Goal: Contribute content

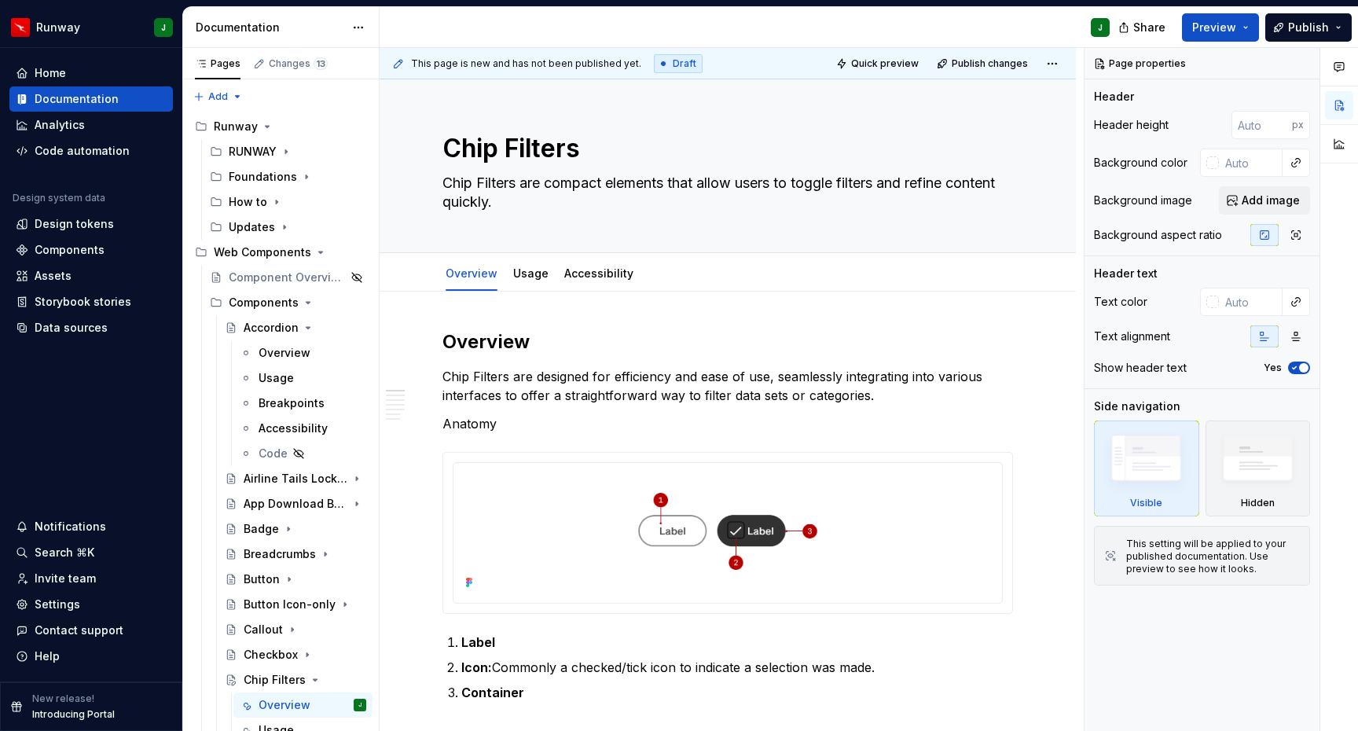
scroll to position [259, 0]
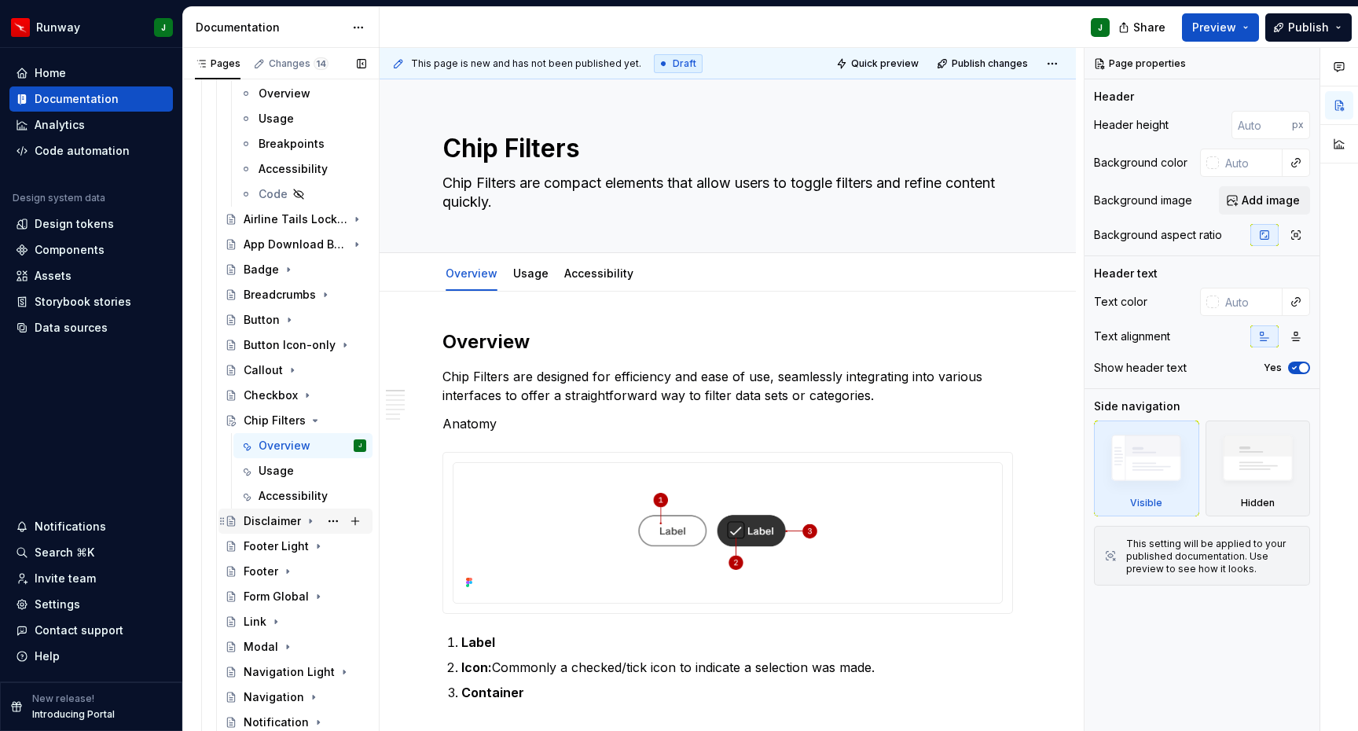
click at [269, 513] on div "Disclaimer" at bounding box center [272, 521] width 57 height 16
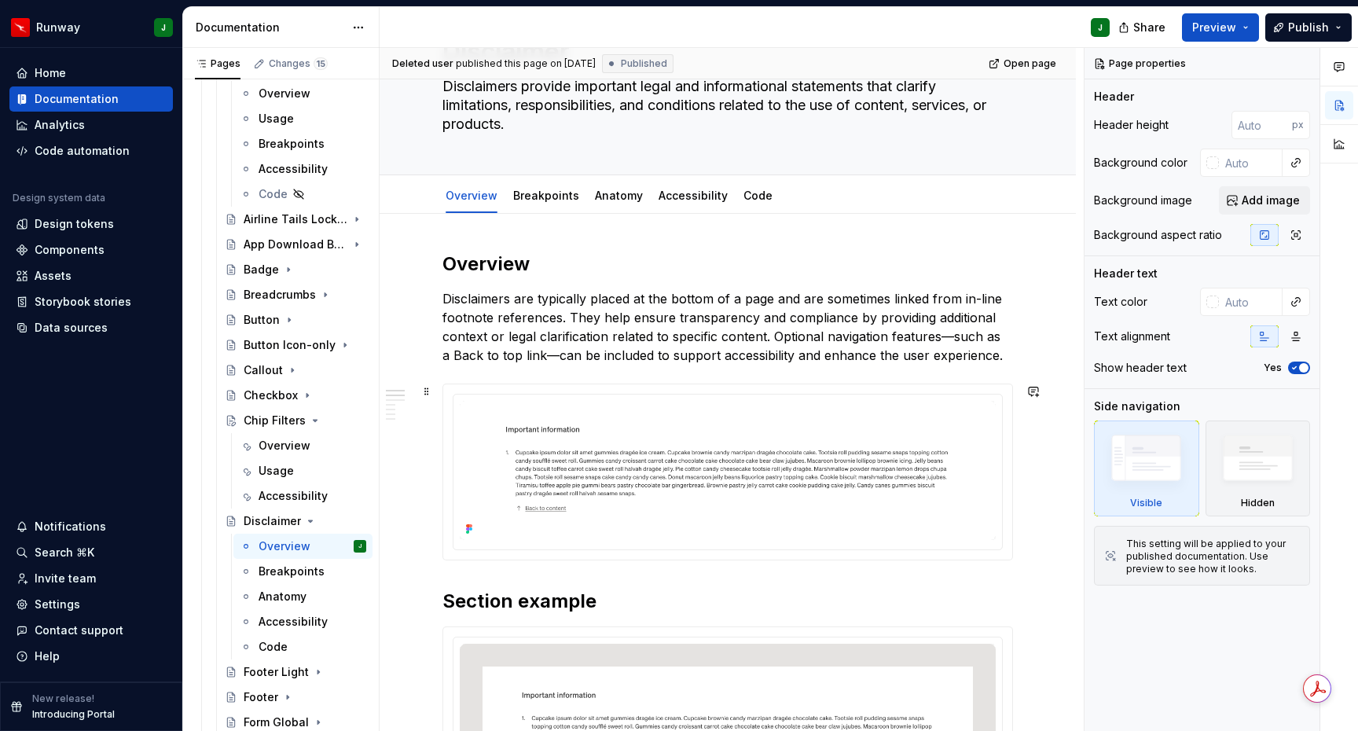
scroll to position [142, 0]
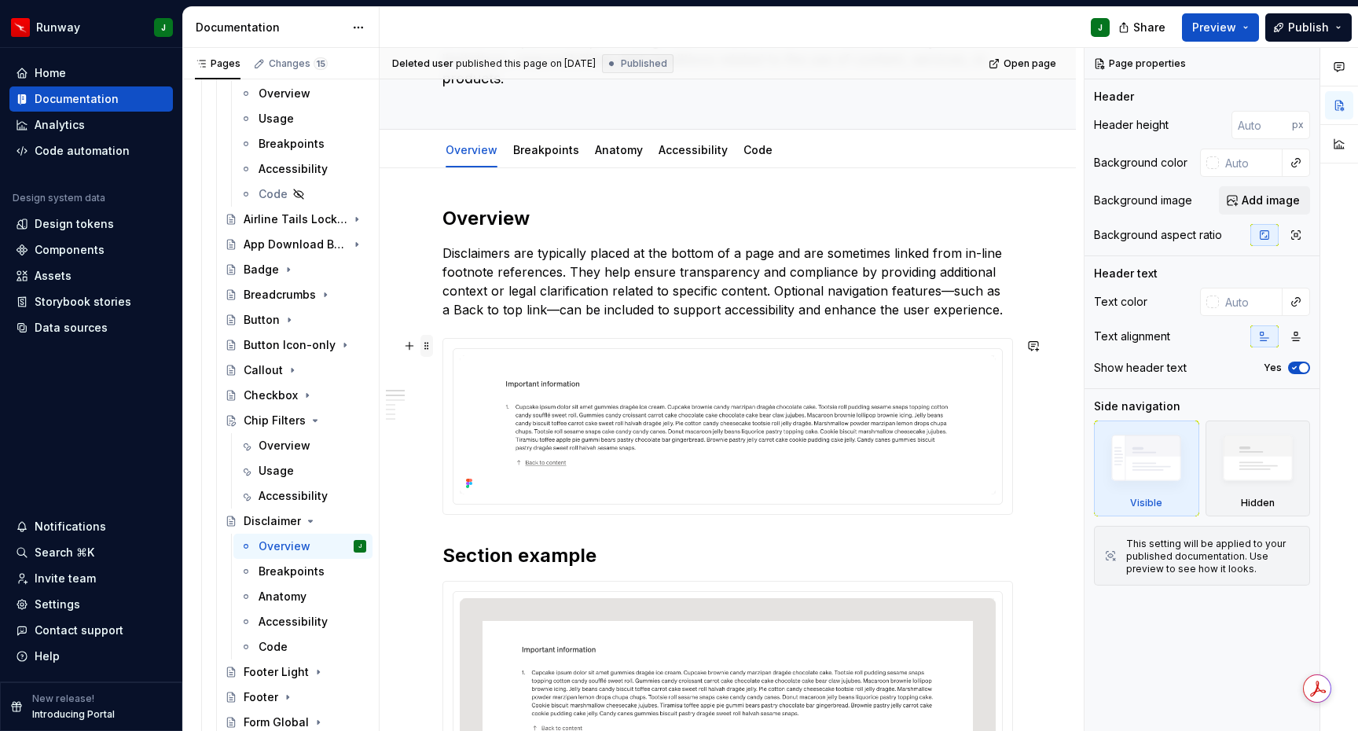
click at [428, 335] on span at bounding box center [427, 346] width 13 height 22
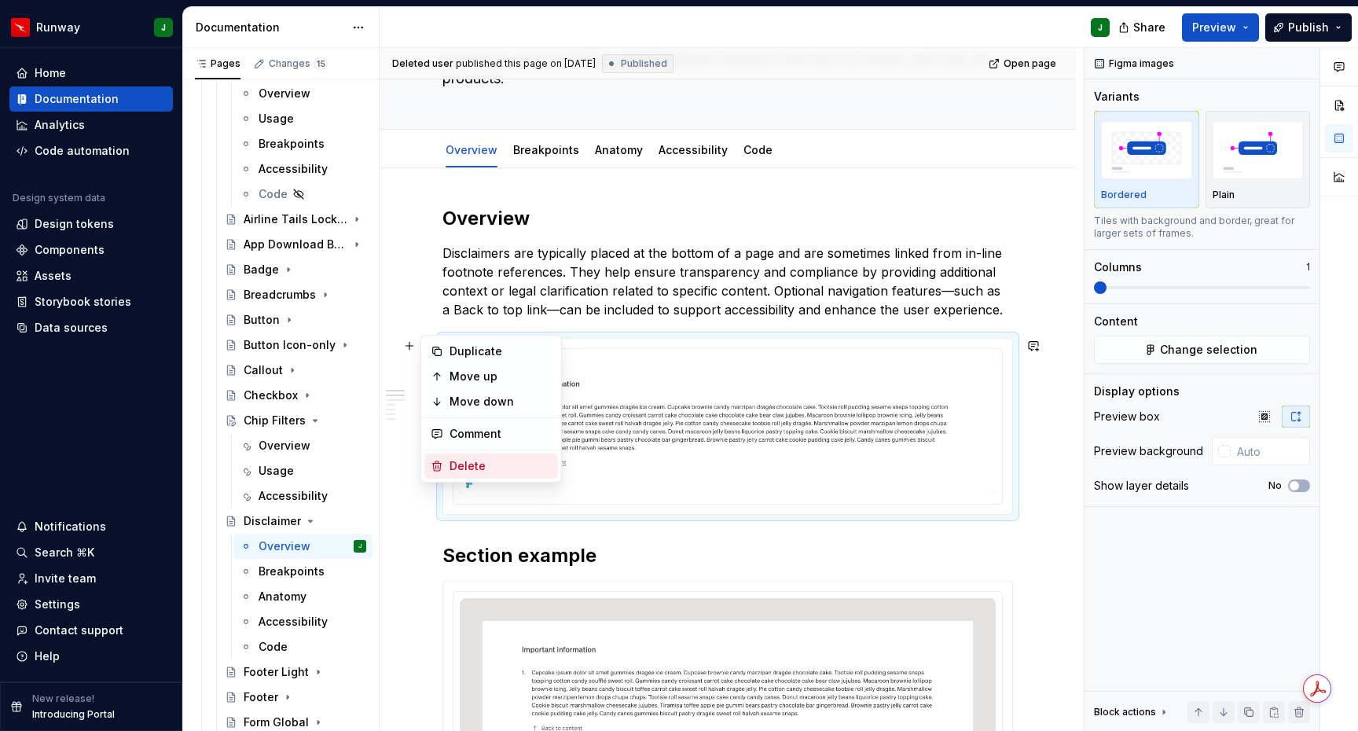
drag, startPoint x: 461, startPoint y: 468, endPoint x: 471, endPoint y: 461, distance: 12.3
click at [461, 468] on div "Delete" at bounding box center [501, 466] width 102 height 16
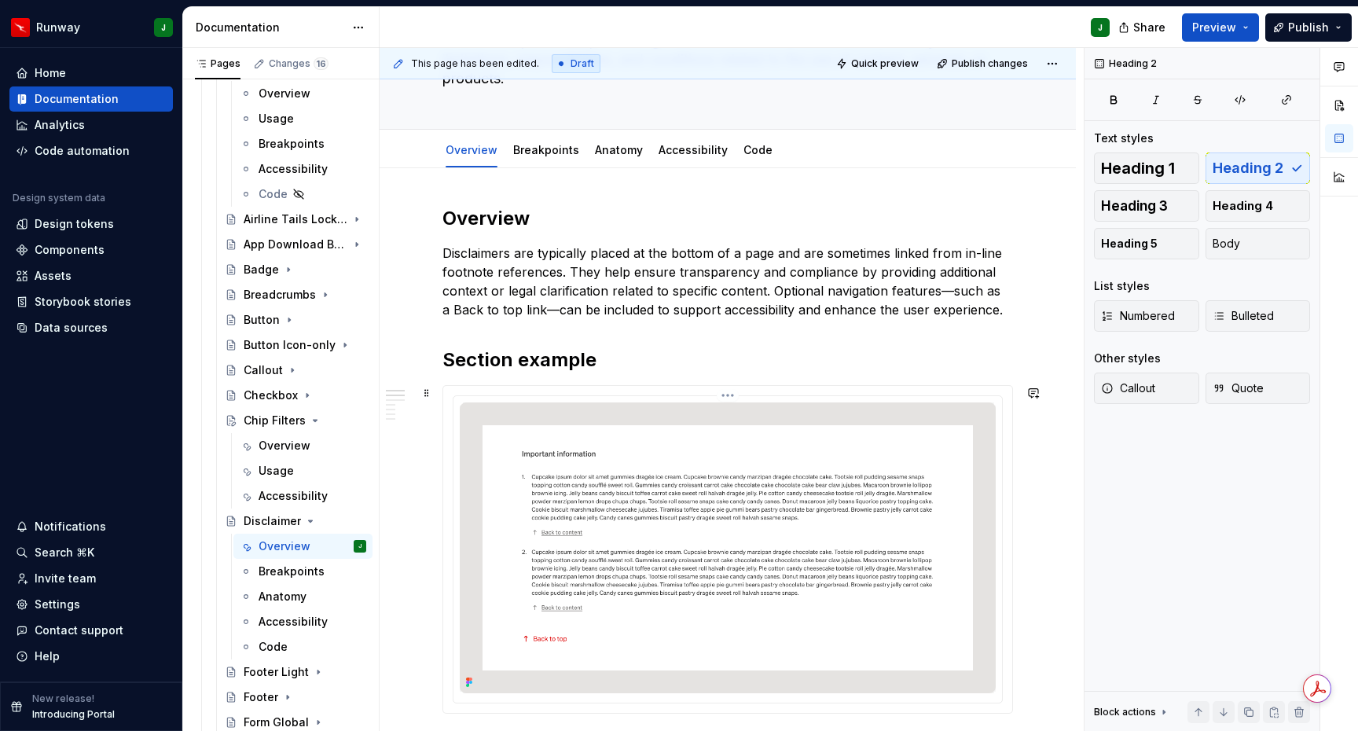
type textarea "*"
click at [427, 349] on span at bounding box center [427, 360] width 13 height 22
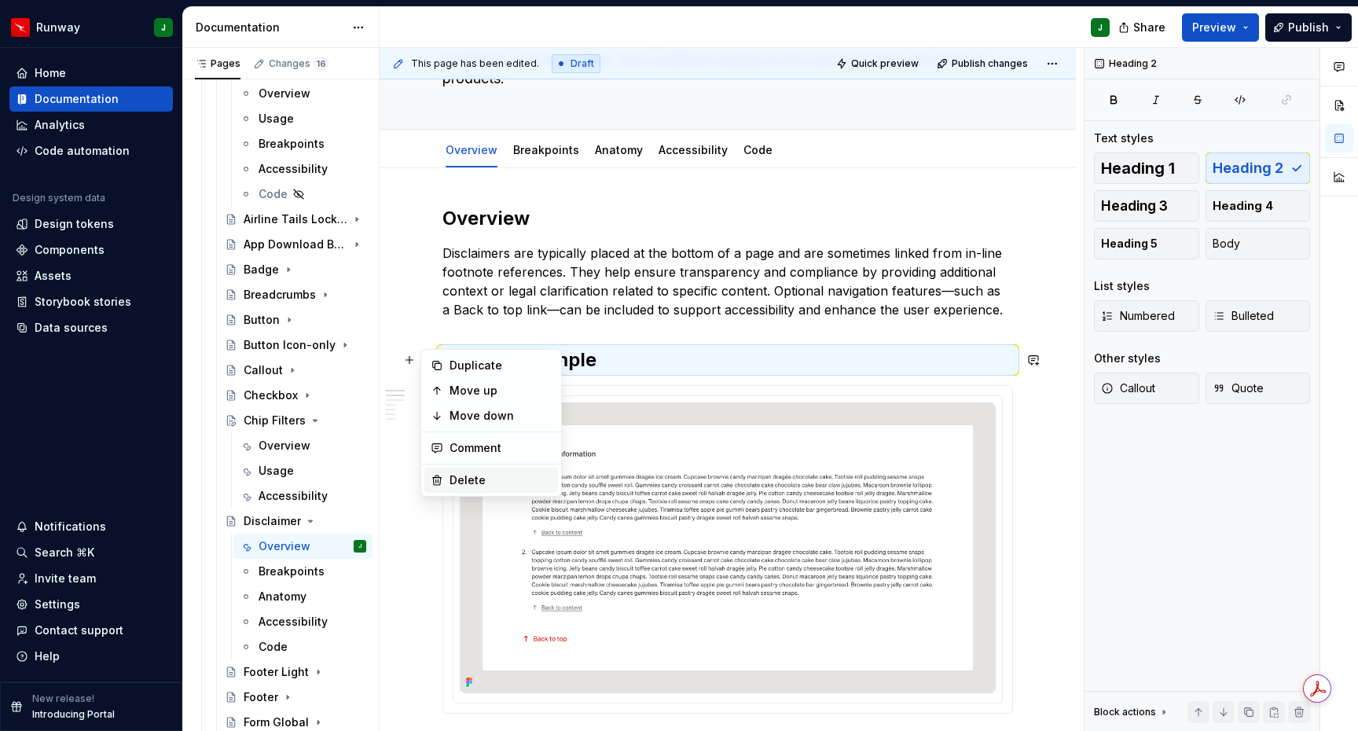
click at [472, 488] on div "Delete" at bounding box center [491, 480] width 134 height 25
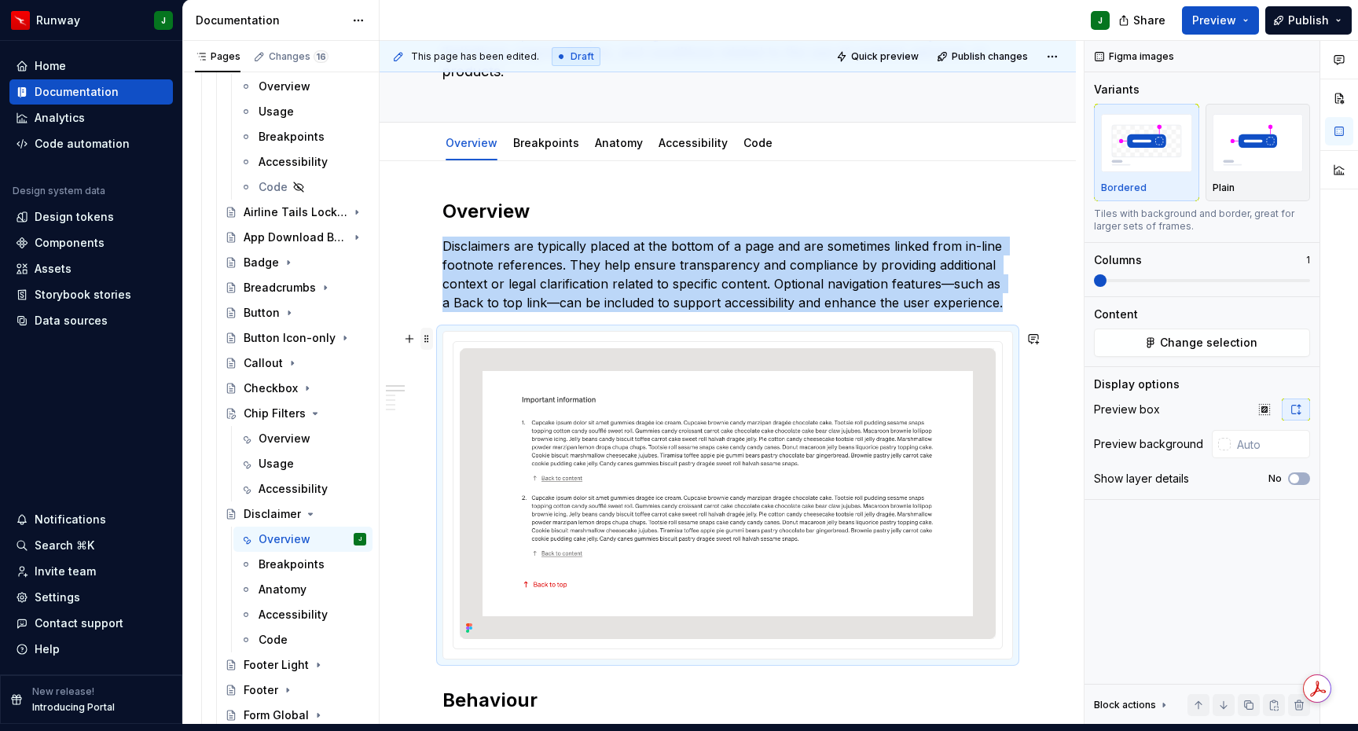
click at [426, 329] on span at bounding box center [427, 339] width 13 height 22
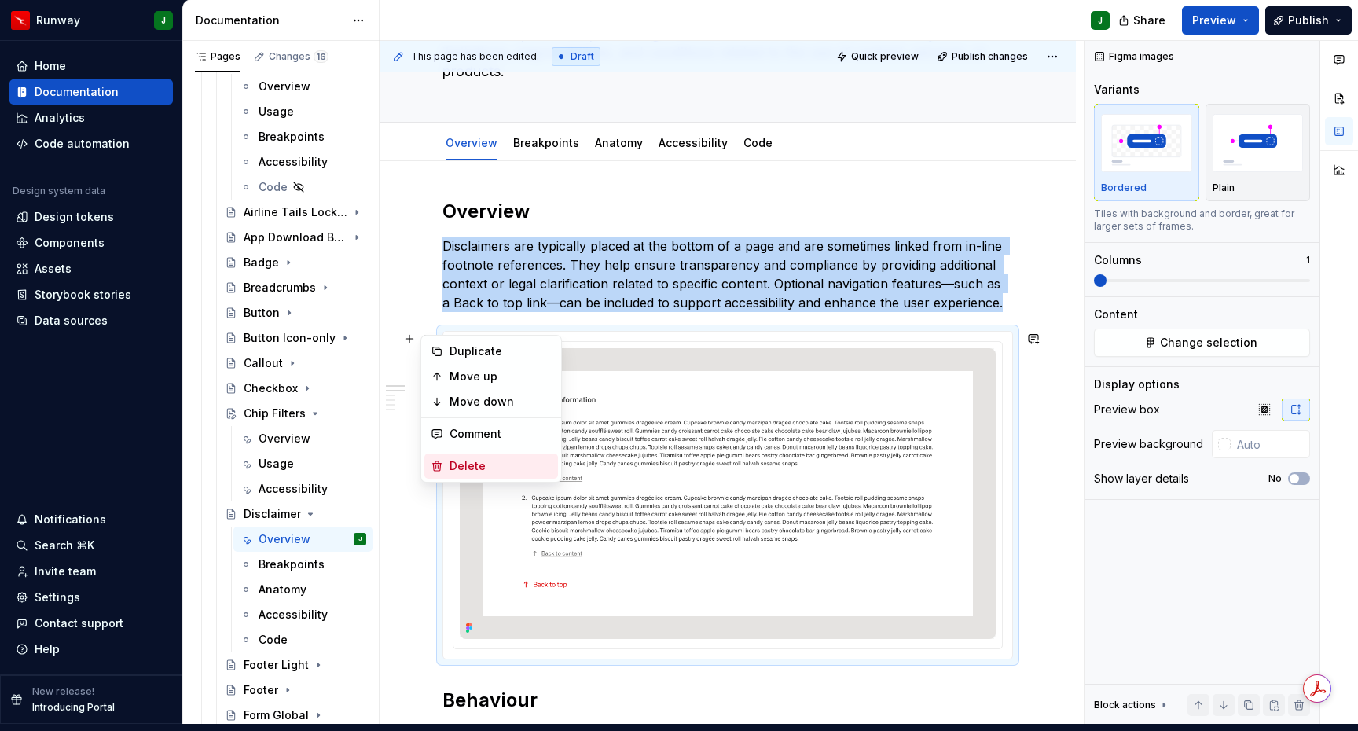
drag, startPoint x: 466, startPoint y: 463, endPoint x: 453, endPoint y: 398, distance: 66.6
click at [466, 463] on div "Delete" at bounding box center [501, 466] width 102 height 16
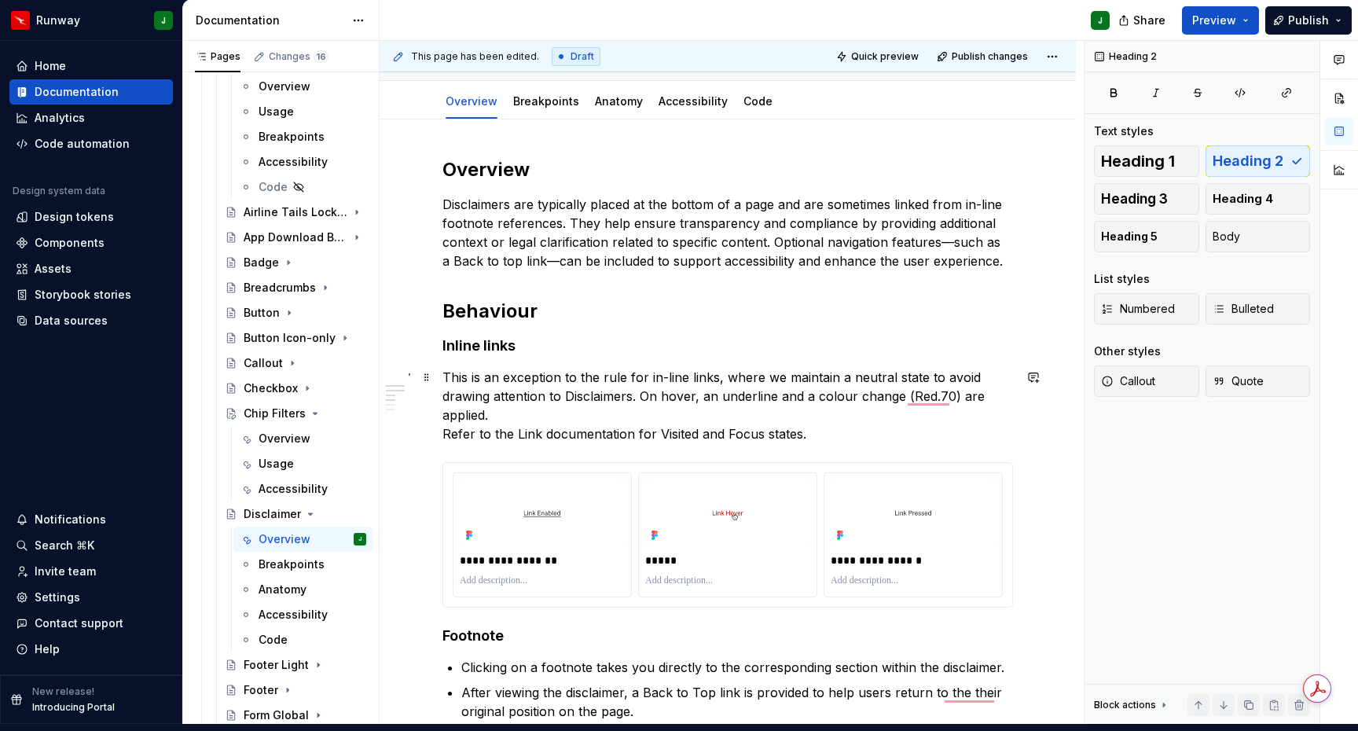
scroll to position [185, 0]
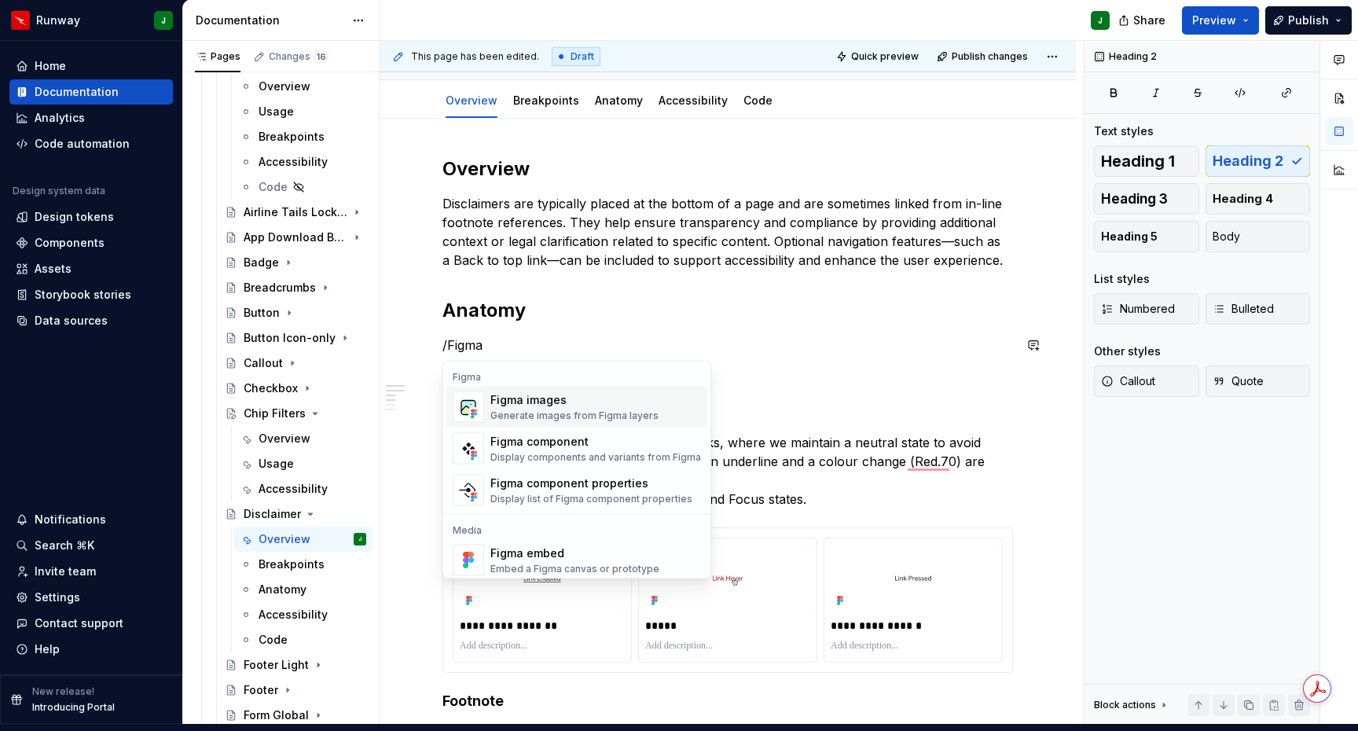
click at [517, 393] on div "Figma images" at bounding box center [574, 400] width 168 height 16
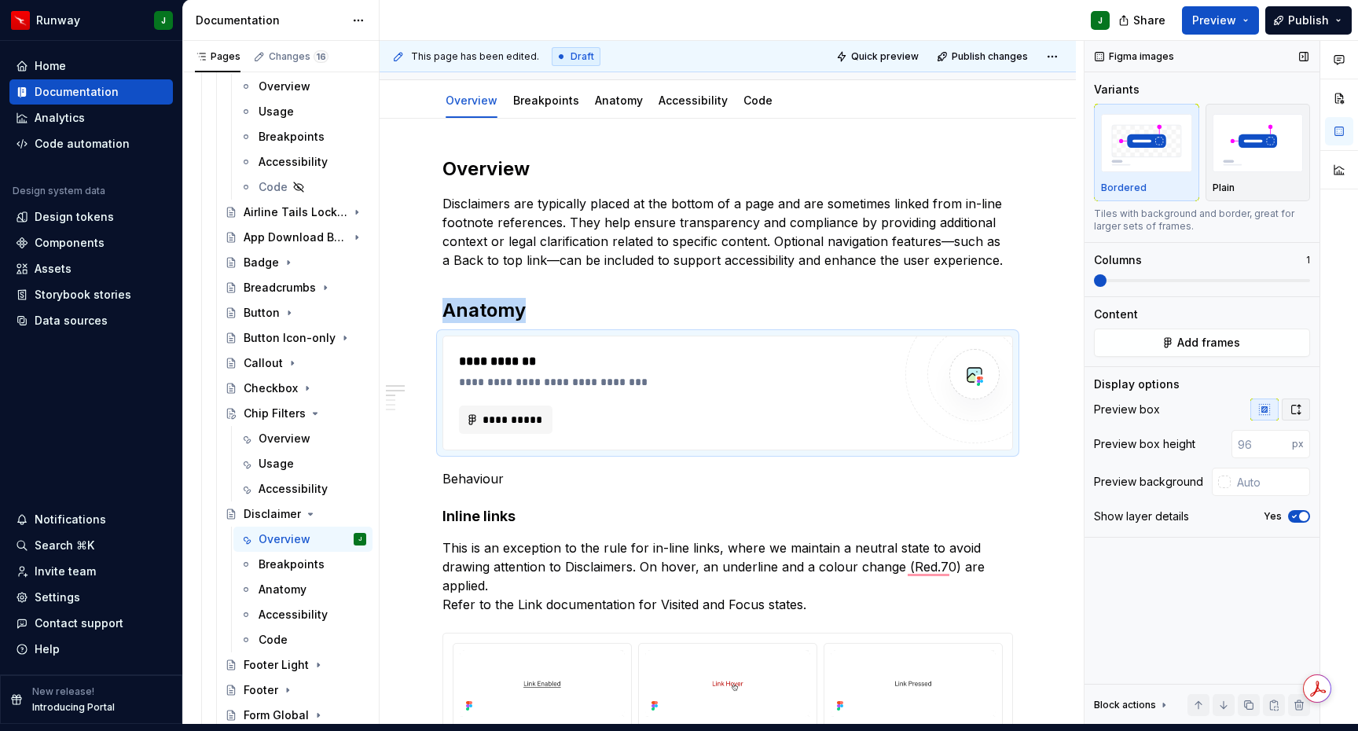
type textarea "*"
click at [1294, 403] on icon "button" at bounding box center [1296, 409] width 13 height 13
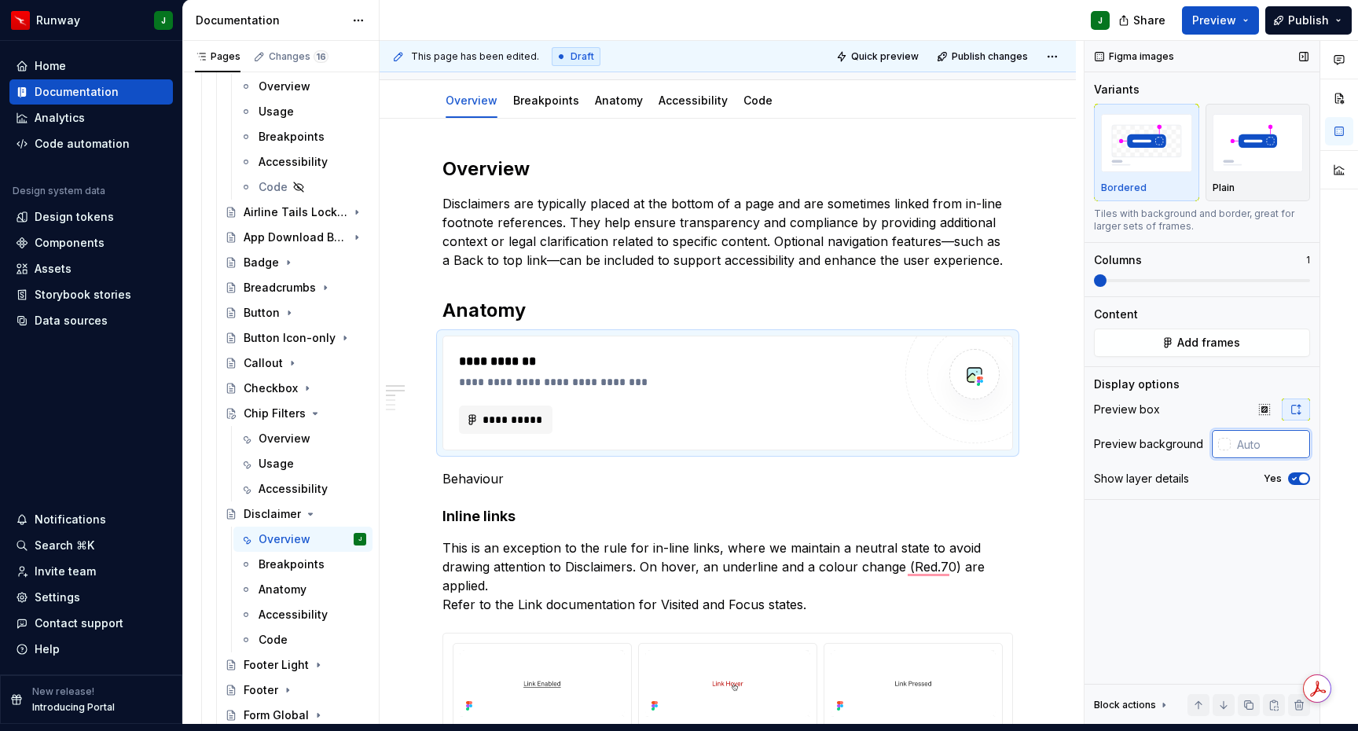
click at [1260, 430] on input "text" at bounding box center [1270, 444] width 79 height 28
type input "#FFFFFF"
click at [444, 469] on p "Behaviour" at bounding box center [728, 478] width 571 height 19
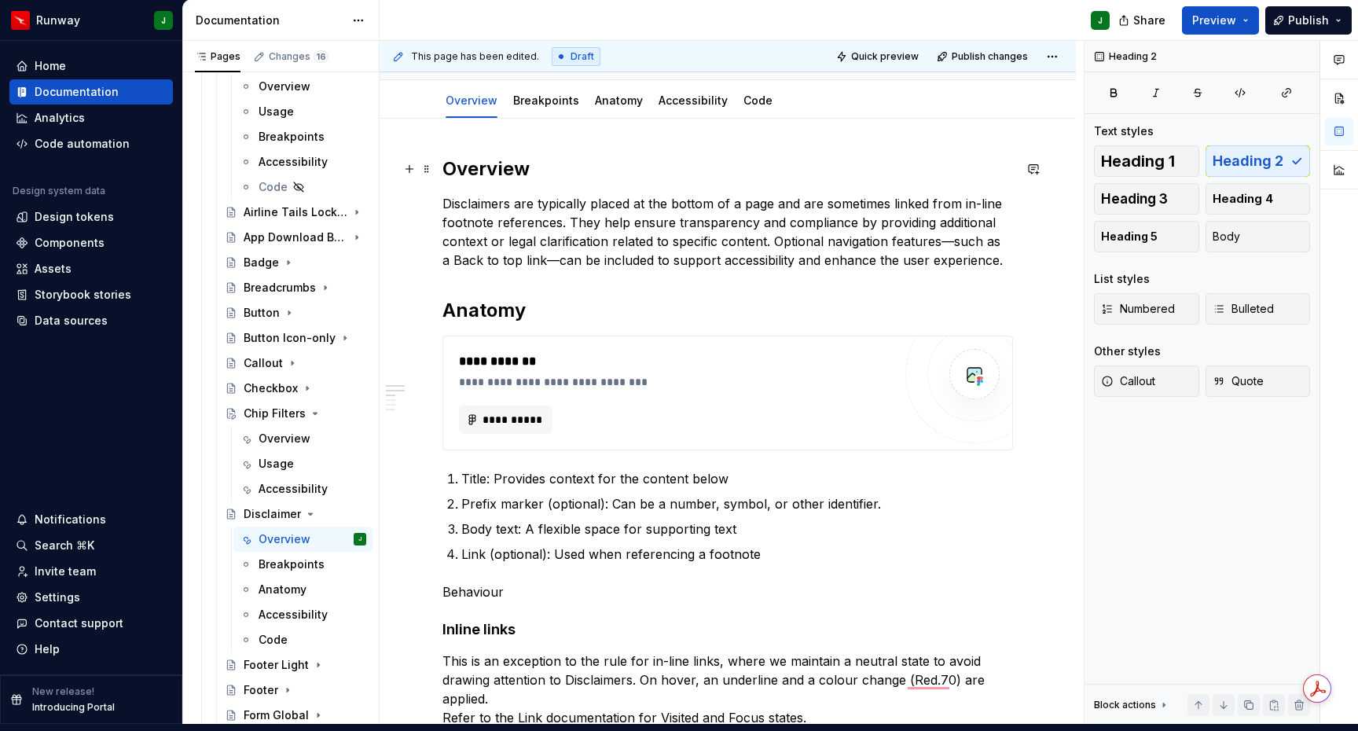
click at [491, 156] on h2 "Overview" at bounding box center [728, 168] width 571 height 25
click at [478, 303] on h2 "Anatomy" at bounding box center [728, 310] width 571 height 25
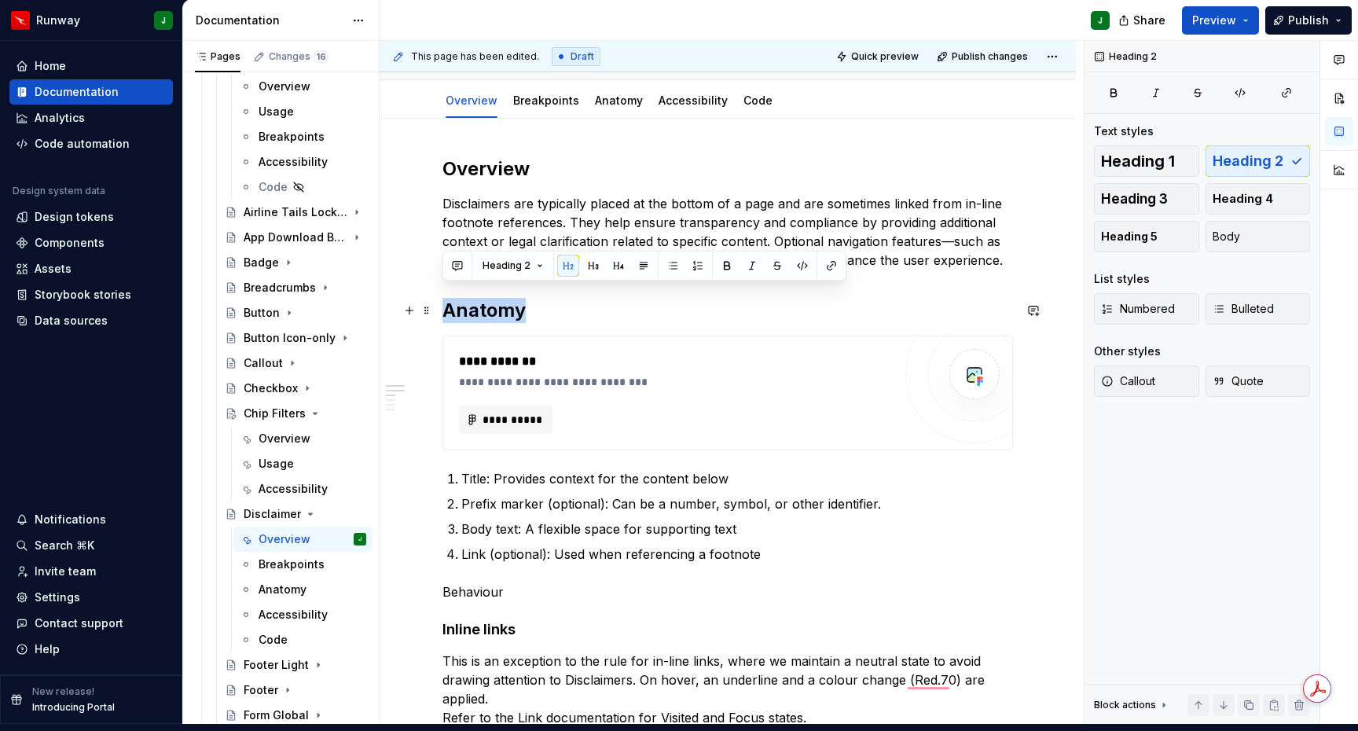
click at [478, 303] on h2 "Anatomy" at bounding box center [728, 310] width 571 height 25
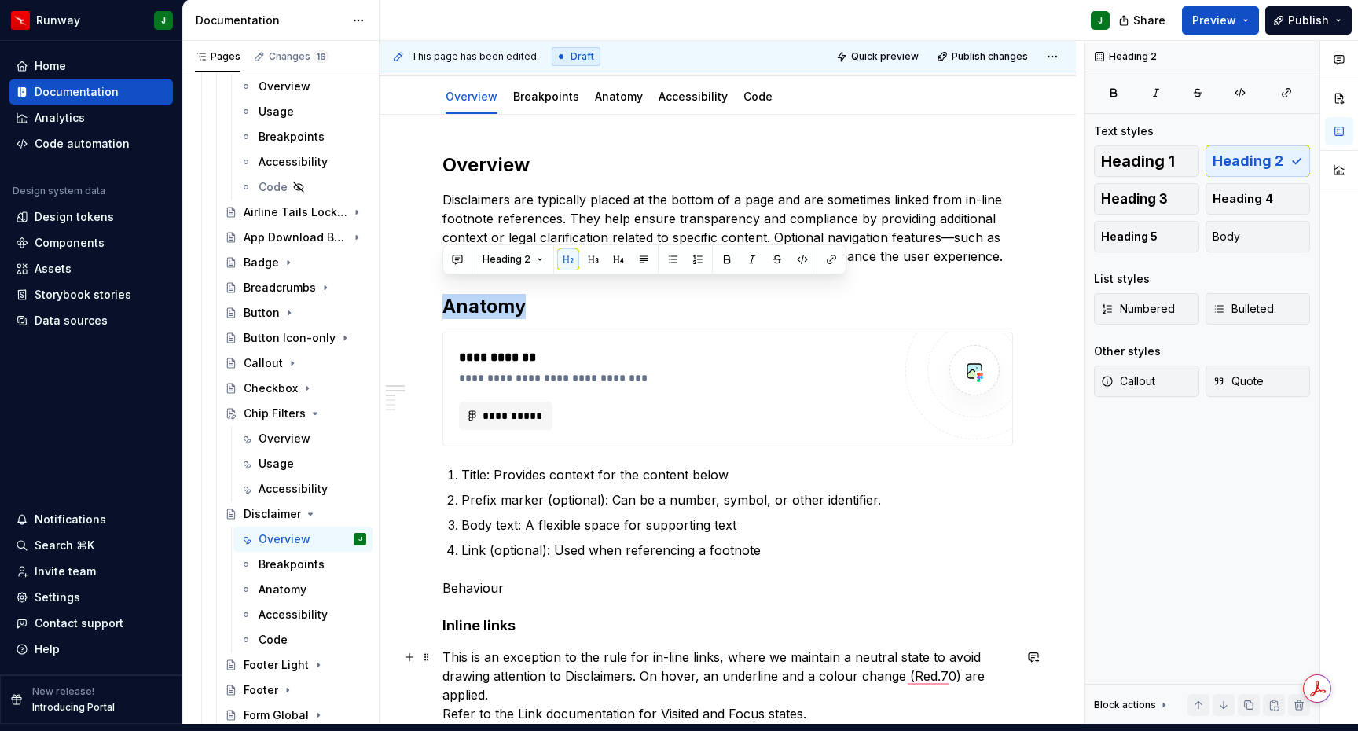
scroll to position [189, 0]
click at [472, 580] on p "Behaviour" at bounding box center [728, 588] width 571 height 19
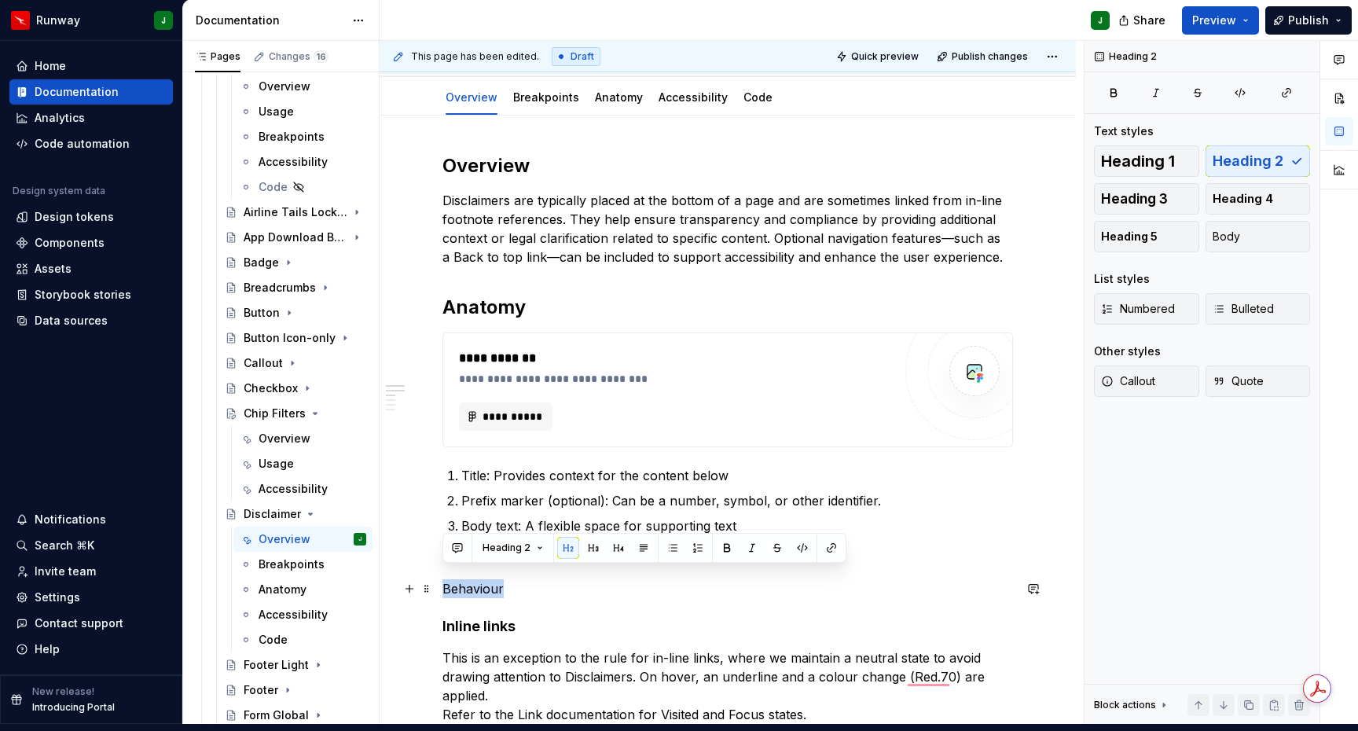
click at [472, 580] on p "Behaviour" at bounding box center [728, 588] width 571 height 19
click at [566, 548] on button "button" at bounding box center [568, 548] width 22 height 22
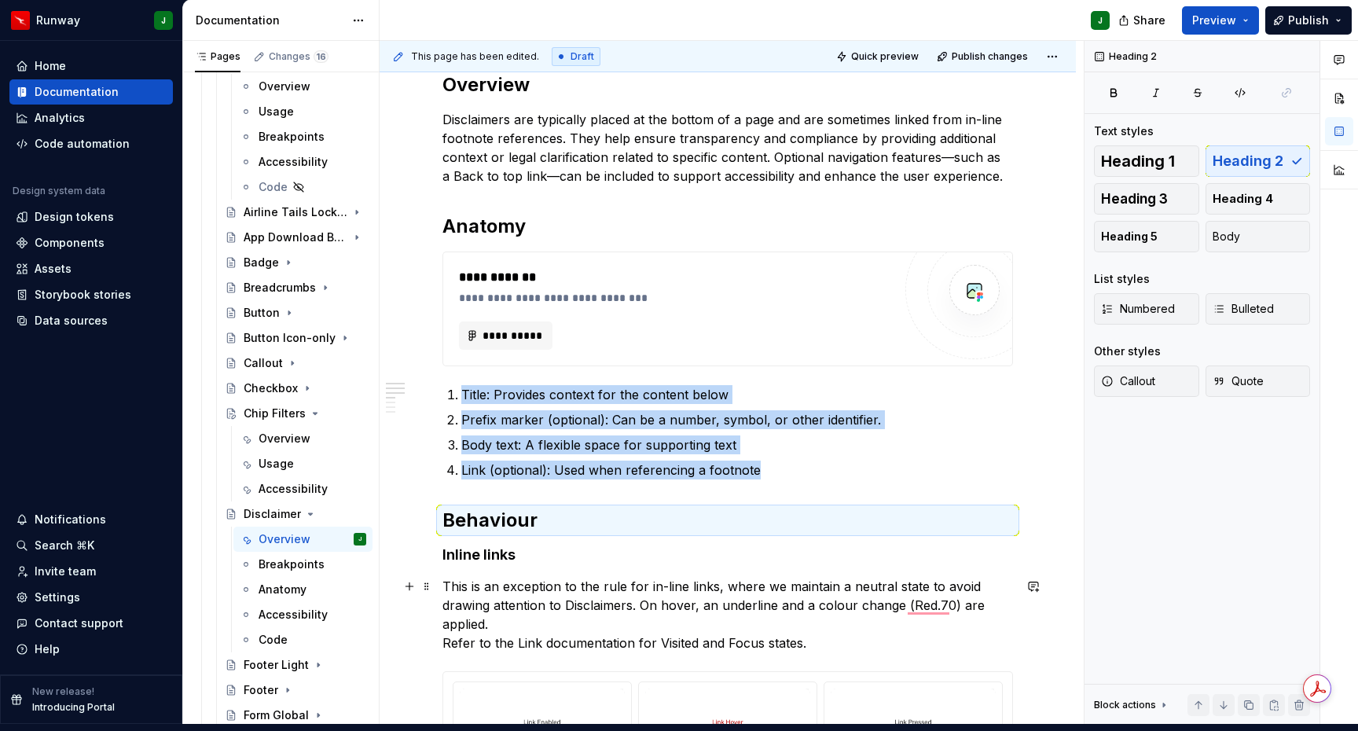
scroll to position [324, 0]
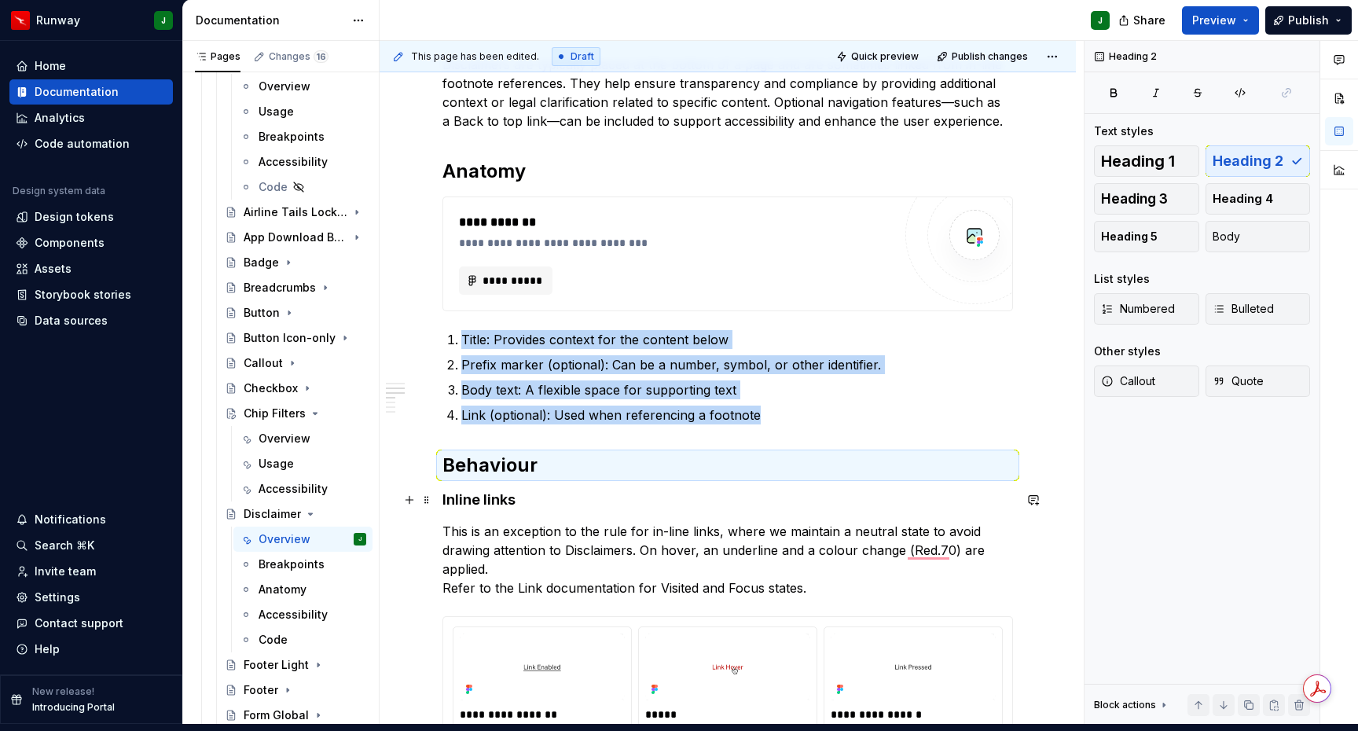
click at [457, 490] on h4 "Inline links" at bounding box center [728, 499] width 571 height 19
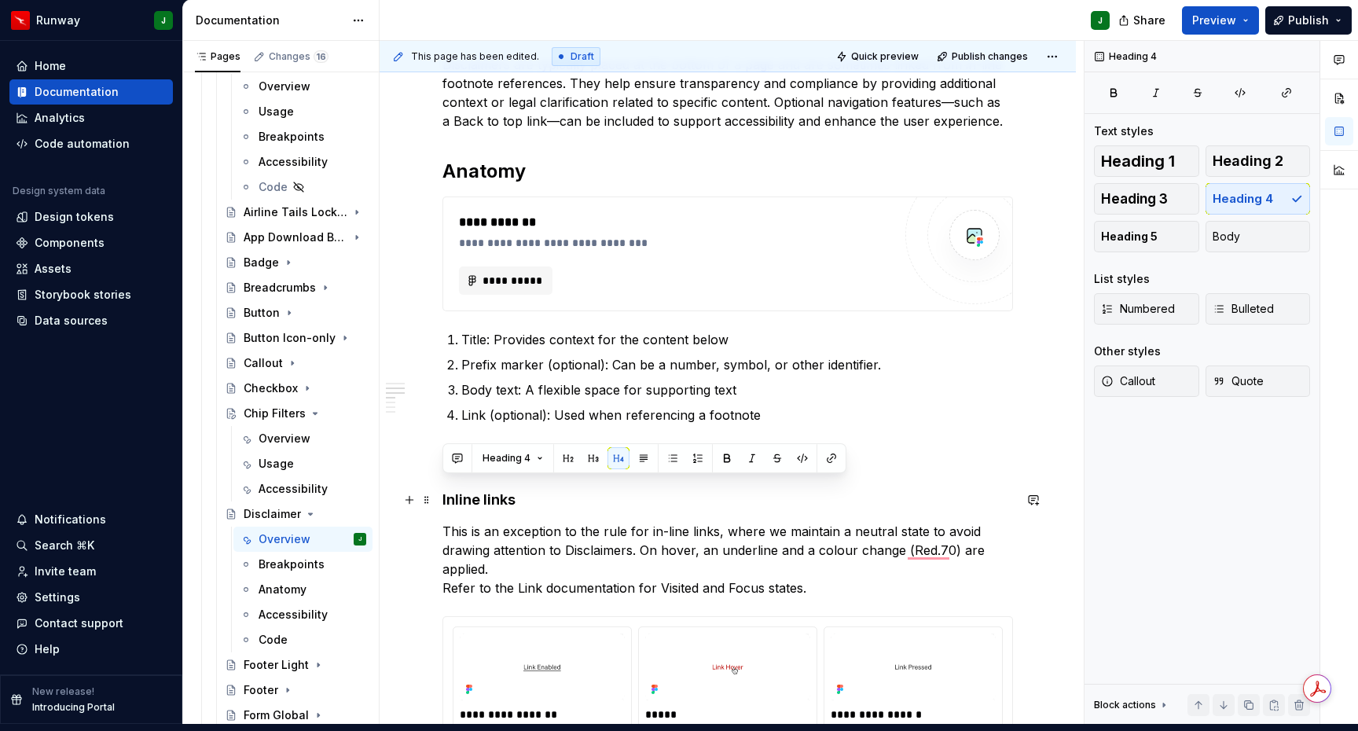
click at [457, 490] on h4 "Inline links" at bounding box center [728, 499] width 571 height 19
click at [600, 461] on button "button" at bounding box center [593, 458] width 22 height 22
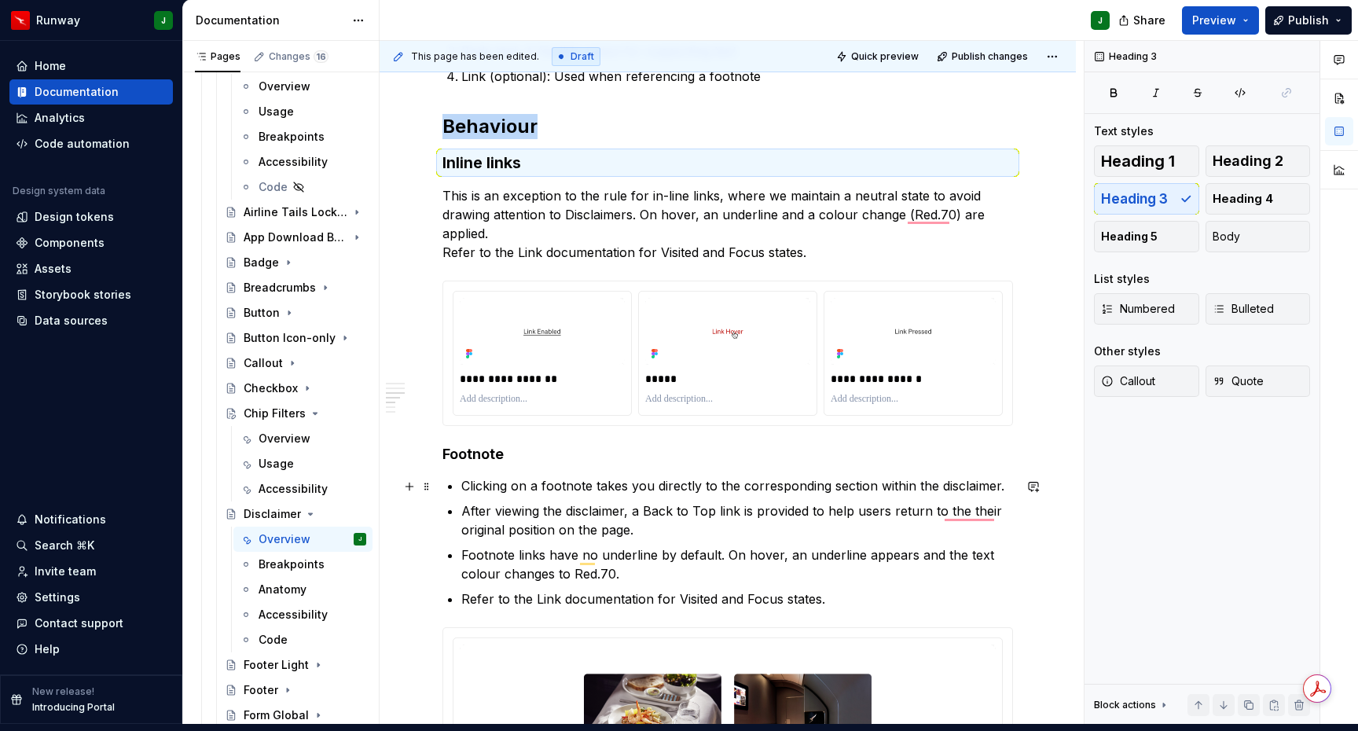
scroll to position [0, 0]
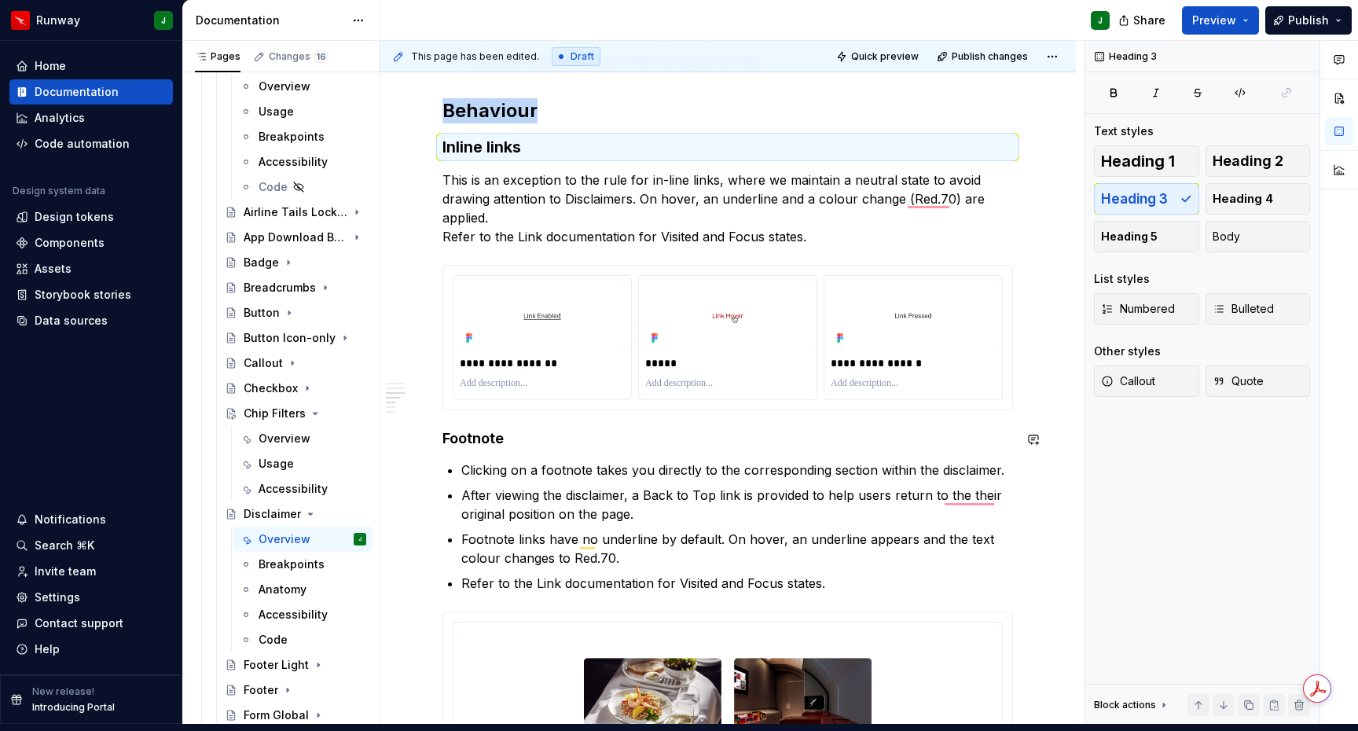
click at [465, 438] on div "**********" at bounding box center [728, 743] width 571 height 2161
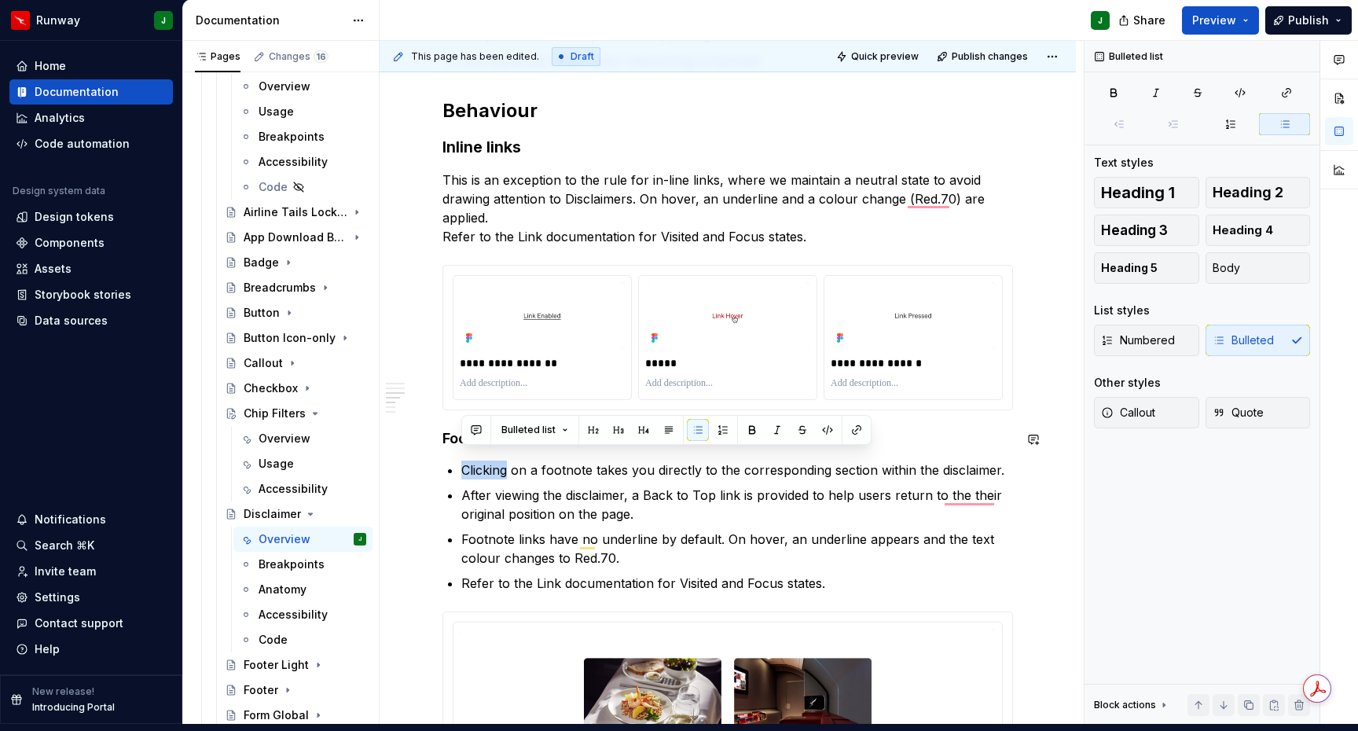
click at [465, 438] on div "**********" at bounding box center [728, 743] width 571 height 2161
click at [448, 417] on div "**********" at bounding box center [728, 743] width 571 height 2161
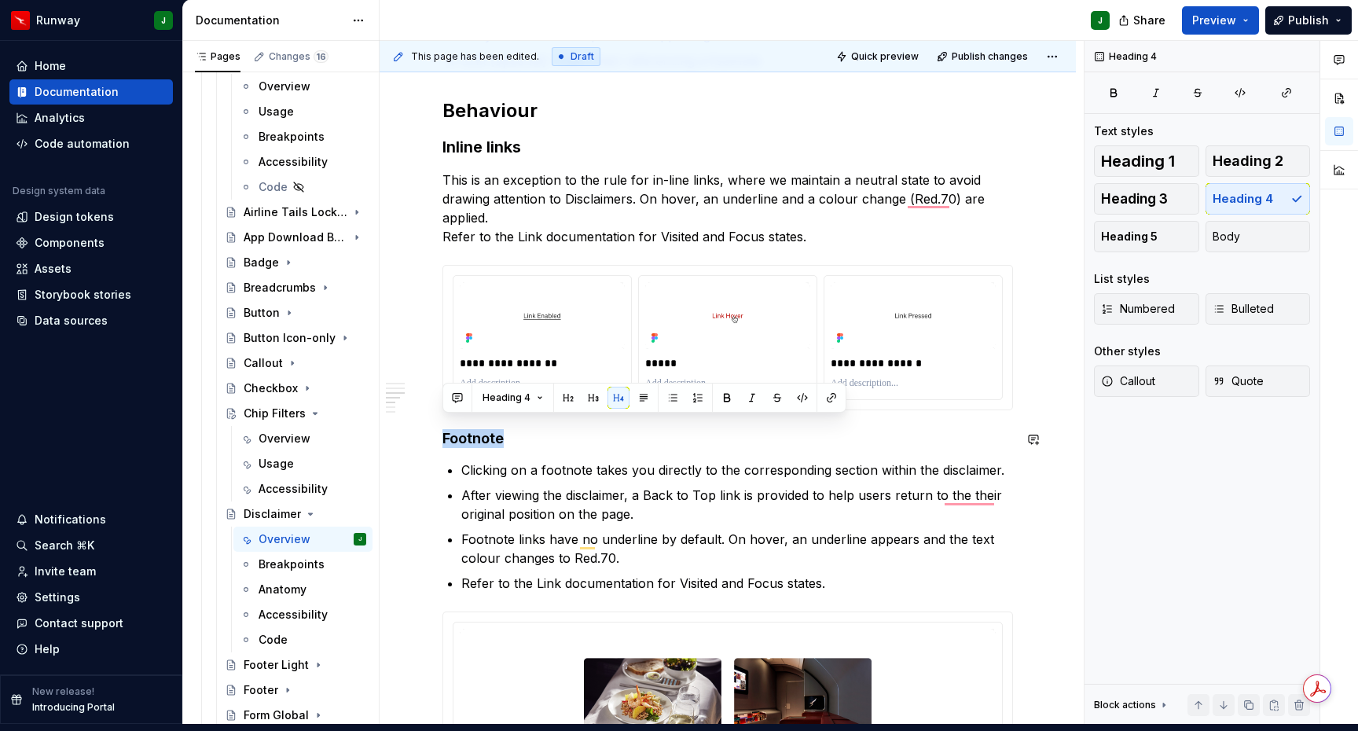
click at [448, 417] on div "**********" at bounding box center [728, 743] width 571 height 2161
click at [595, 400] on button "button" at bounding box center [593, 398] width 22 height 22
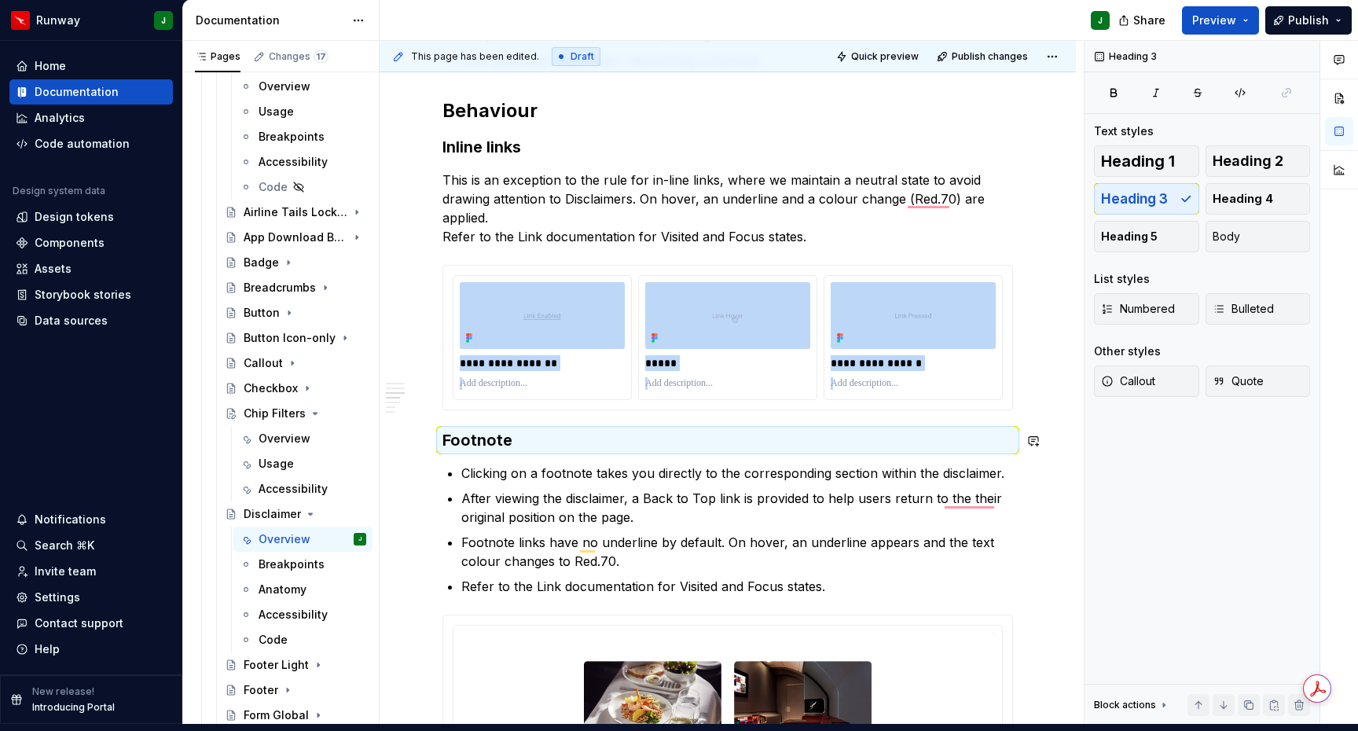
type textarea "*"
click at [567, 465] on p "Clicking on a footnote takes you directly to the corresponding section within t…" at bounding box center [737, 473] width 552 height 19
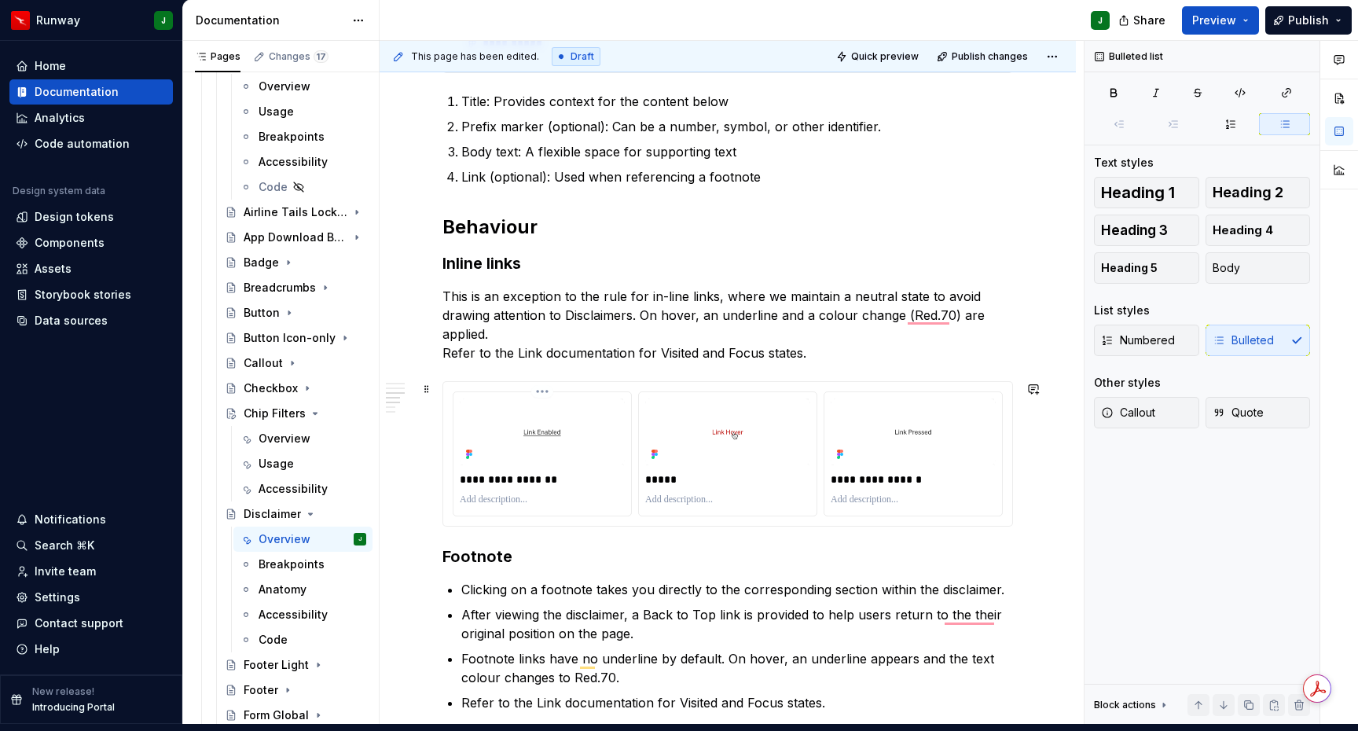
scroll to position [559, 0]
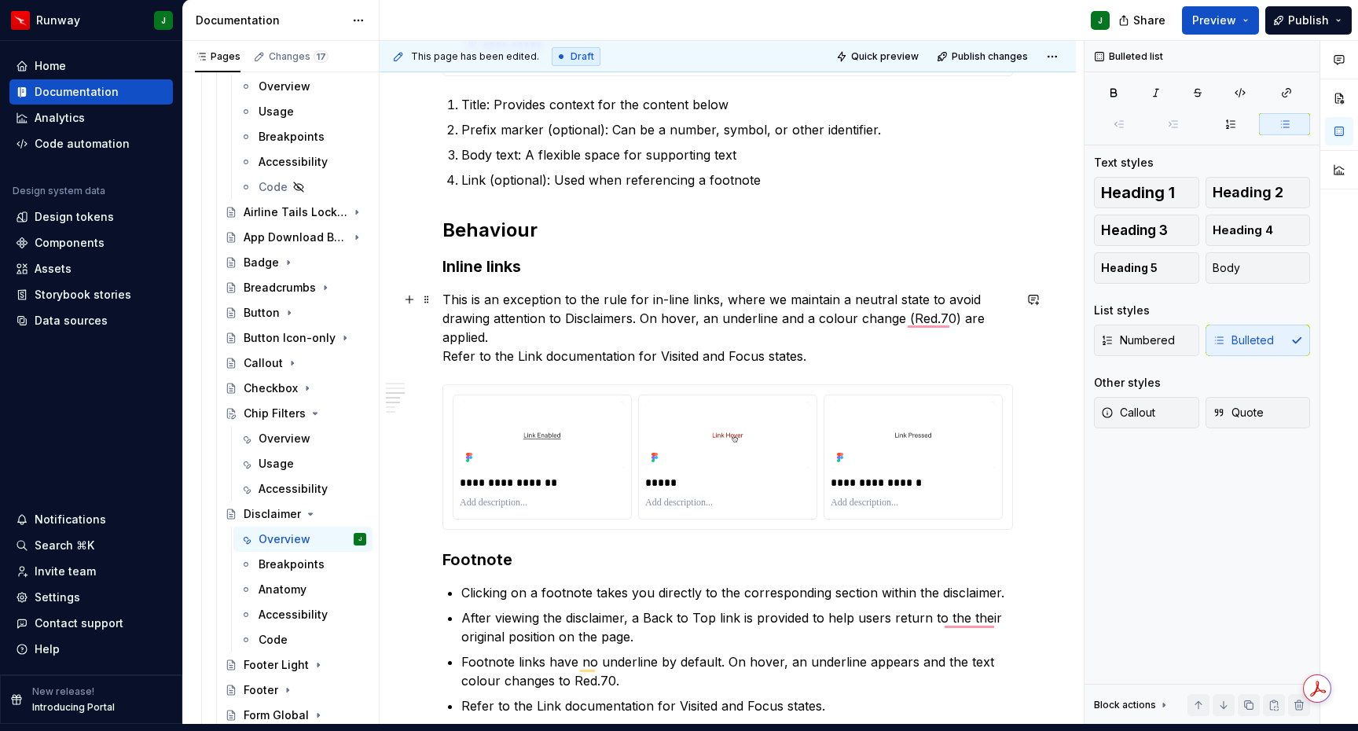
click at [526, 328] on p "This is an exception to the rule for in-line links, where we maintain a neutral…" at bounding box center [728, 327] width 571 height 75
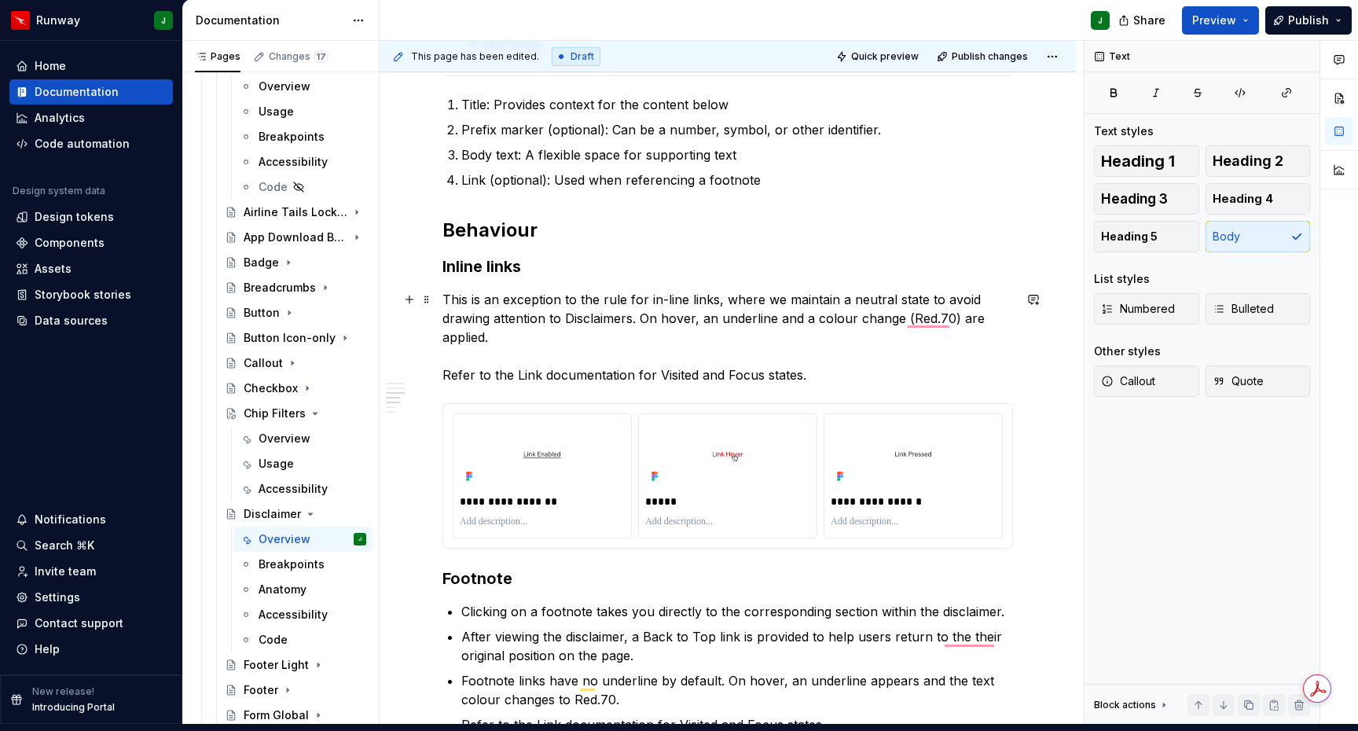
click at [682, 362] on p "This is an exception to the rule for in-line links, where we maintain a neutral…" at bounding box center [728, 337] width 571 height 94
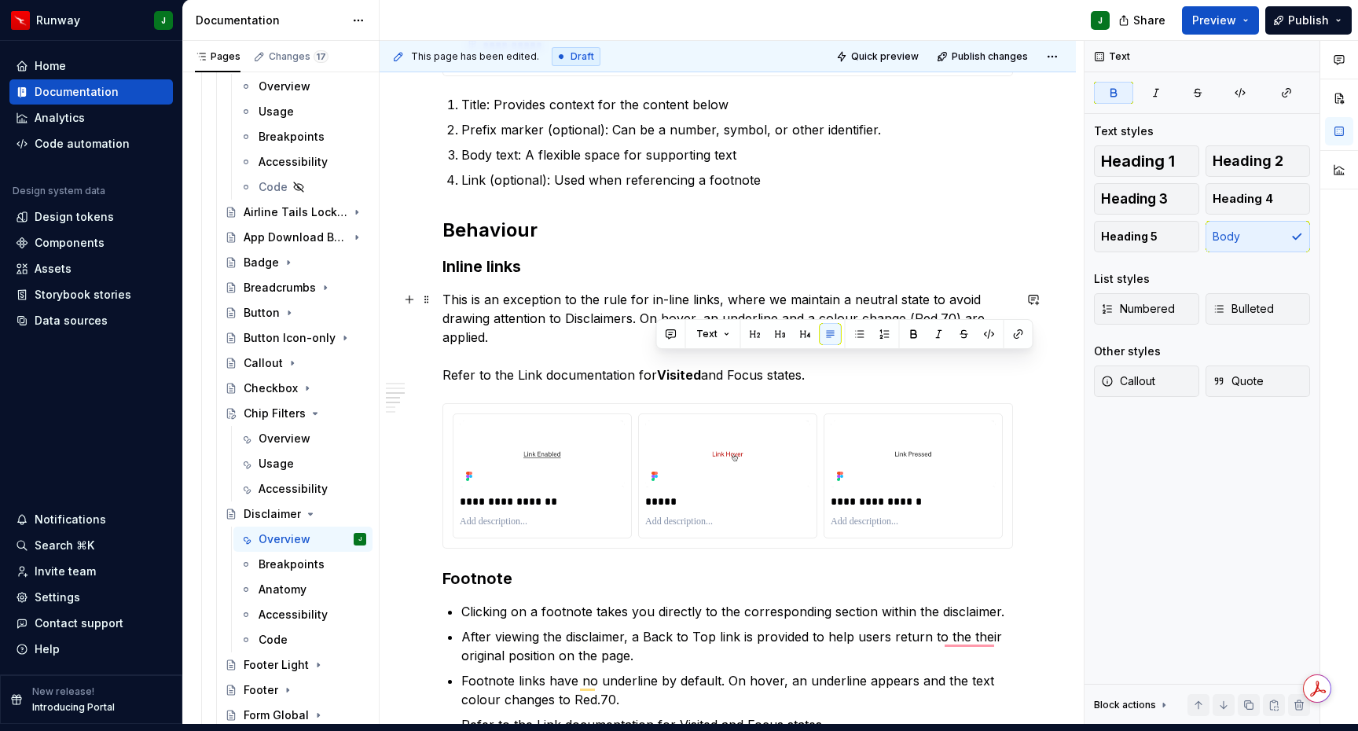
click at [743, 364] on p "This is an exception to the rule for in-line links, where we maintain a neutral…" at bounding box center [728, 337] width 571 height 94
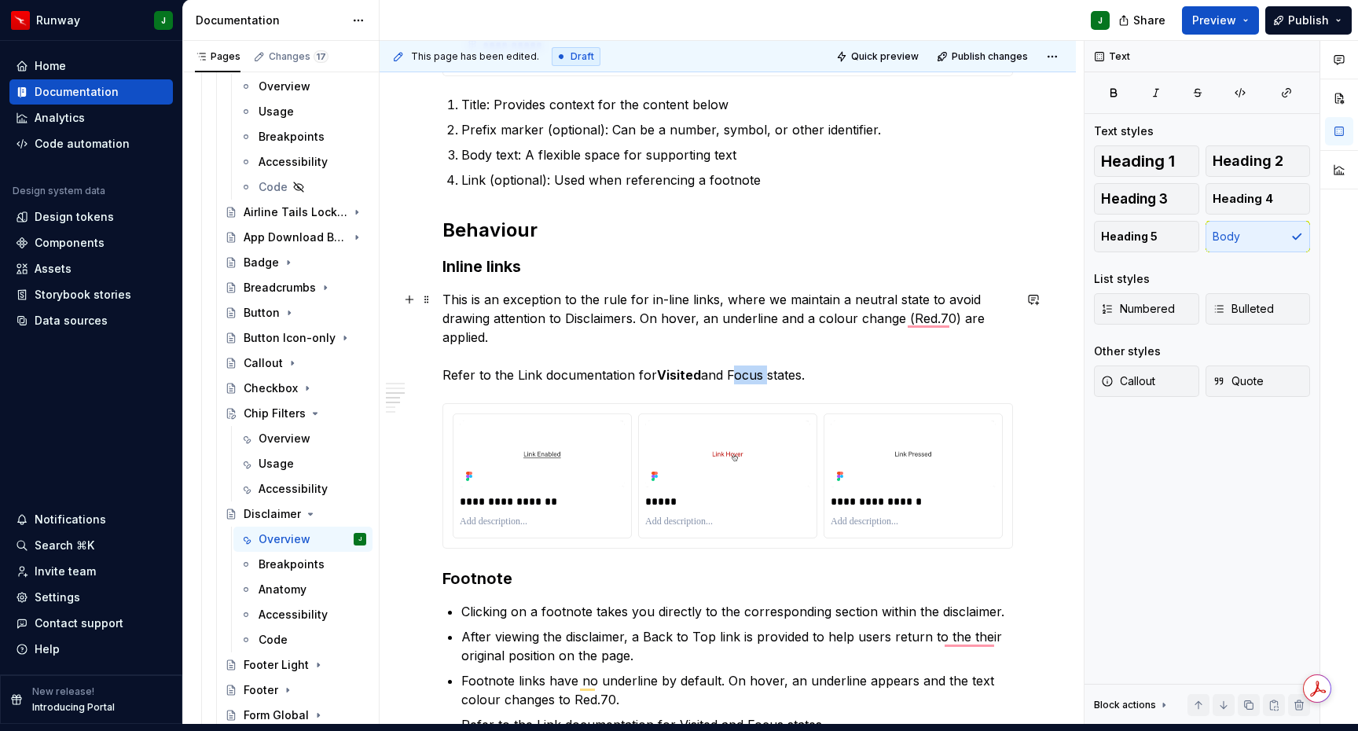
click at [743, 364] on p "This is an exception to the rule for in-line links, where we maintain a neutral…" at bounding box center [728, 337] width 571 height 94
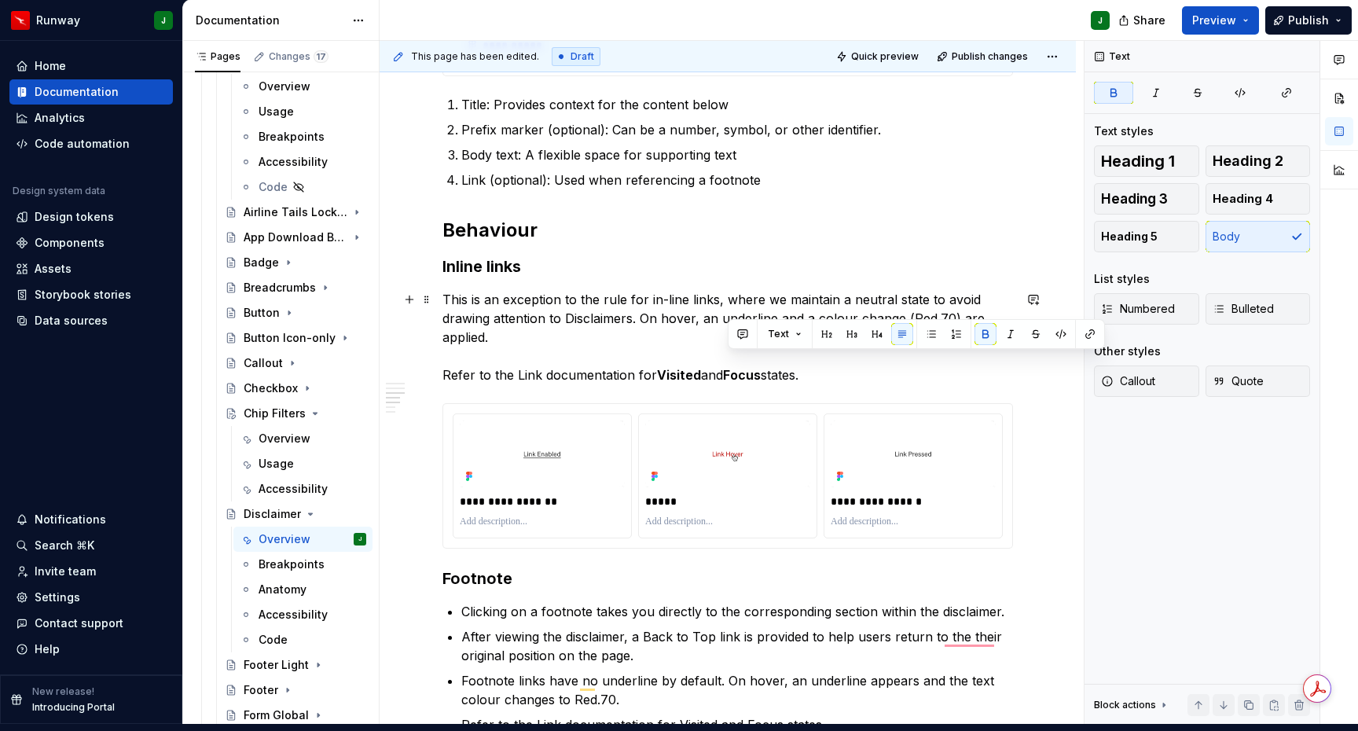
click at [527, 365] on p "This is an exception to the rule for in-line links, where we maintain a neutral…" at bounding box center [728, 337] width 571 height 94
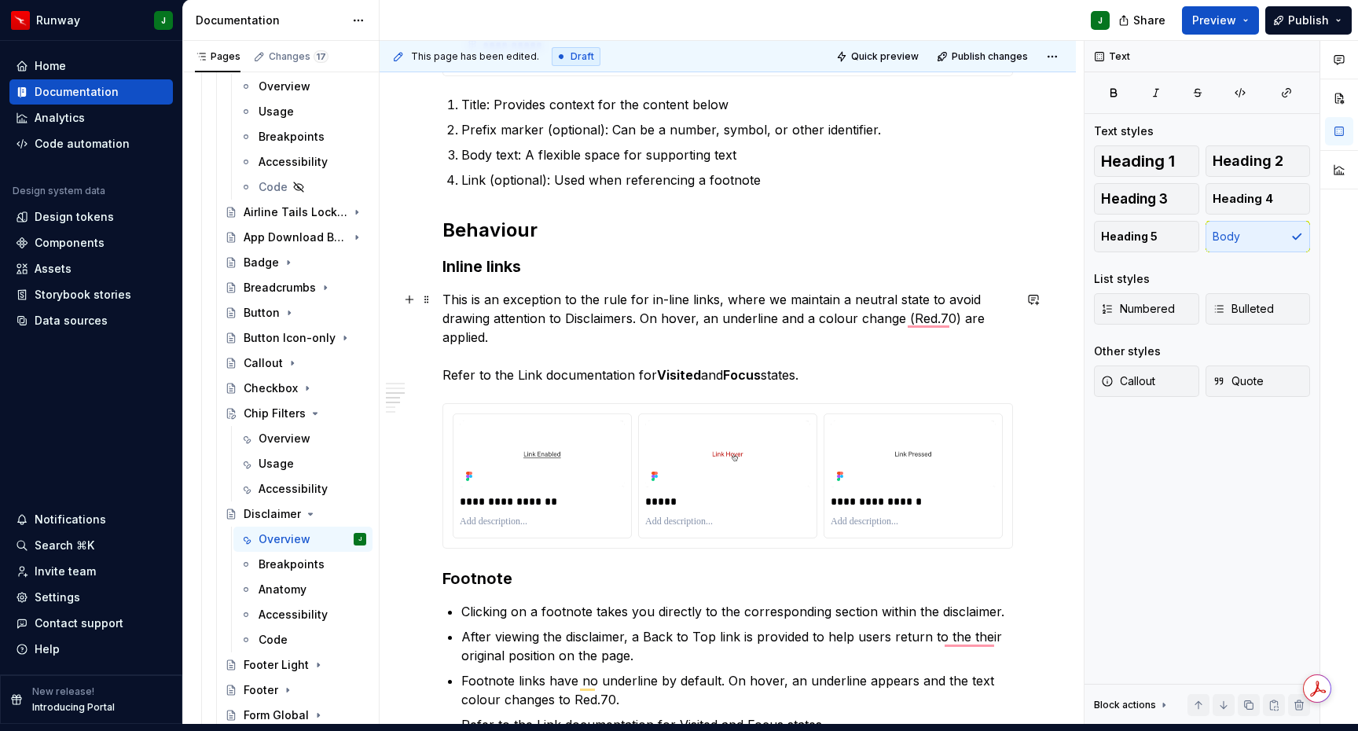
click at [527, 365] on p "This is an exception to the rule for in-line links, where we maintain a neutral…" at bounding box center [728, 337] width 571 height 94
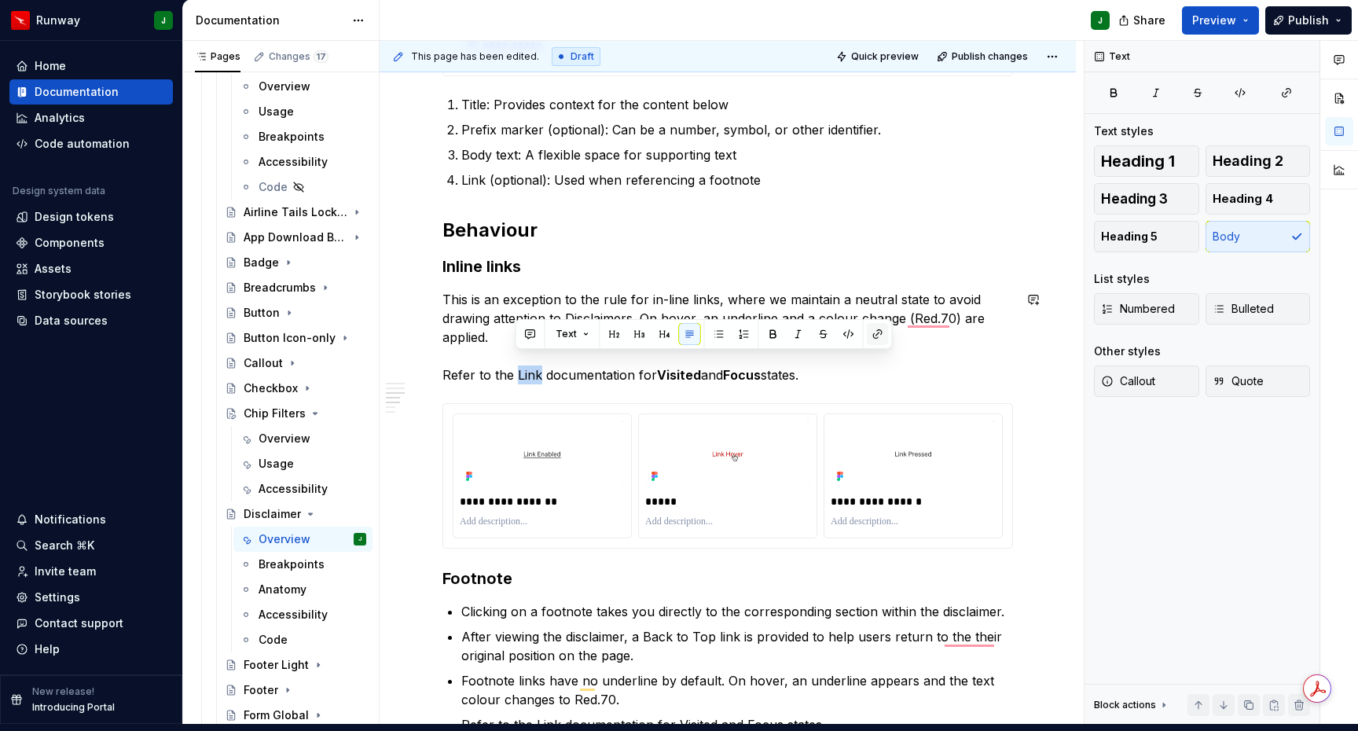
click at [876, 335] on button "button" at bounding box center [878, 334] width 22 height 22
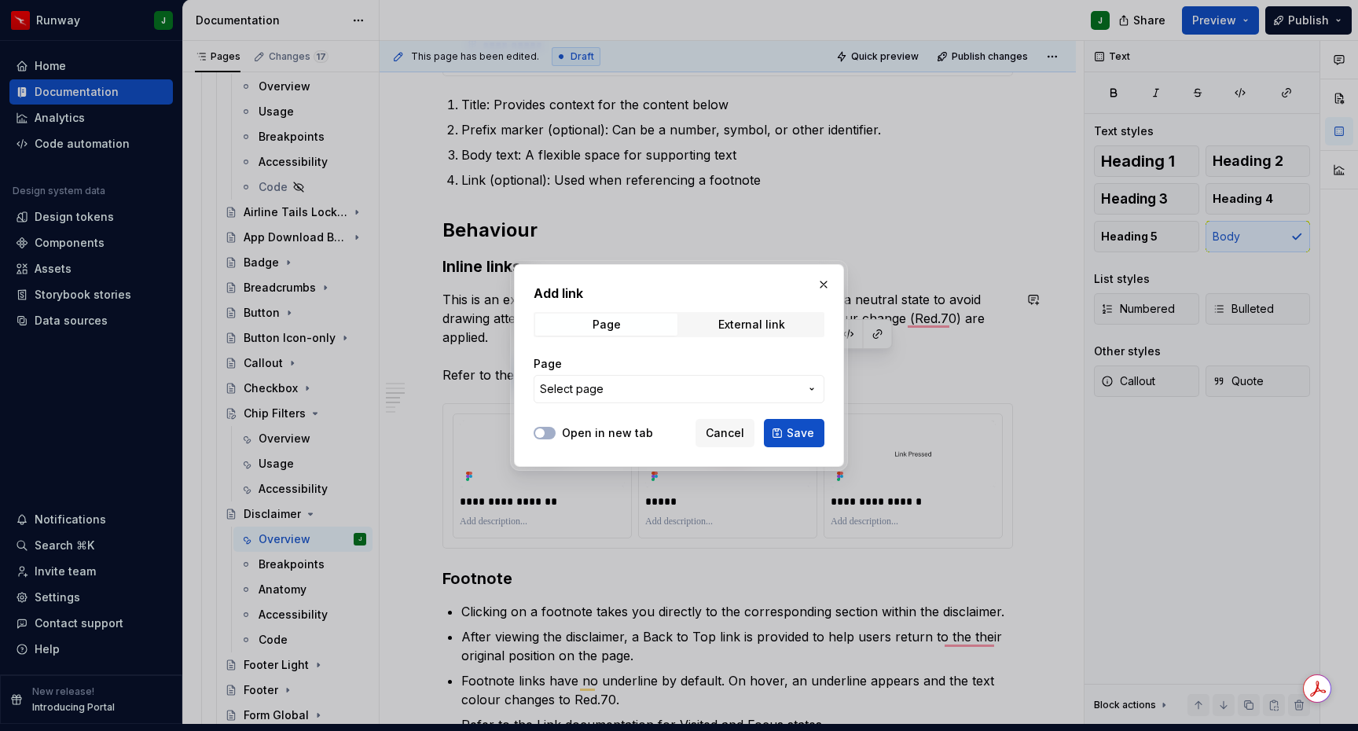
click at [595, 388] on span "Select page" at bounding box center [572, 389] width 64 height 16
click at [587, 388] on div at bounding box center [679, 365] width 1358 height 731
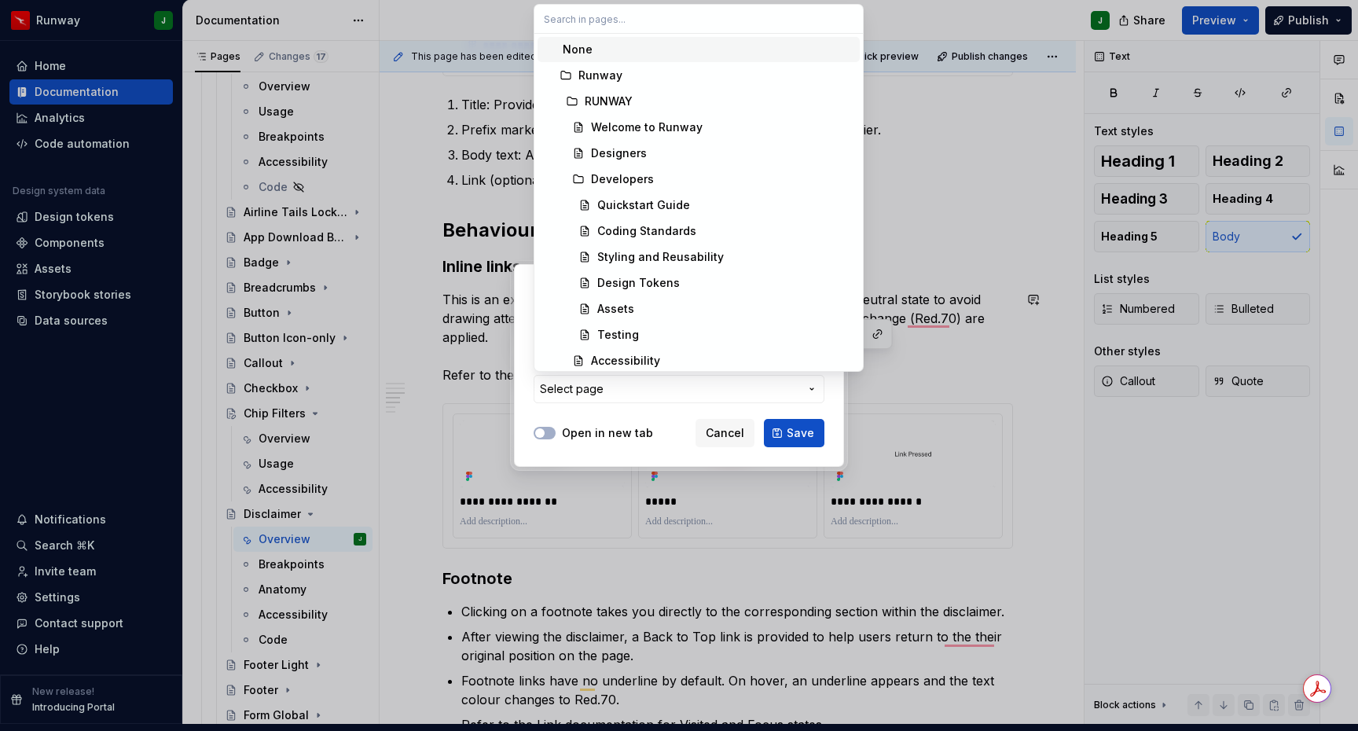
click at [602, 22] on input "text" at bounding box center [698, 19] width 329 height 28
type input "Link"
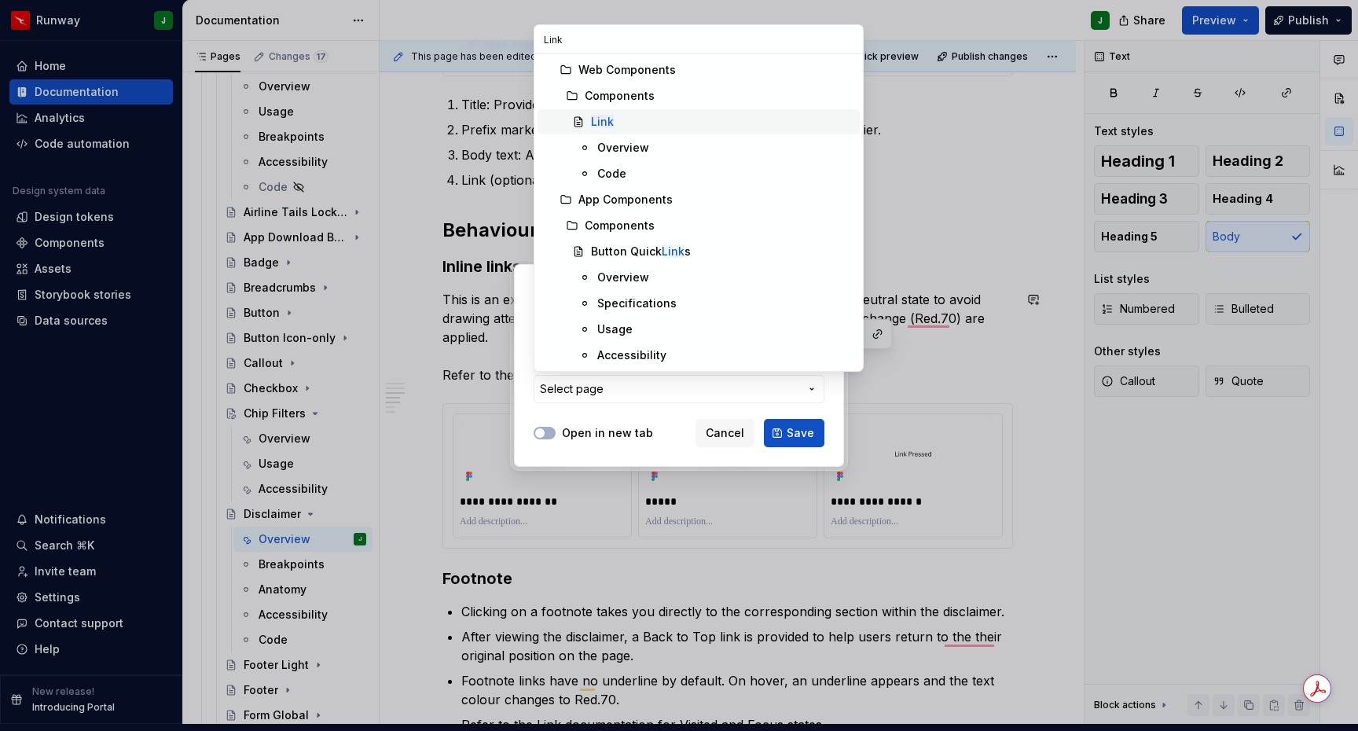
click at [647, 122] on div "Link" at bounding box center [722, 122] width 263 height 16
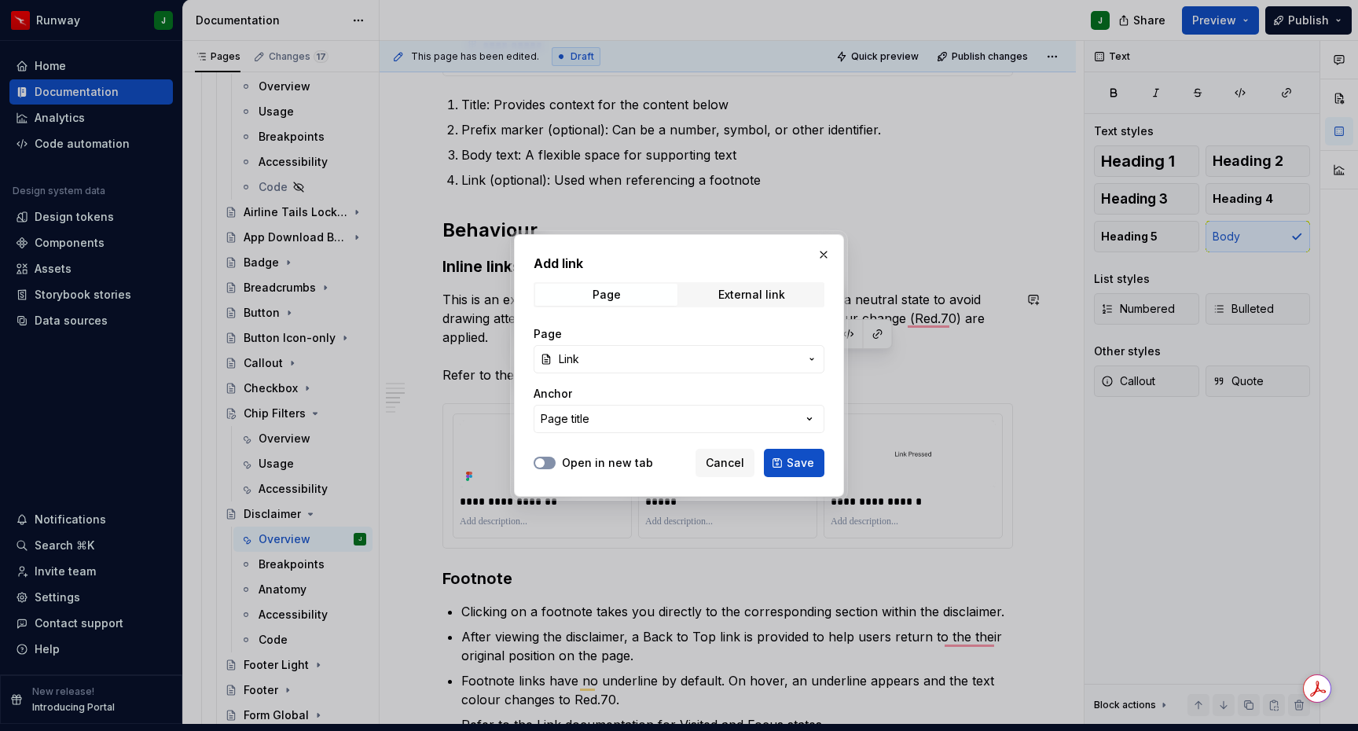
click at [549, 461] on button "Open in new tab" at bounding box center [545, 463] width 22 height 13
click at [799, 463] on span "Save" at bounding box center [801, 463] width 28 height 16
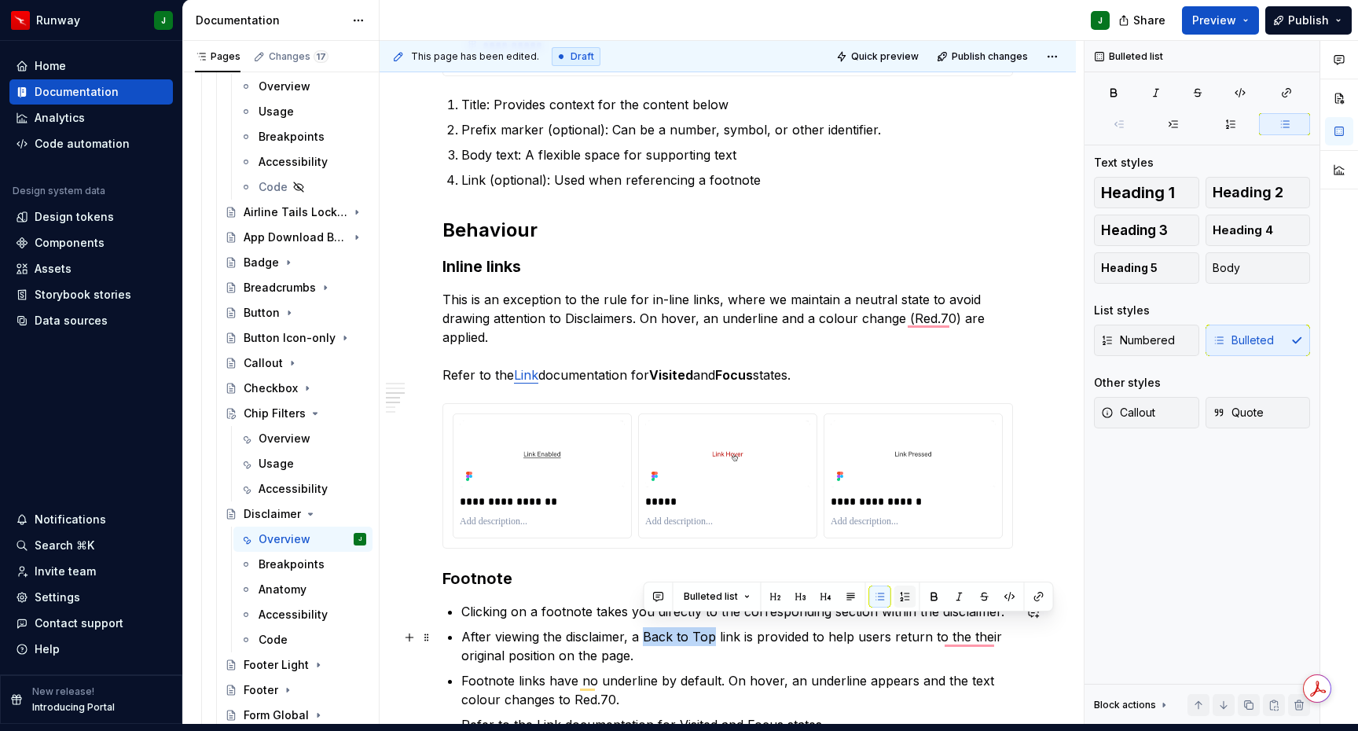
drag, startPoint x: 645, startPoint y: 626, endPoint x: 899, endPoint y: 601, distance: 255.1
click at [714, 628] on p "After viewing the disclaimer, a Back to Top link is provided to help users retu…" at bounding box center [737, 646] width 552 height 38
click at [932, 597] on button "button" at bounding box center [935, 597] width 22 height 22
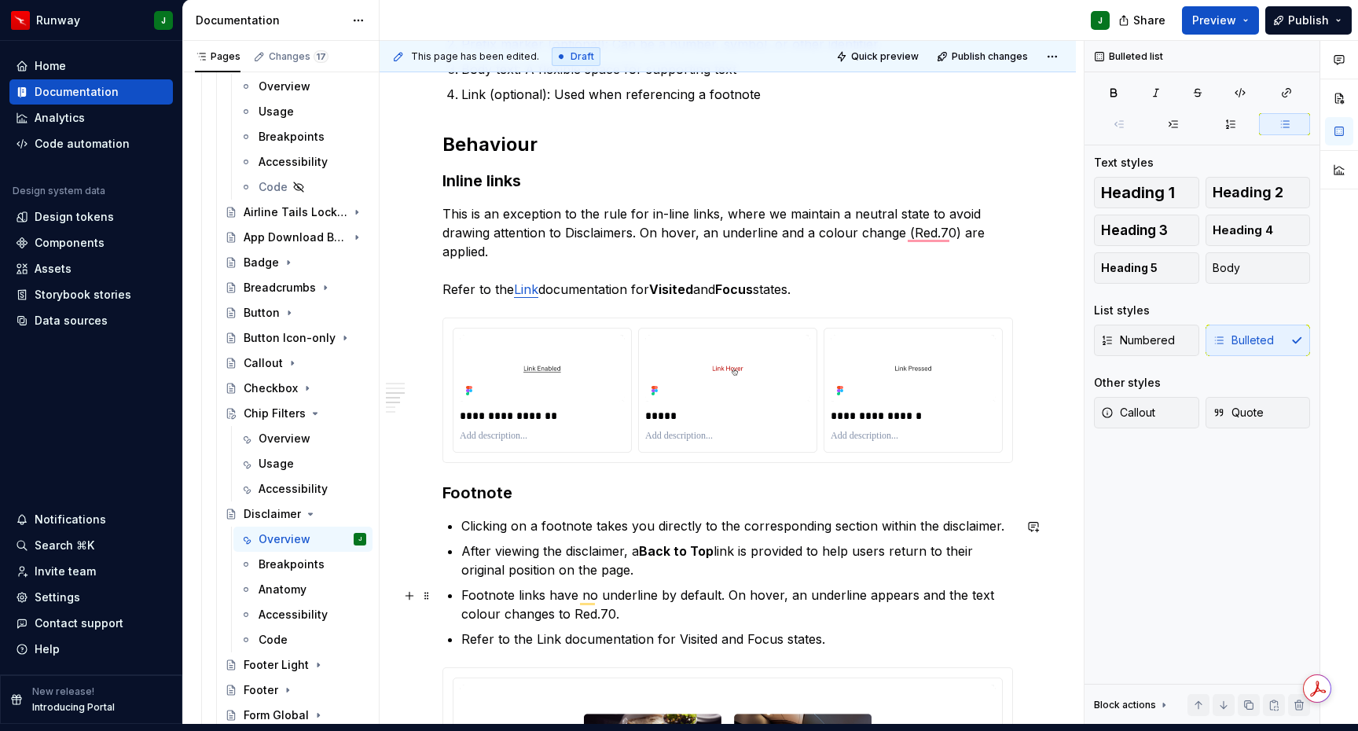
scroll to position [693, 0]
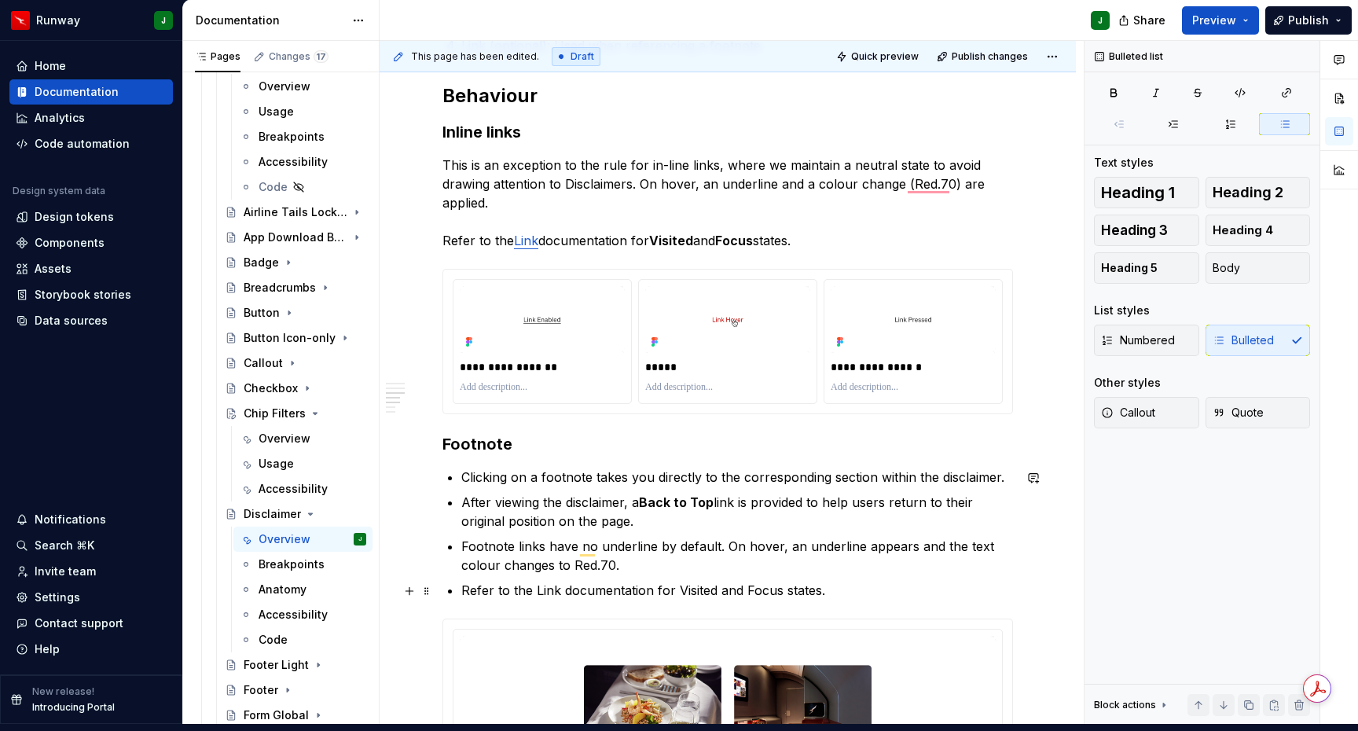
click at [546, 581] on p "Refer to the Link documentation for Visited and Focus states." at bounding box center [737, 590] width 552 height 19
click at [928, 549] on button "button" at bounding box center [930, 550] width 22 height 22
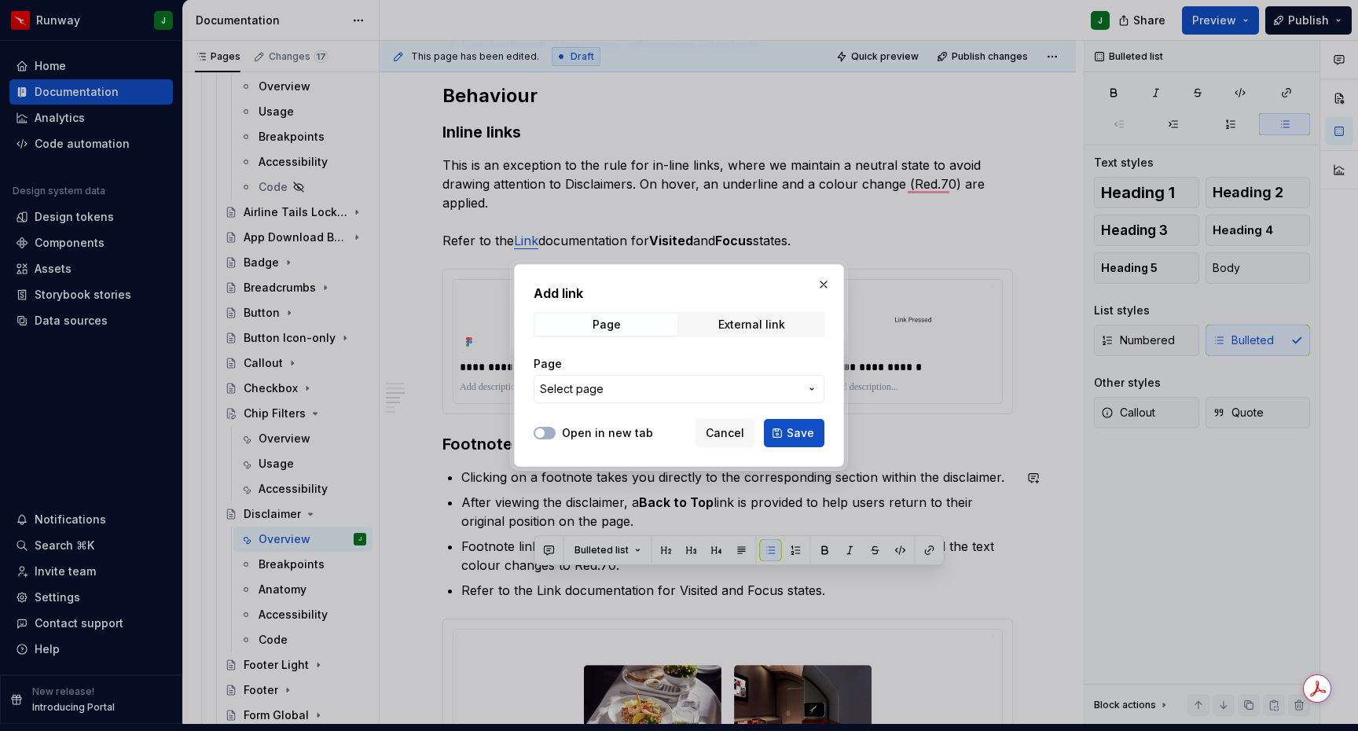
click at [592, 435] on label "Open in new tab" at bounding box center [607, 433] width 91 height 16
click at [556, 435] on button "Open in new tab" at bounding box center [545, 433] width 22 height 13
click at [619, 399] on button "Select page" at bounding box center [679, 389] width 291 height 28
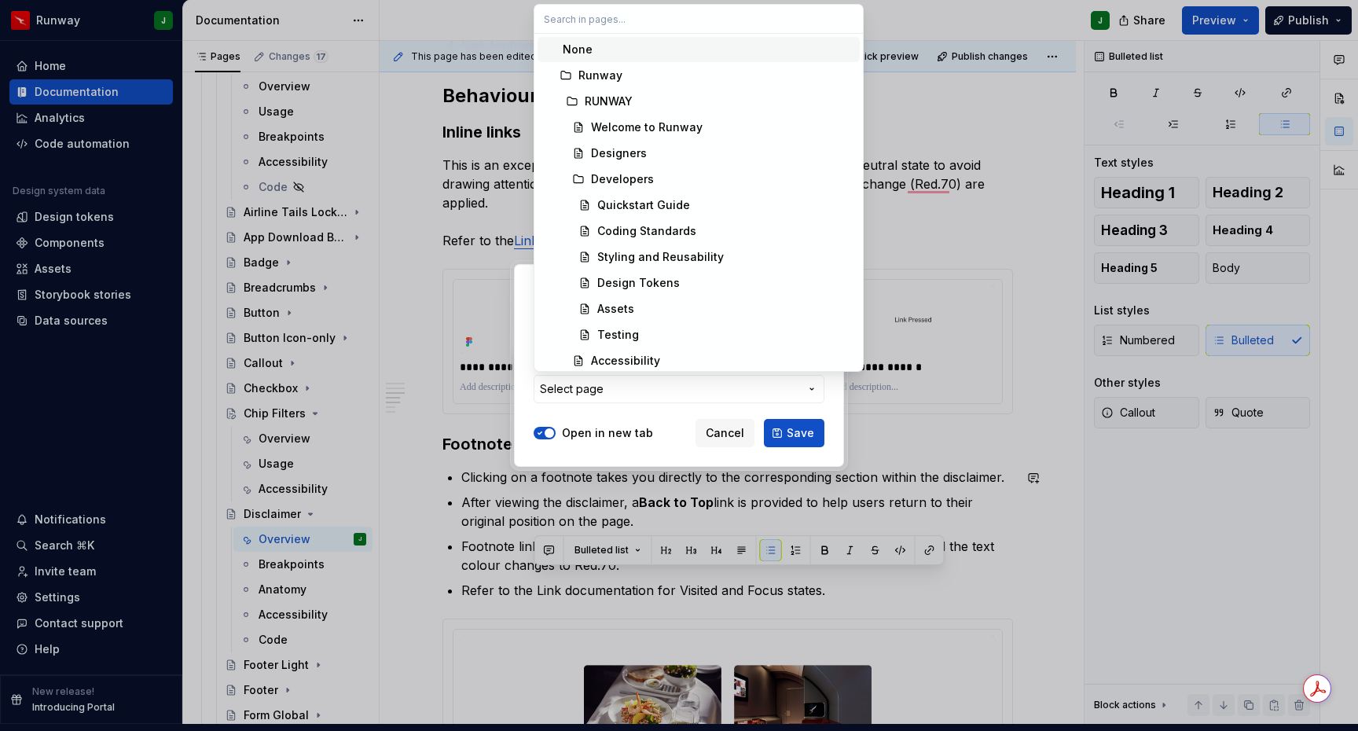
click at [574, 16] on input "text" at bounding box center [698, 19] width 329 height 28
type input "Llink"
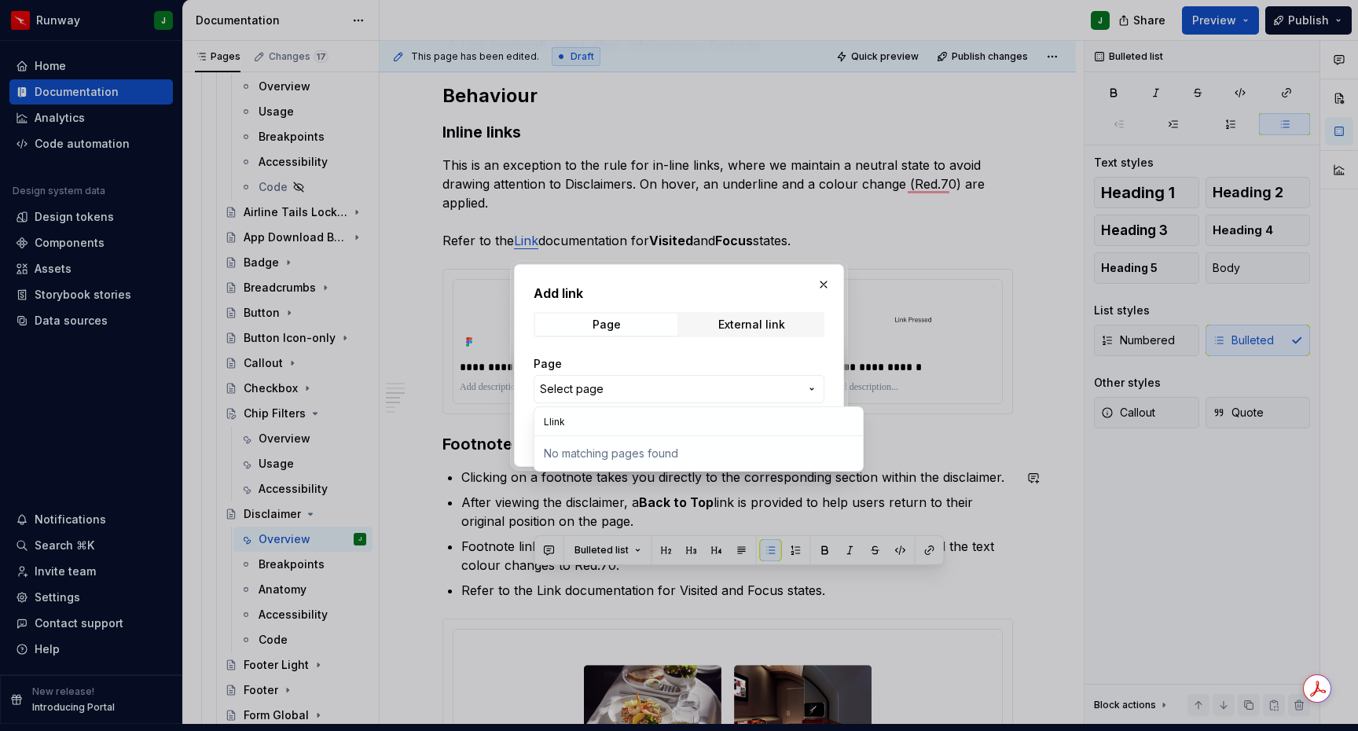
type textarea "*"
drag, startPoint x: 551, startPoint y: 420, endPoint x: 613, endPoint y: 423, distance: 62.2
click at [551, 420] on input "Llink" at bounding box center [698, 421] width 329 height 28
type input "Link"
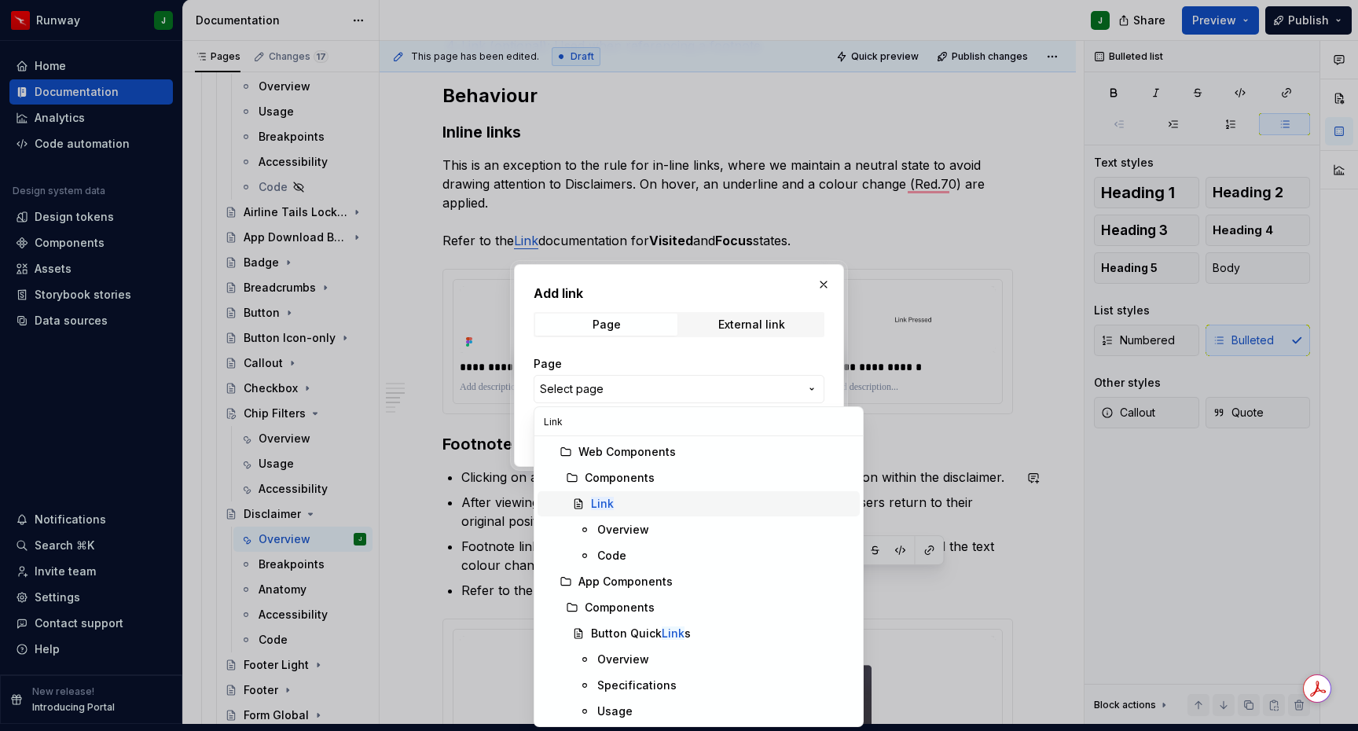
drag, startPoint x: 604, startPoint y: 502, endPoint x: 753, endPoint y: 380, distance: 192.6
click at [604, 502] on mark "Link" at bounding box center [602, 503] width 23 height 13
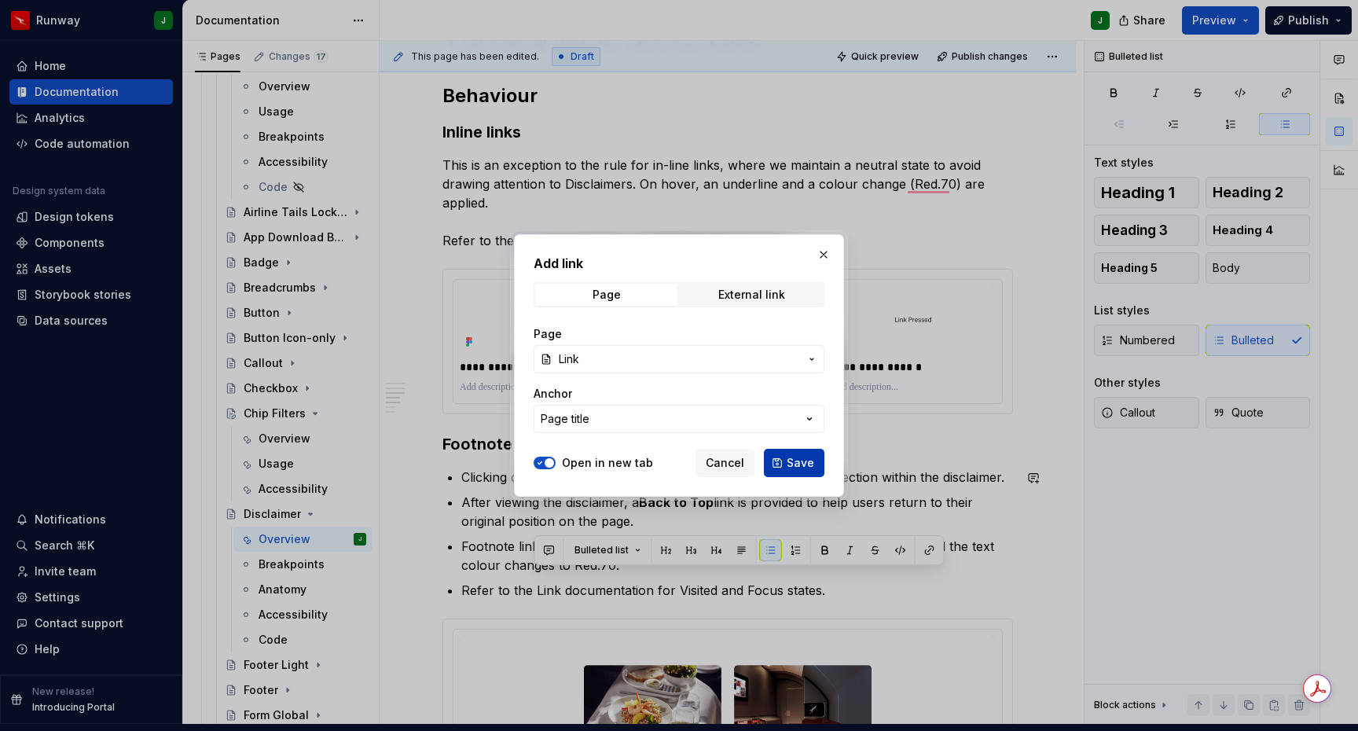
click at [788, 465] on span "Save" at bounding box center [801, 463] width 28 height 16
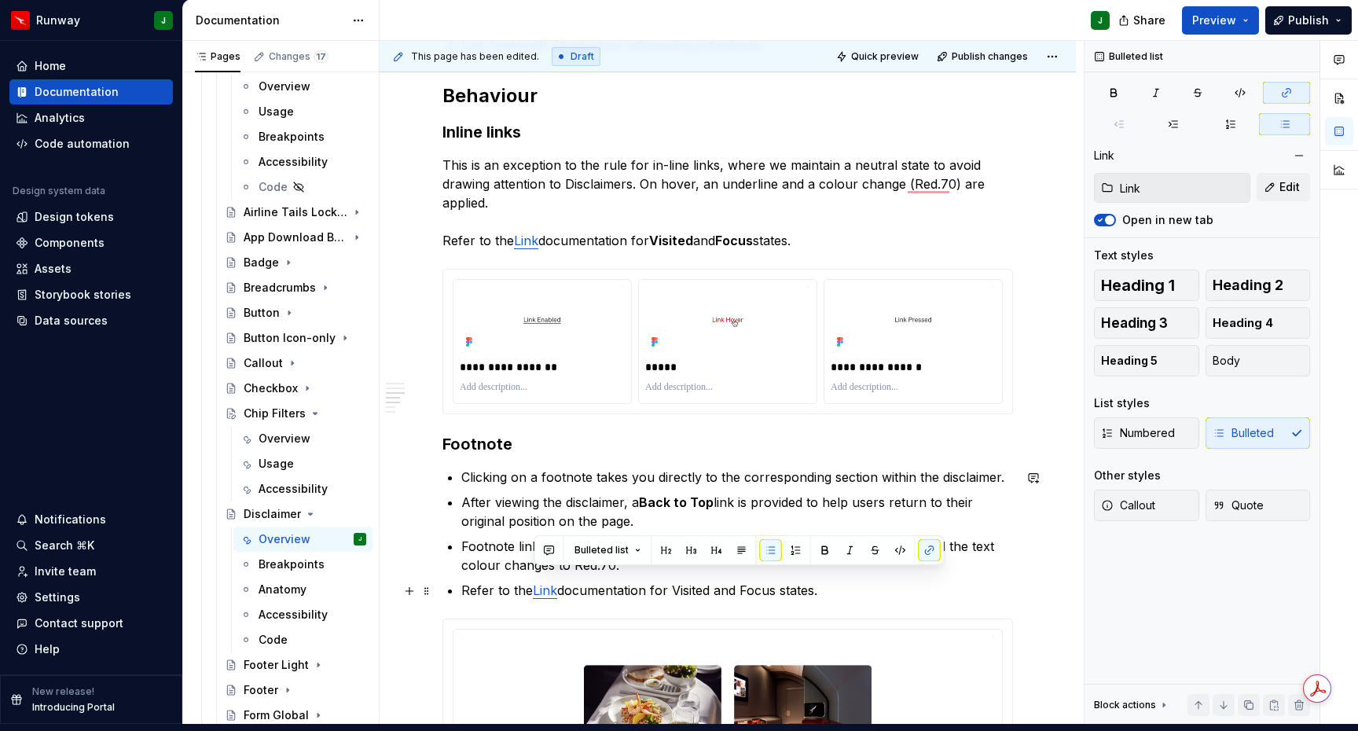
click at [700, 581] on p "Refer to the Link documentation for Visited and Focus states." at bounding box center [737, 590] width 552 height 19
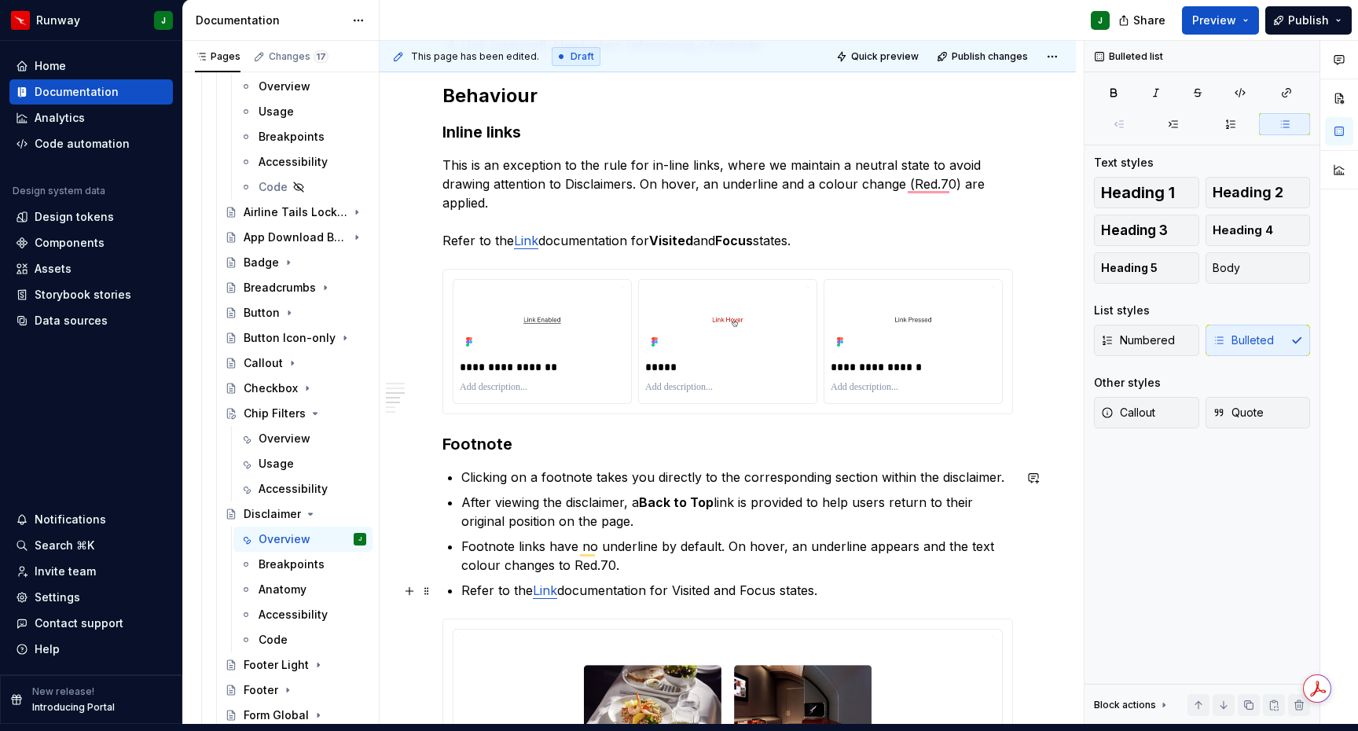
click at [700, 581] on p "Refer to the Link documentation for Visited and Focus states." at bounding box center [737, 590] width 552 height 19
drag, startPoint x: 968, startPoint y: 550, endPoint x: 839, endPoint y: 568, distance: 129.3
click at [967, 550] on button "button" at bounding box center [966, 550] width 22 height 22
click at [759, 583] on p "Refer to the Link documentation for Visited and Focus states." at bounding box center [737, 590] width 552 height 19
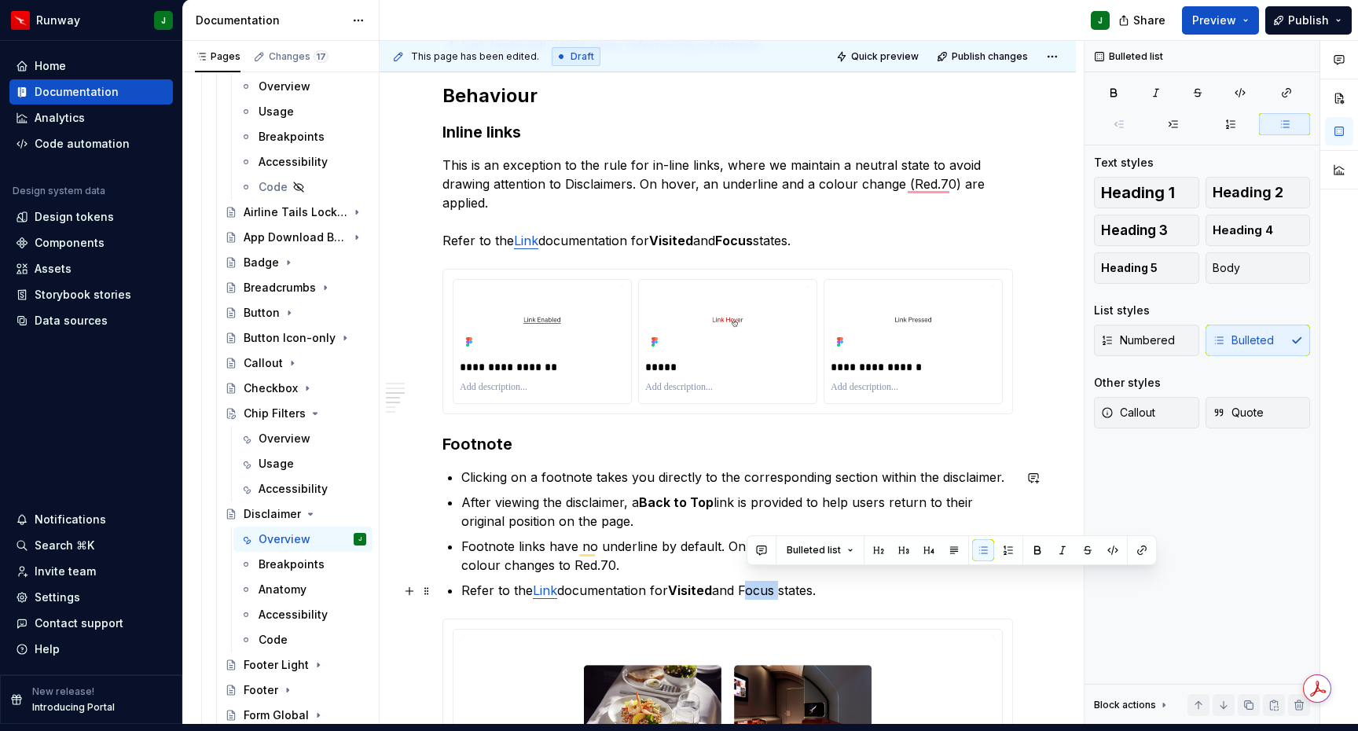
click at [759, 583] on p "Refer to the Link documentation for Visited and Focus states." at bounding box center [737, 590] width 552 height 19
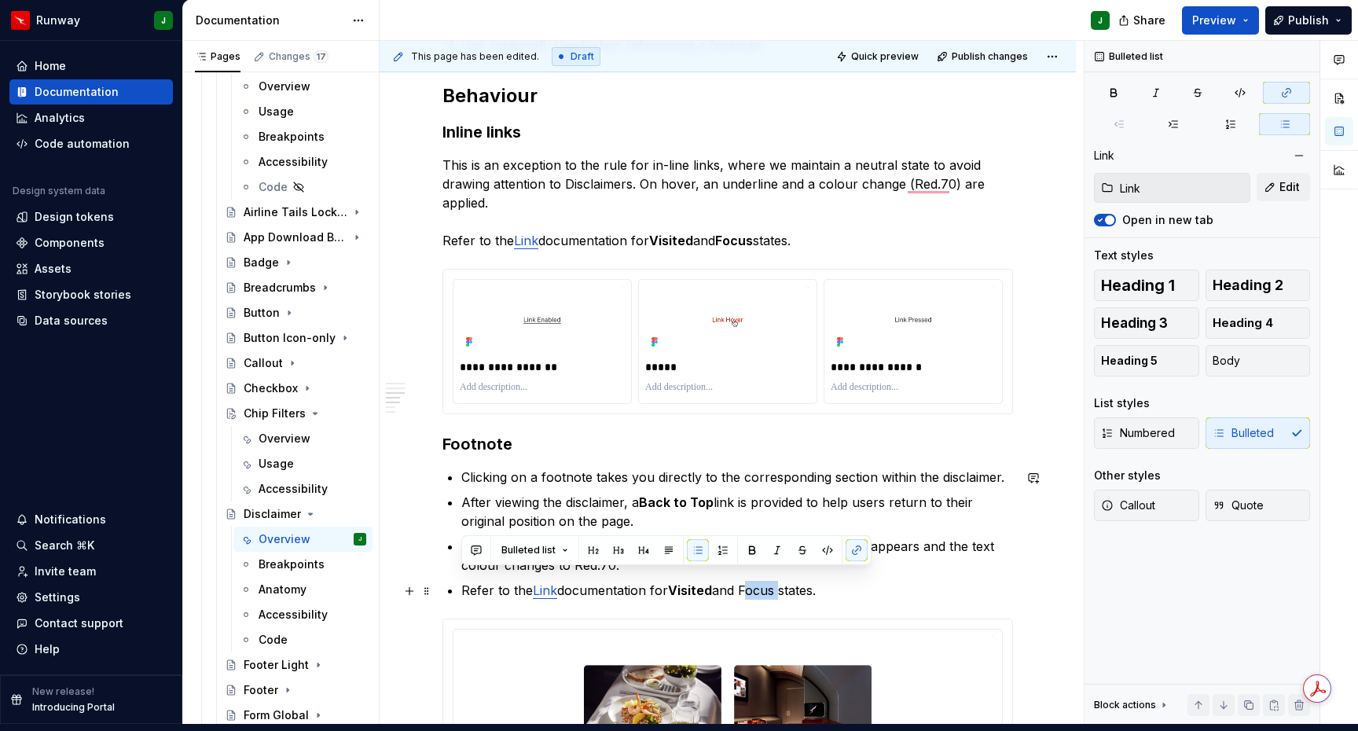
click at [788, 581] on p "Refer to the Link documentation for Visited and Focus states." at bounding box center [737, 590] width 552 height 19
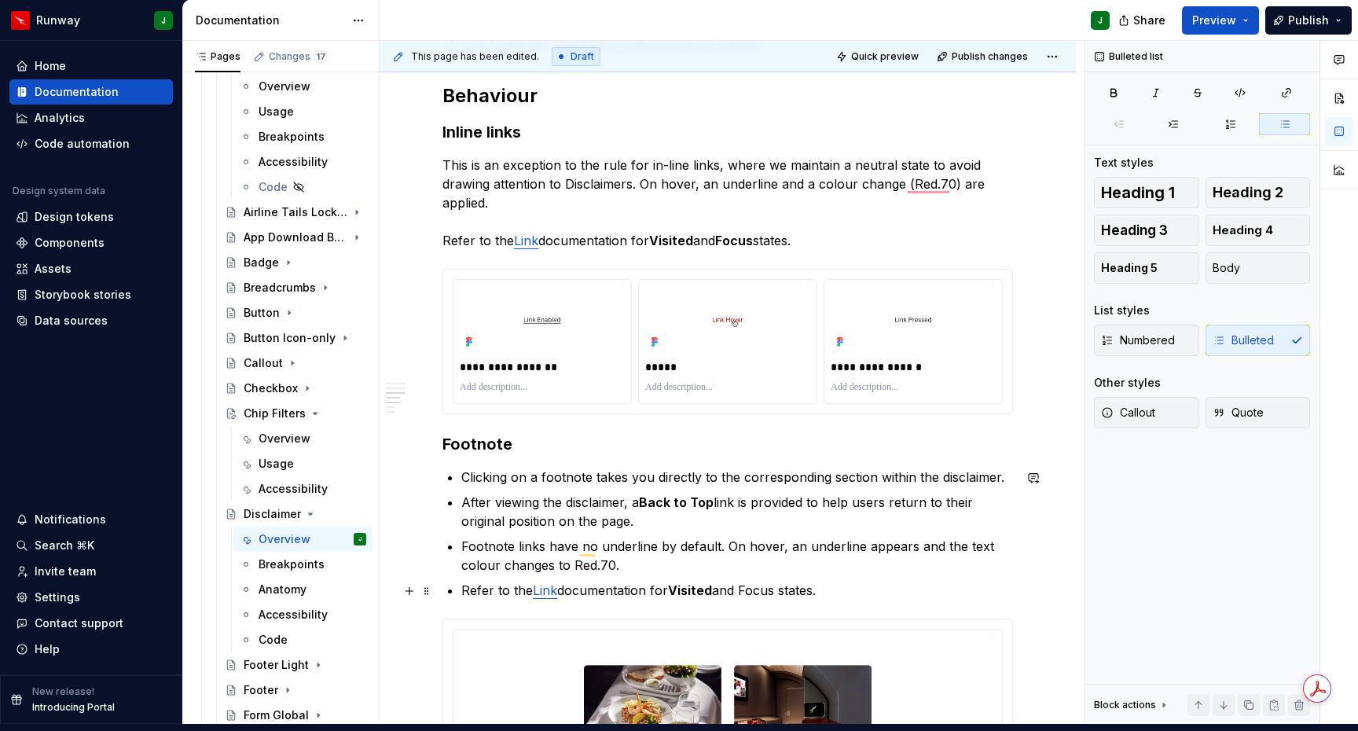
click at [770, 581] on p "Refer to the Link documentation for Visited and Focus states." at bounding box center [737, 590] width 552 height 19
click at [1038, 553] on button "button" at bounding box center [1038, 550] width 22 height 22
click at [737, 582] on p "Refer to the Link documentation for Visited and Focus states." at bounding box center [737, 590] width 552 height 19
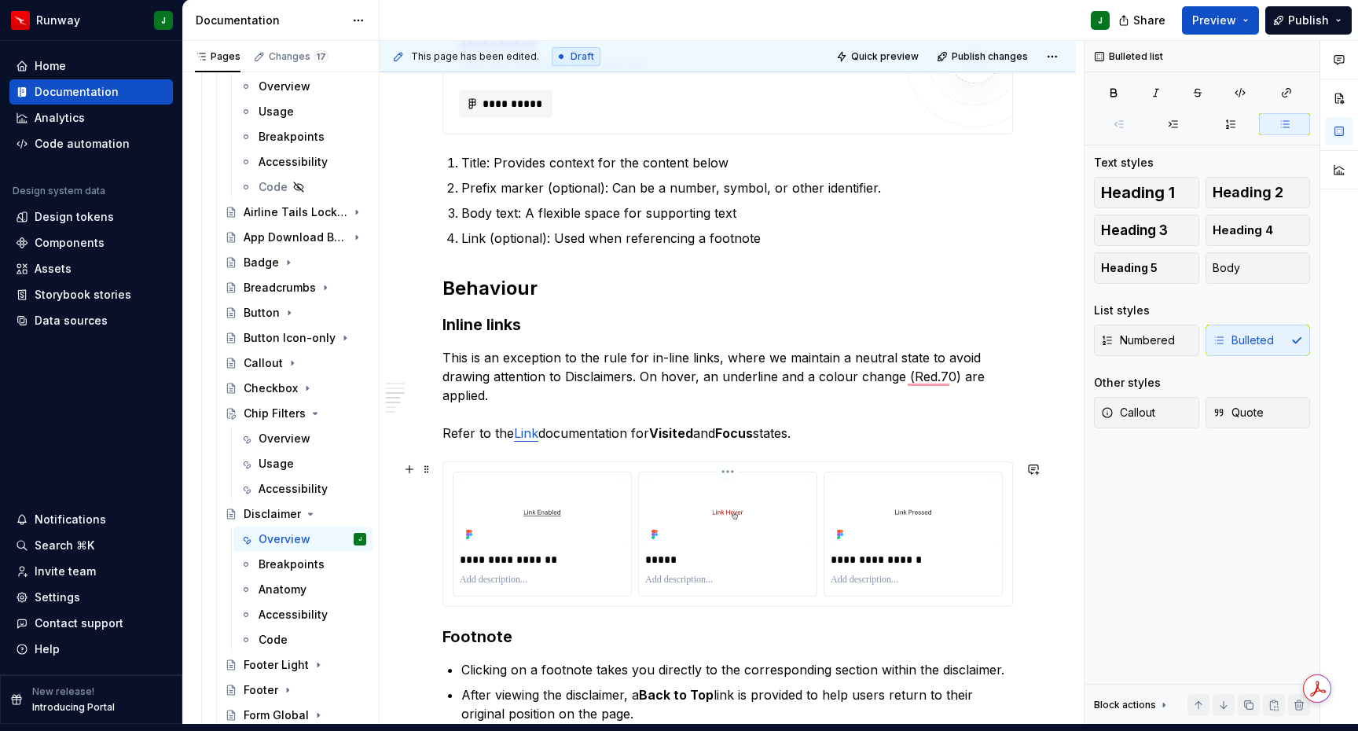
scroll to position [463, 0]
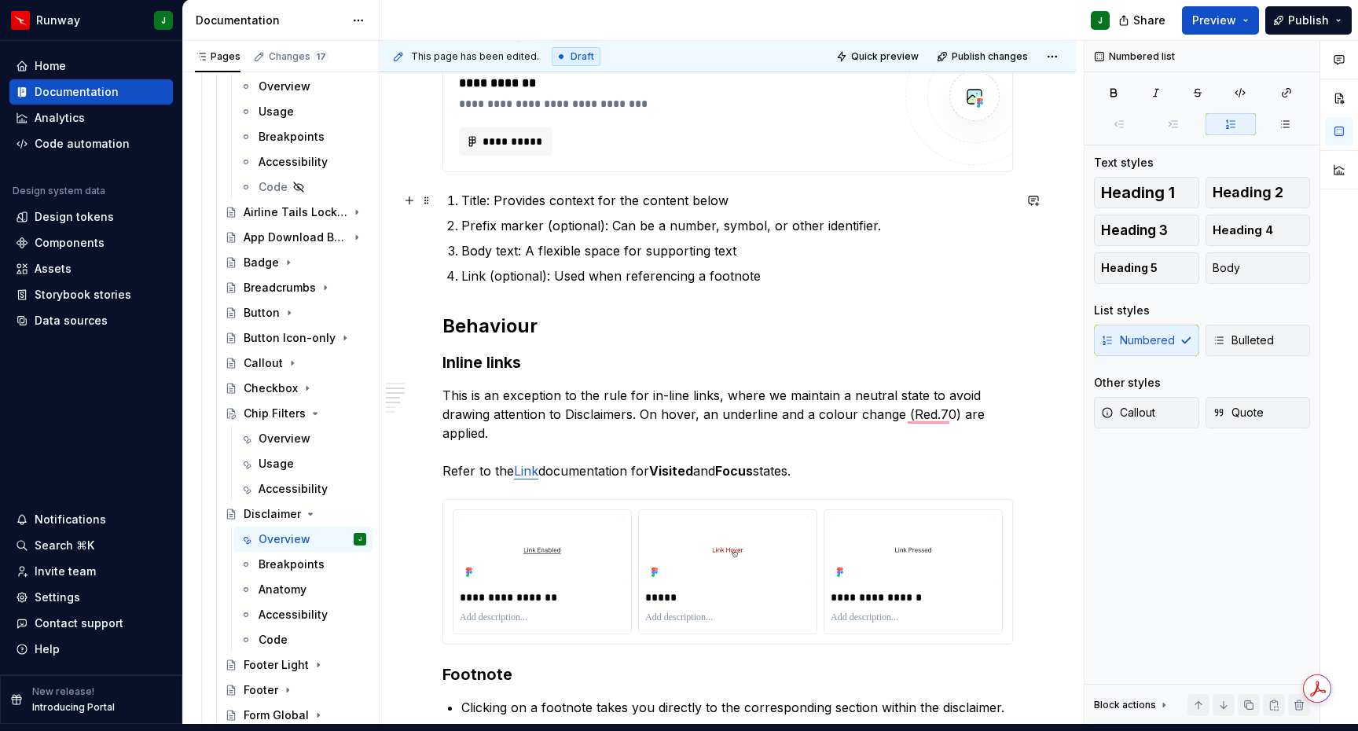
click at [468, 191] on p "Title: Provides context for the content below" at bounding box center [737, 200] width 552 height 19
click at [463, 191] on p "Title: Provides context for the content below" at bounding box center [737, 200] width 552 height 19
drag, startPoint x: 604, startPoint y: 215, endPoint x: 463, endPoint y: 214, distance: 140.7
click at [463, 216] on p "Prefix marker (optional): Can be a number, symbol, or other identifier." at bounding box center [737, 225] width 552 height 19
drag, startPoint x: 520, startPoint y: 240, endPoint x: 438, endPoint y: 238, distance: 81.8
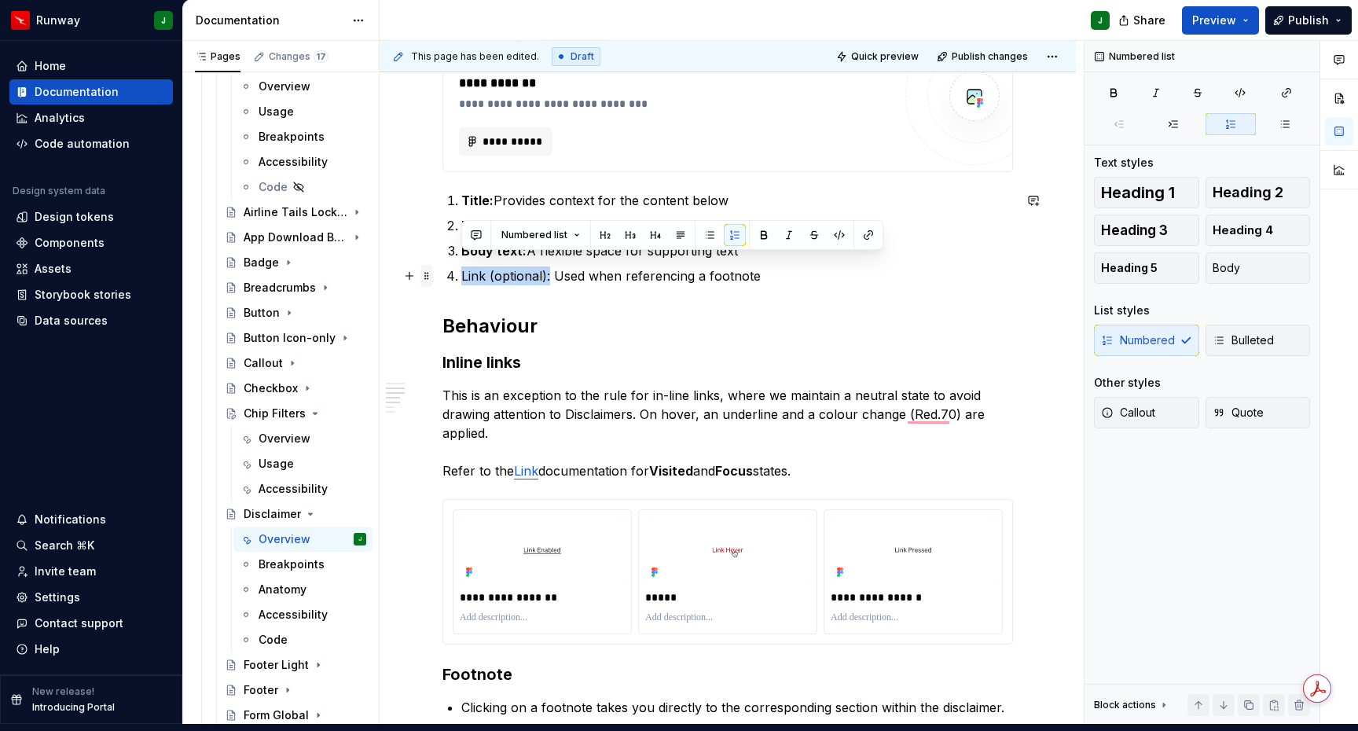
drag, startPoint x: 549, startPoint y: 266, endPoint x: 432, endPoint y: 263, distance: 117.1
click at [649, 266] on p "Link (optional): Used when referencing a footnote" at bounding box center [737, 275] width 552 height 19
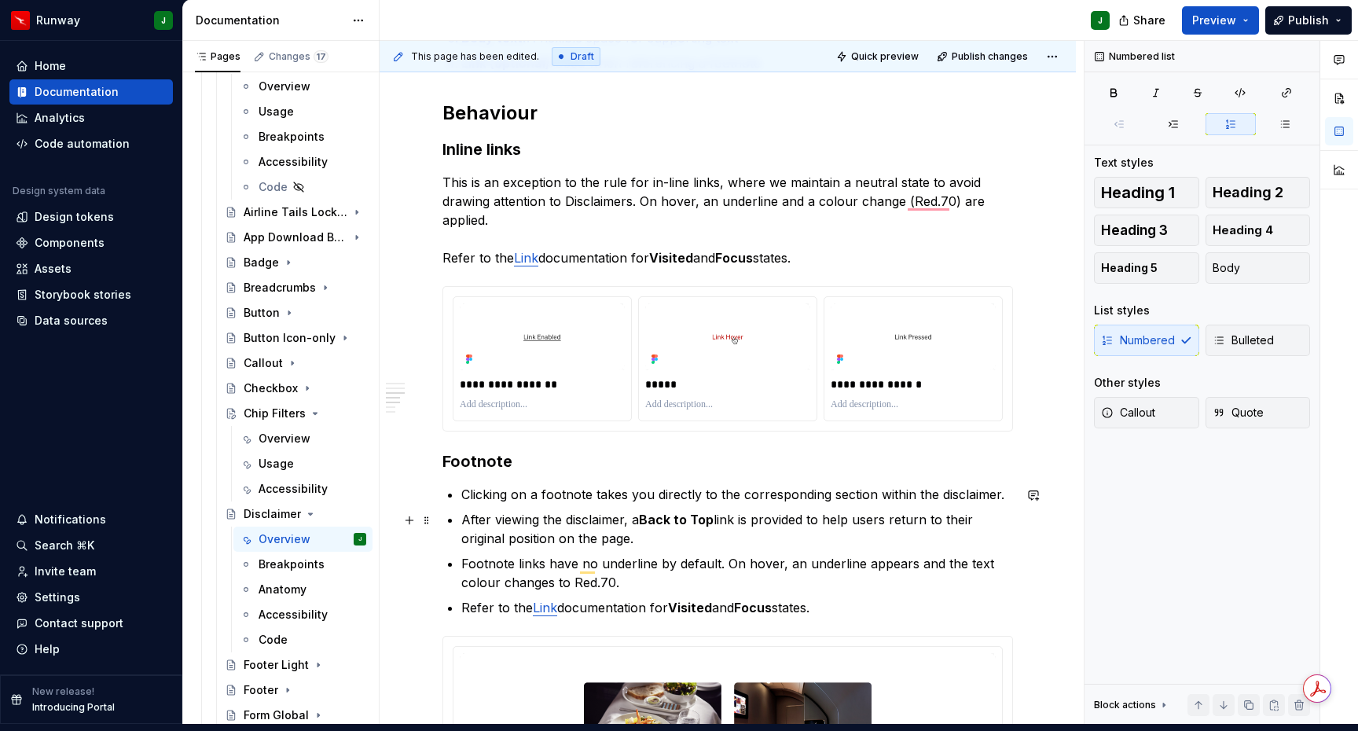
scroll to position [770, 0]
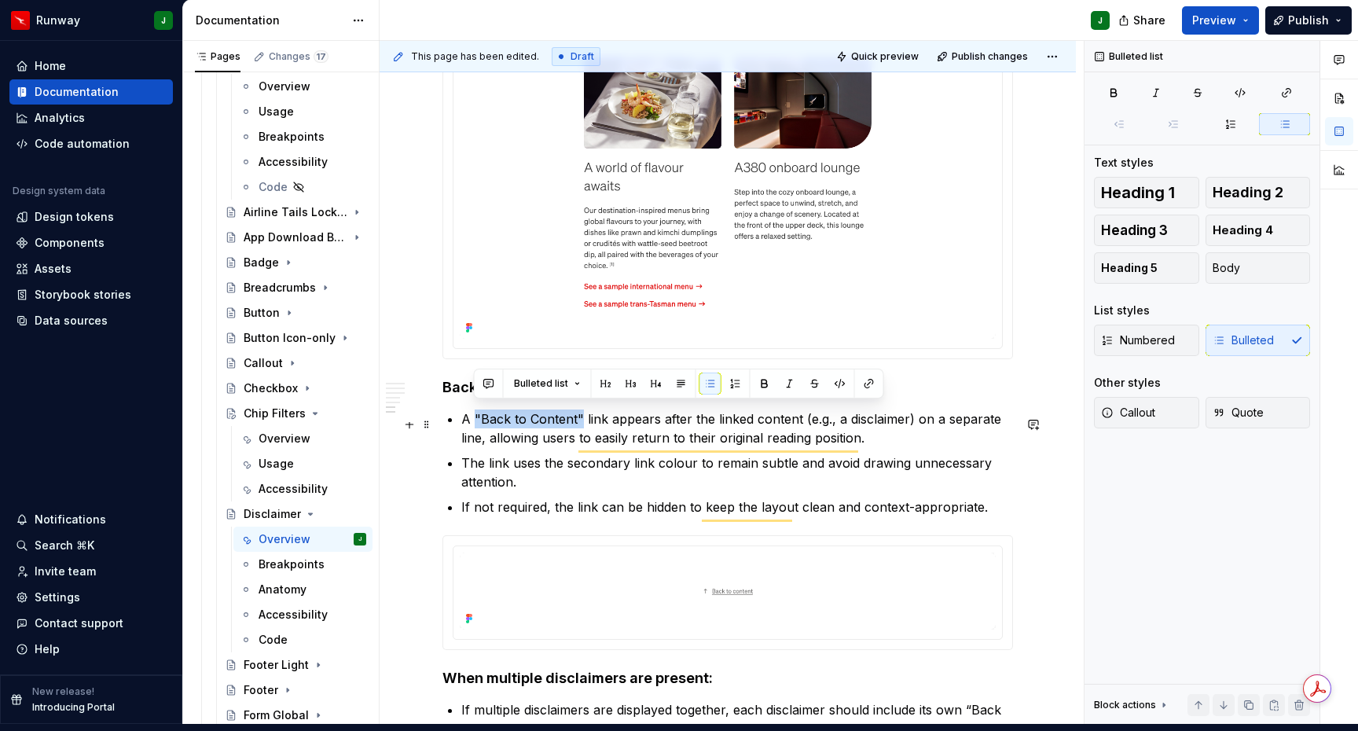
drag, startPoint x: 475, startPoint y: 412, endPoint x: 579, endPoint y: 420, distance: 104.8
click at [579, 420] on p "A "Back to Content" link appears after the linked content (e.g., a disclaimer) …" at bounding box center [737, 429] width 552 height 38
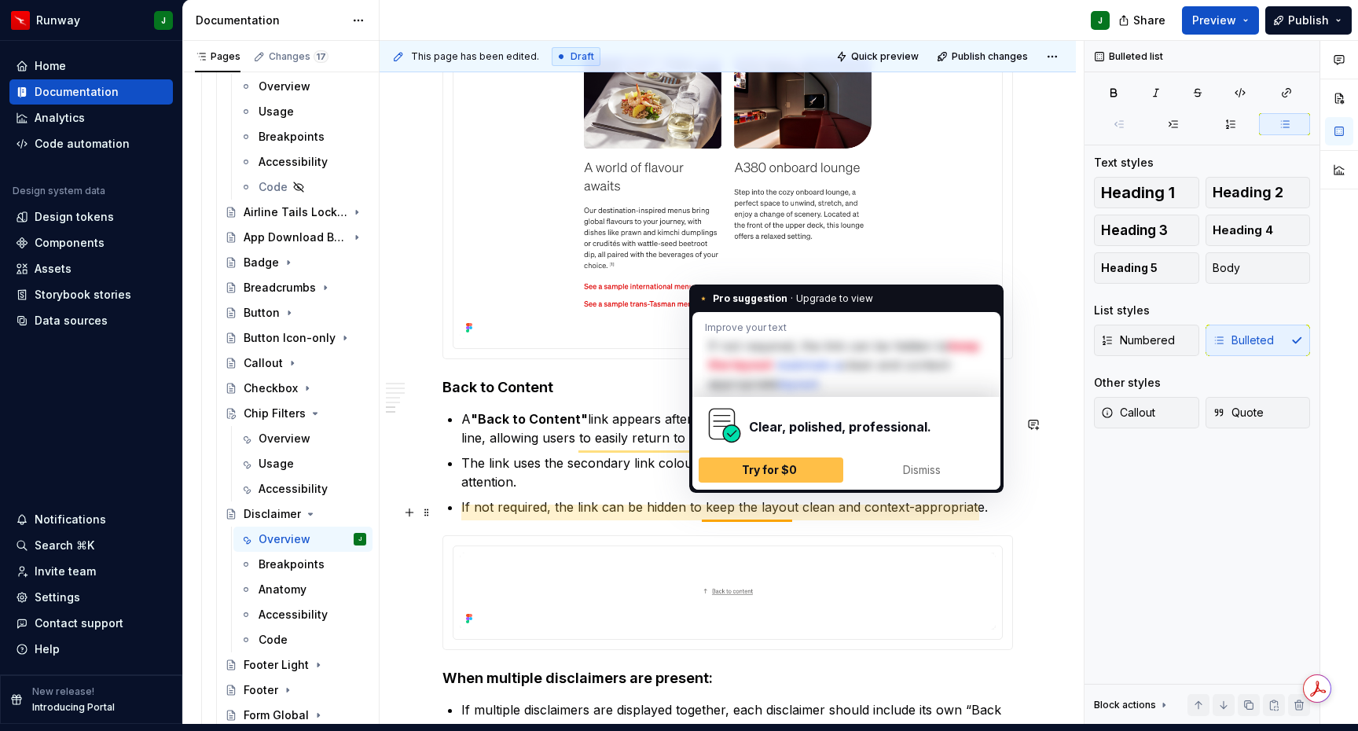
click at [643, 498] on p "If not required, the link can be hidden to keep the layout clean and context-ap…" at bounding box center [737, 507] width 552 height 19
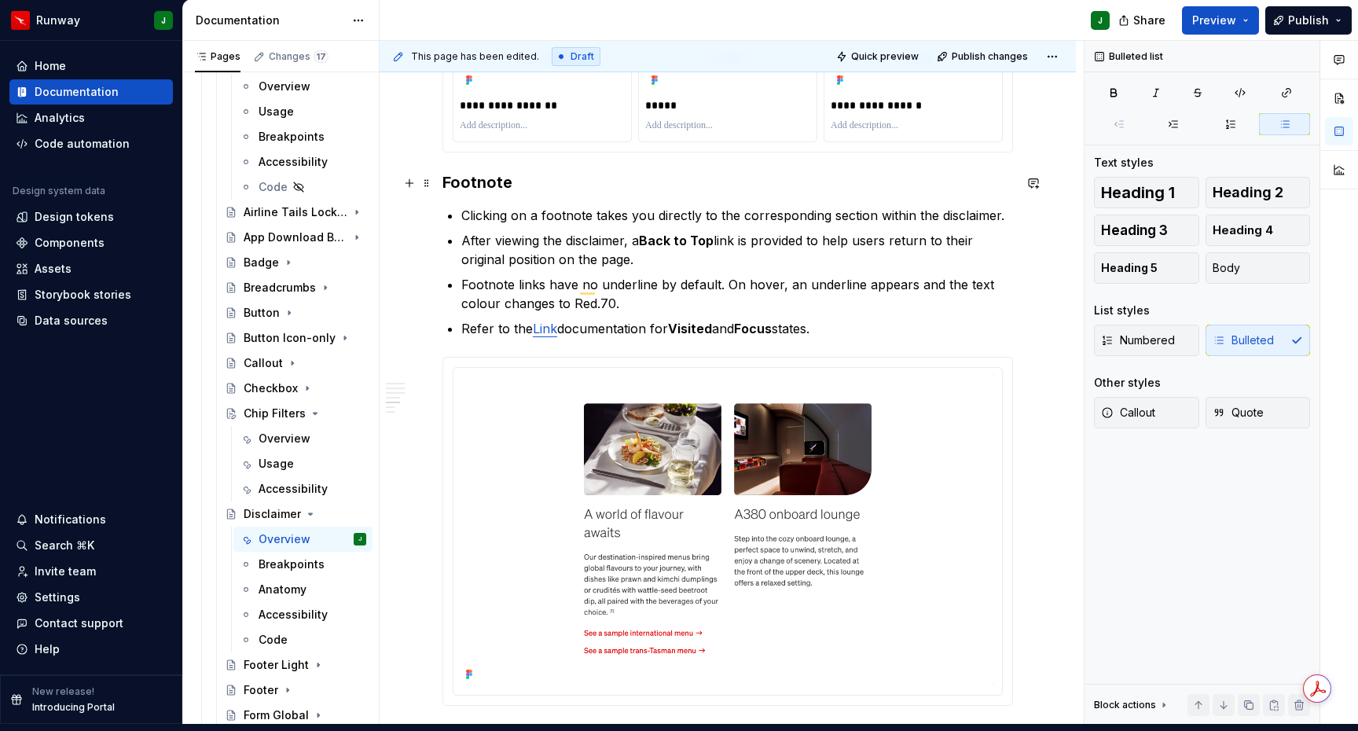
click at [472, 177] on h3 "Footnote" at bounding box center [728, 182] width 571 height 22
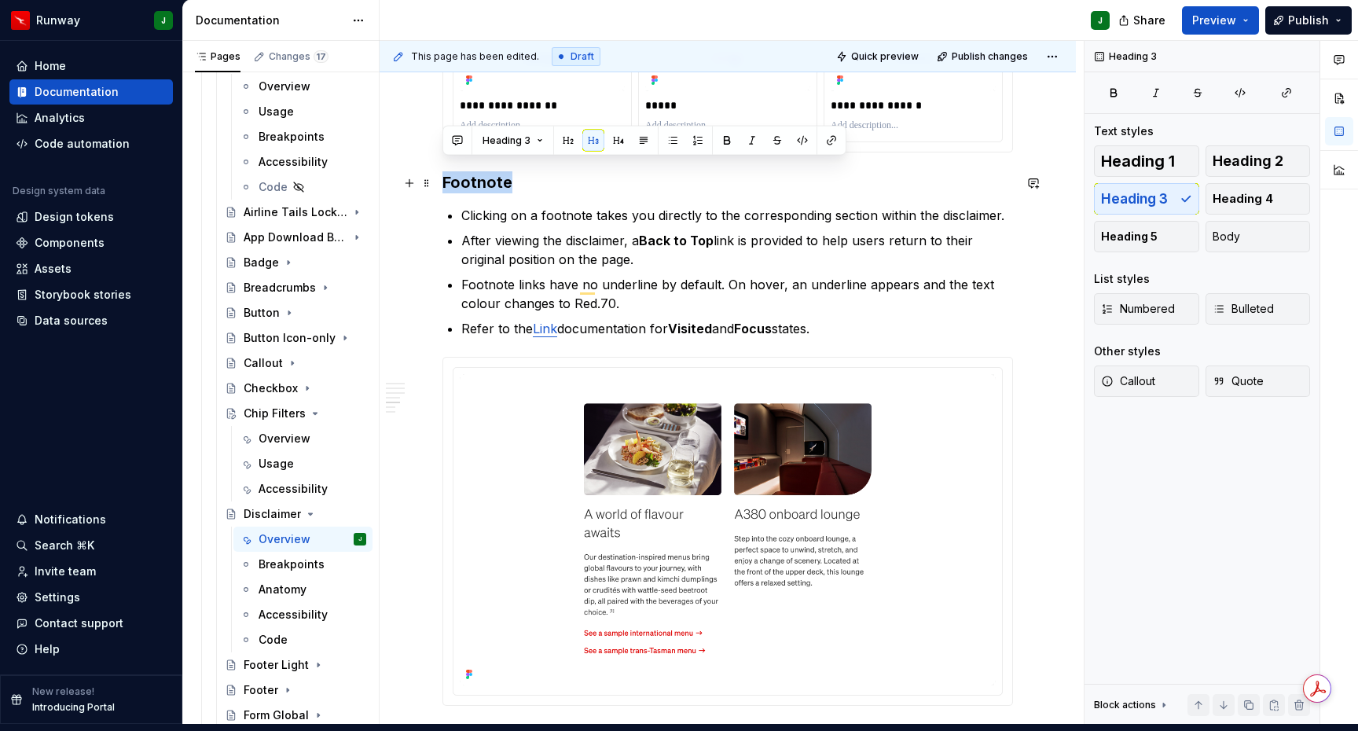
click at [472, 177] on h3 "Footnote" at bounding box center [728, 182] width 571 height 22
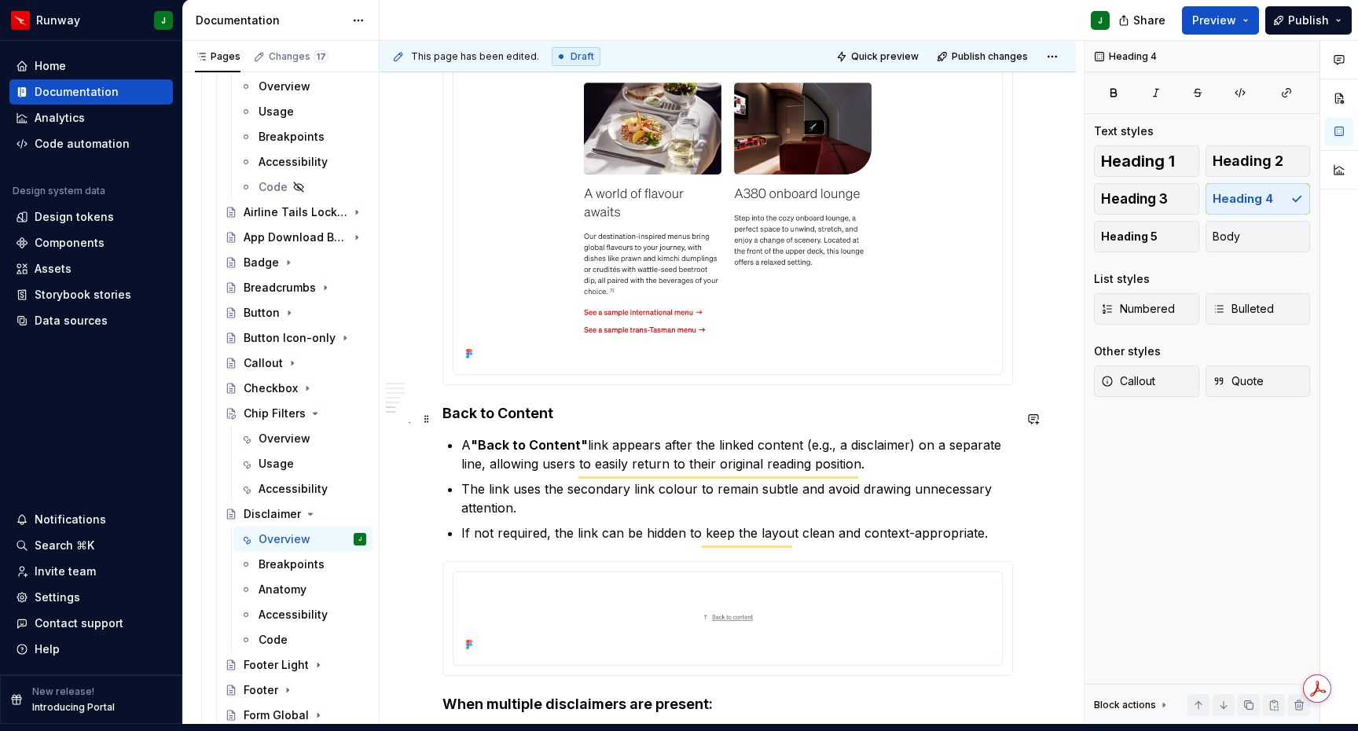
click at [464, 405] on h4 "Back to Content" at bounding box center [728, 413] width 571 height 19
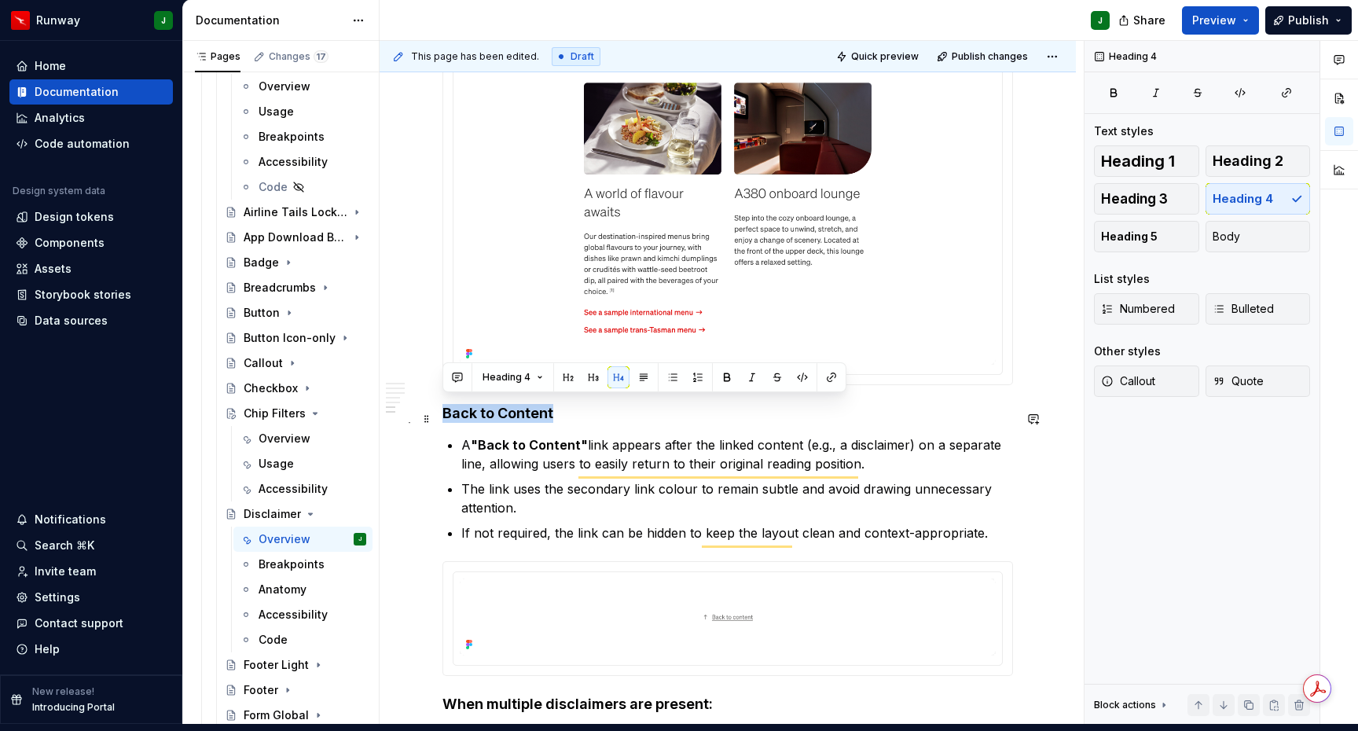
click at [464, 405] on h4 "Back to Content" at bounding box center [728, 413] width 571 height 19
click at [586, 378] on button "button" at bounding box center [593, 377] width 22 height 22
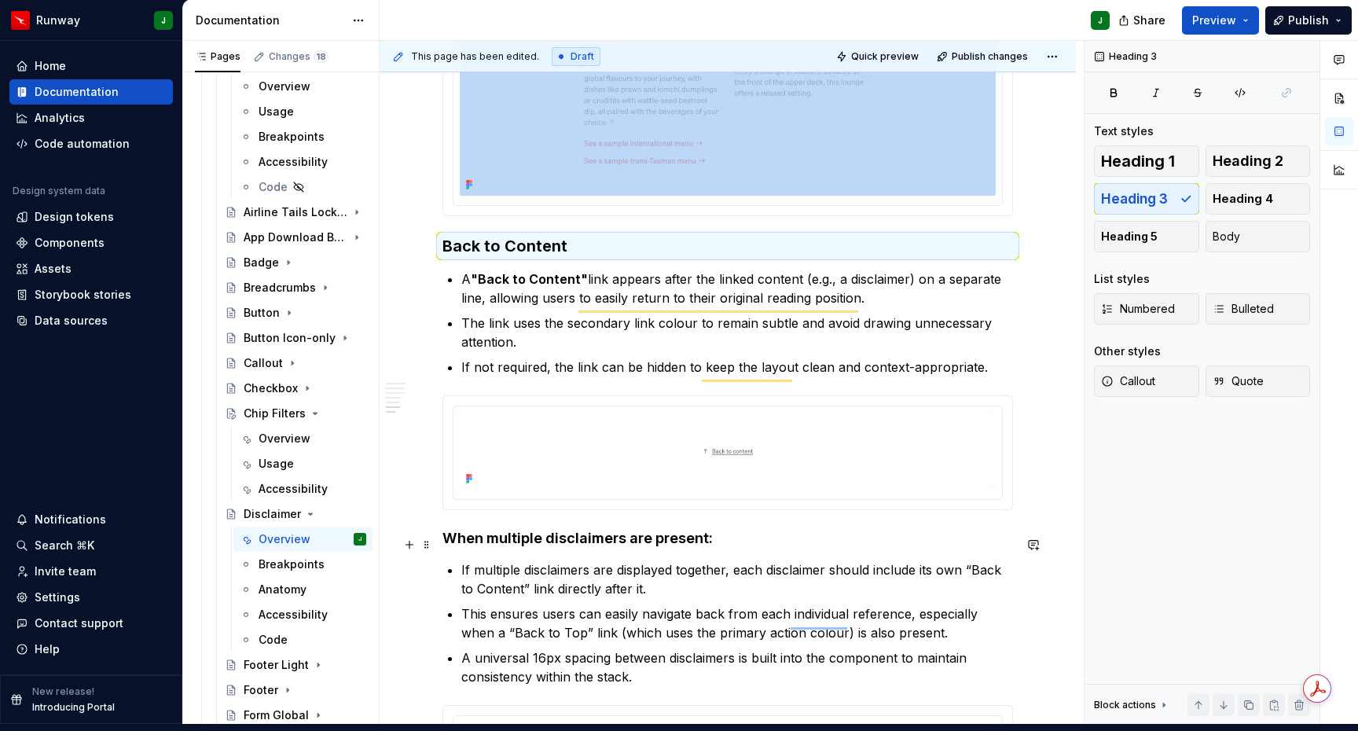
click at [458, 535] on h4 "When multiple disclaimers are present:" at bounding box center [728, 538] width 571 height 19
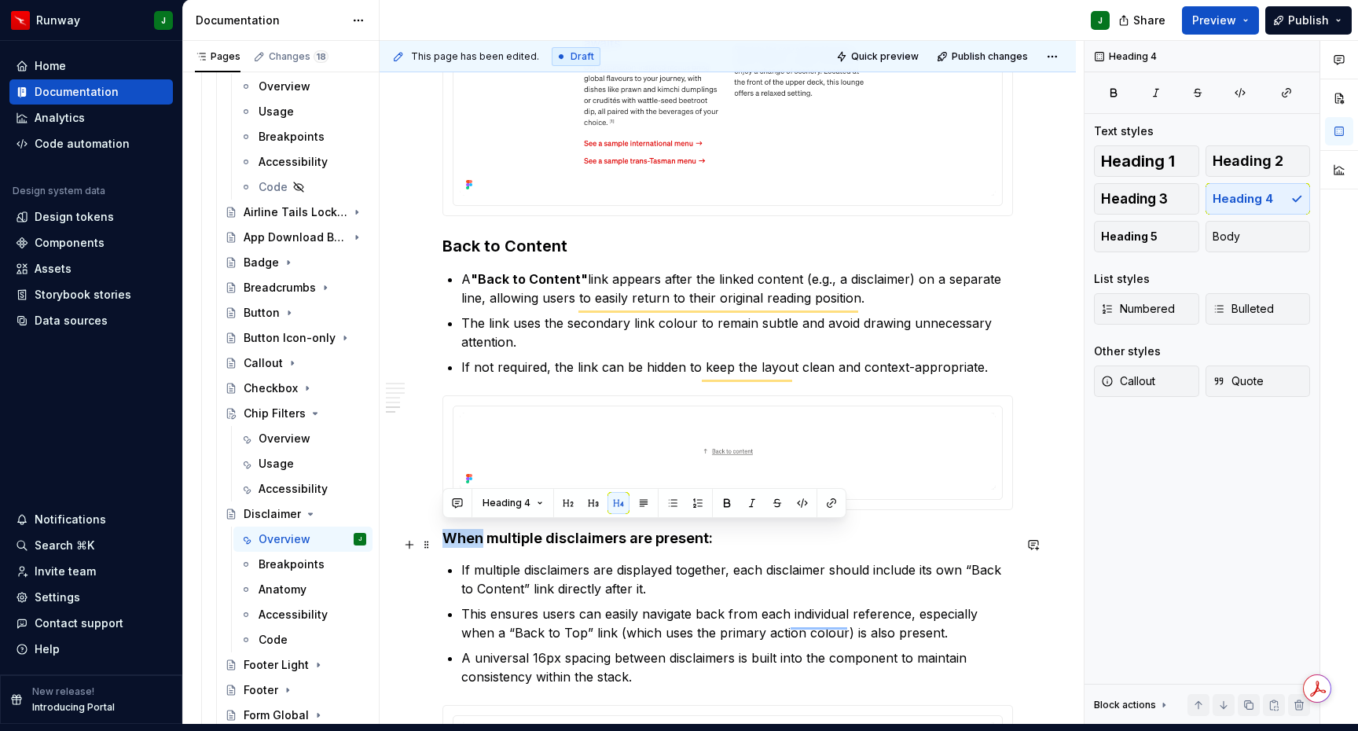
click at [458, 535] on h4 "When multiple disclaimers are present:" at bounding box center [728, 538] width 571 height 19
click at [590, 500] on button "button" at bounding box center [593, 503] width 22 height 22
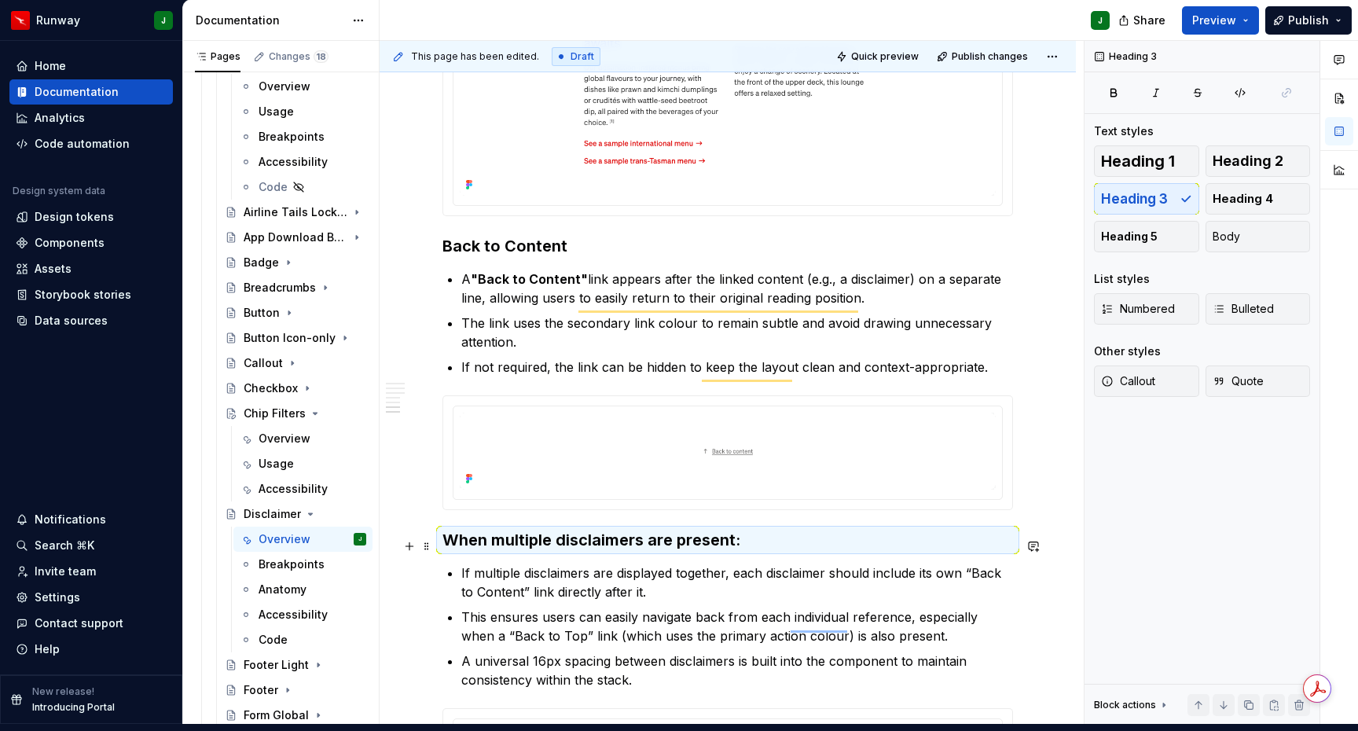
click at [774, 545] on h3 "When multiple disclaimers are present:" at bounding box center [728, 540] width 571 height 22
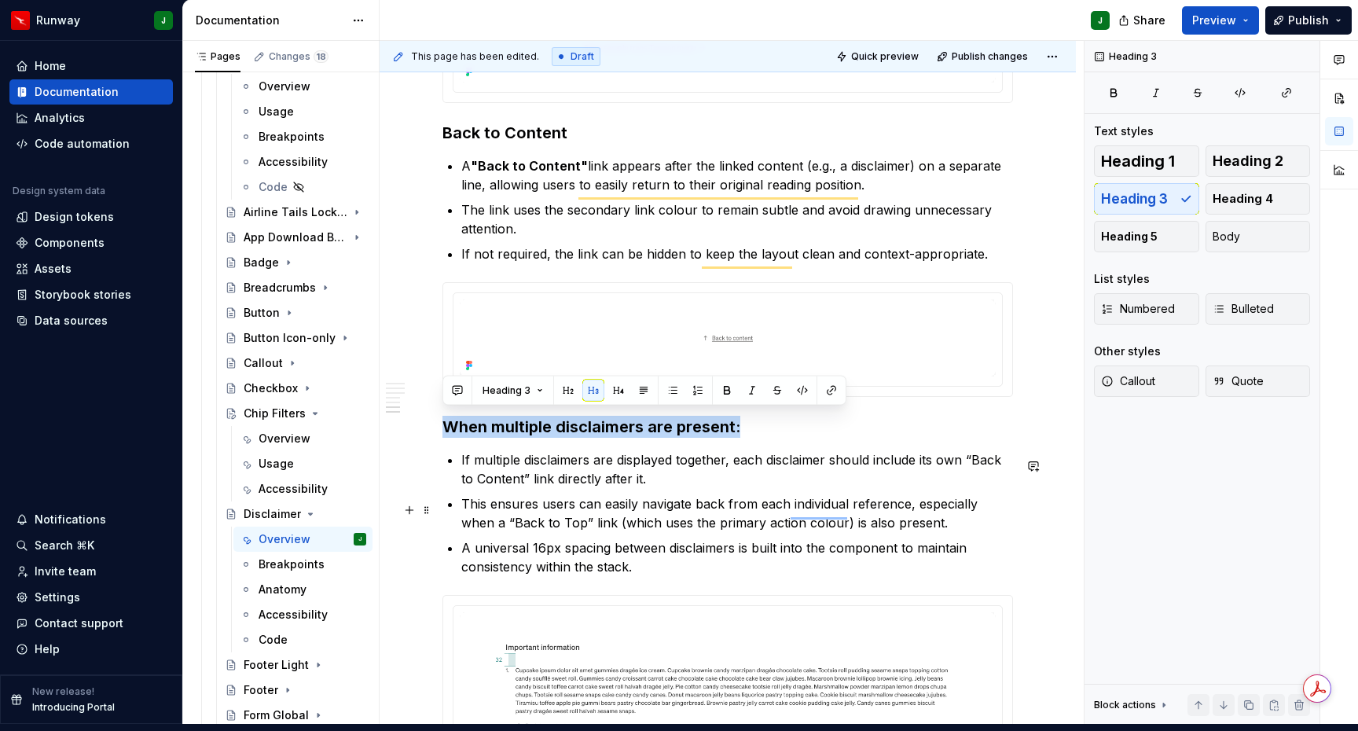
click at [640, 505] on p "This ensures users can easily navigate back from each individual reference, esp…" at bounding box center [737, 513] width 552 height 38
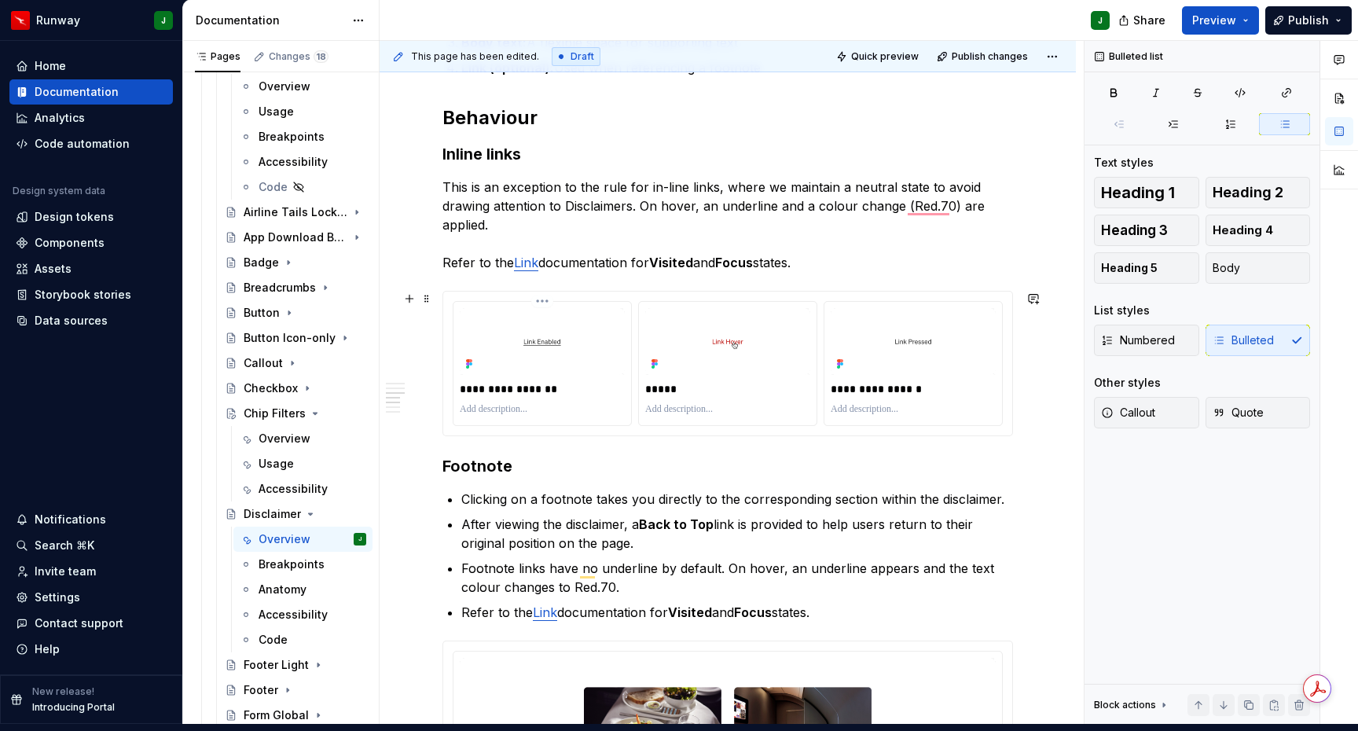
scroll to position [743, 0]
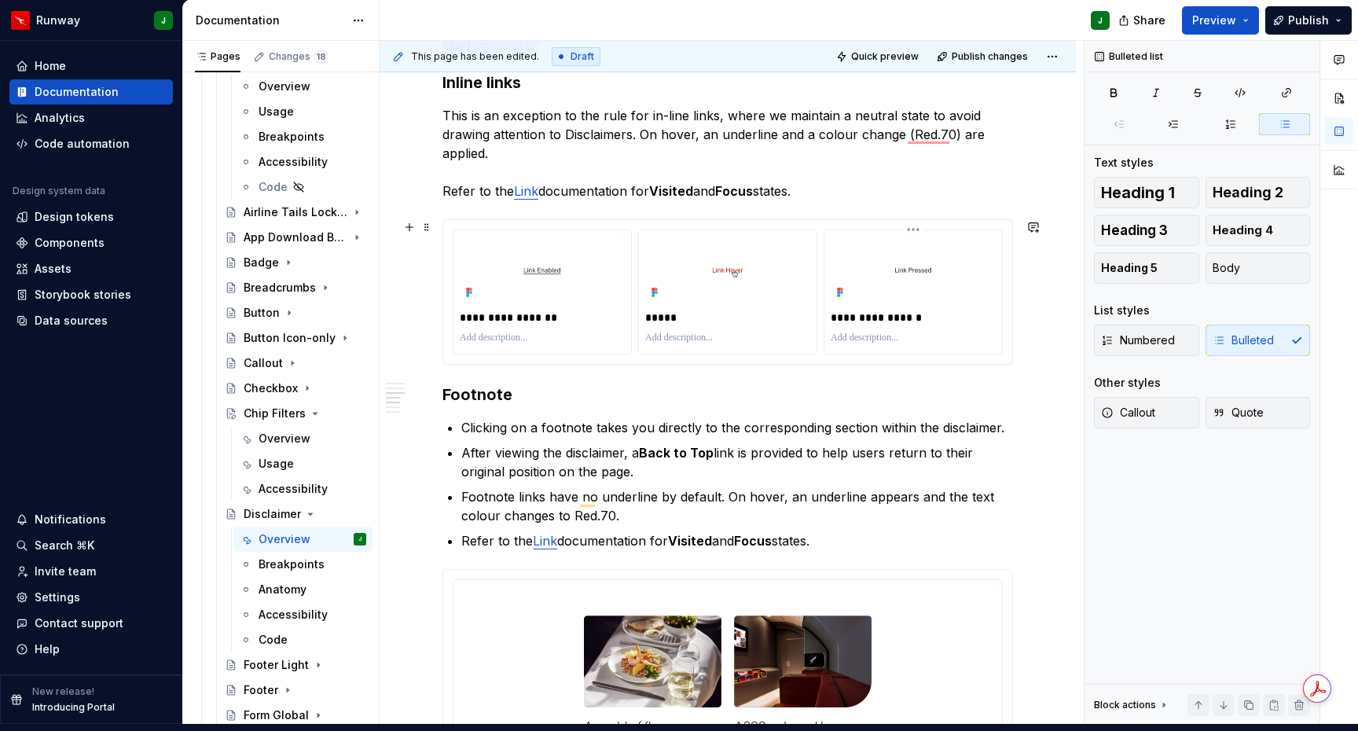
click at [873, 310] on p "**********" at bounding box center [914, 318] width 167 height 16
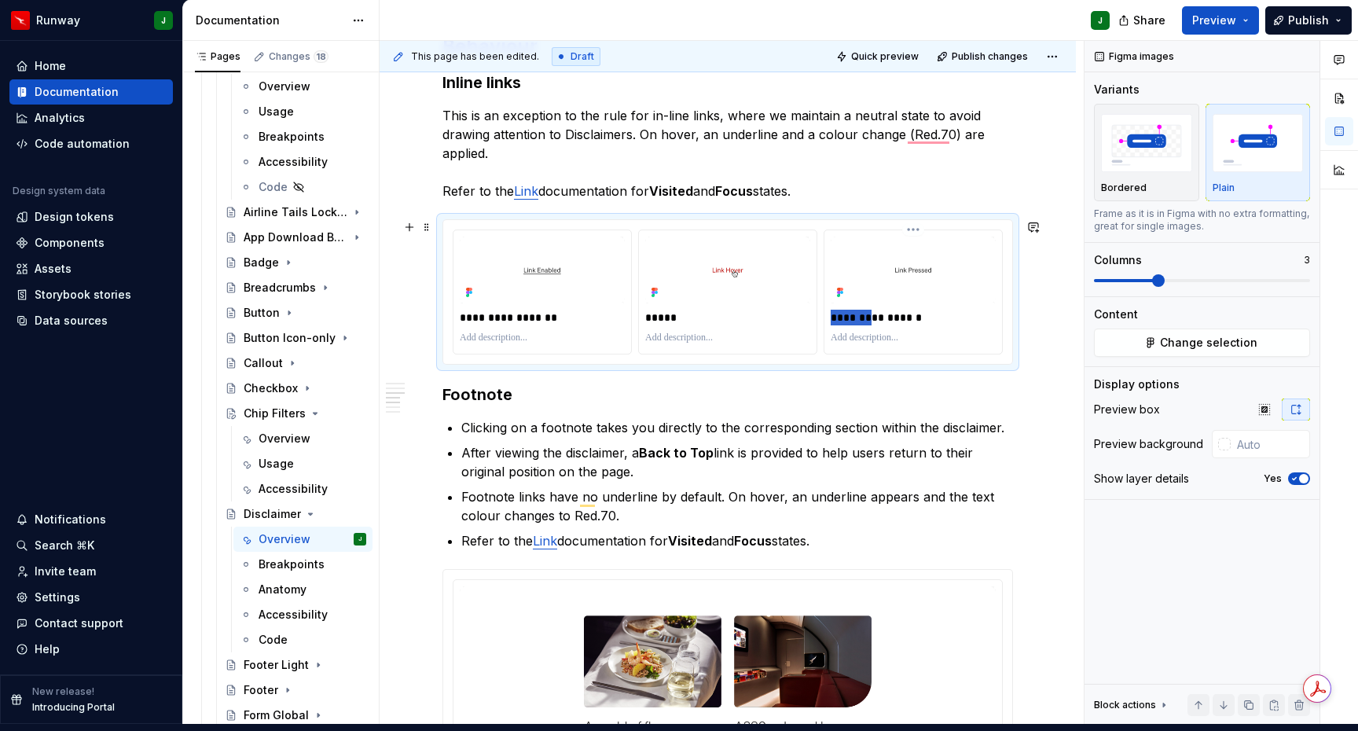
click at [873, 310] on p "**********" at bounding box center [914, 318] width 167 height 16
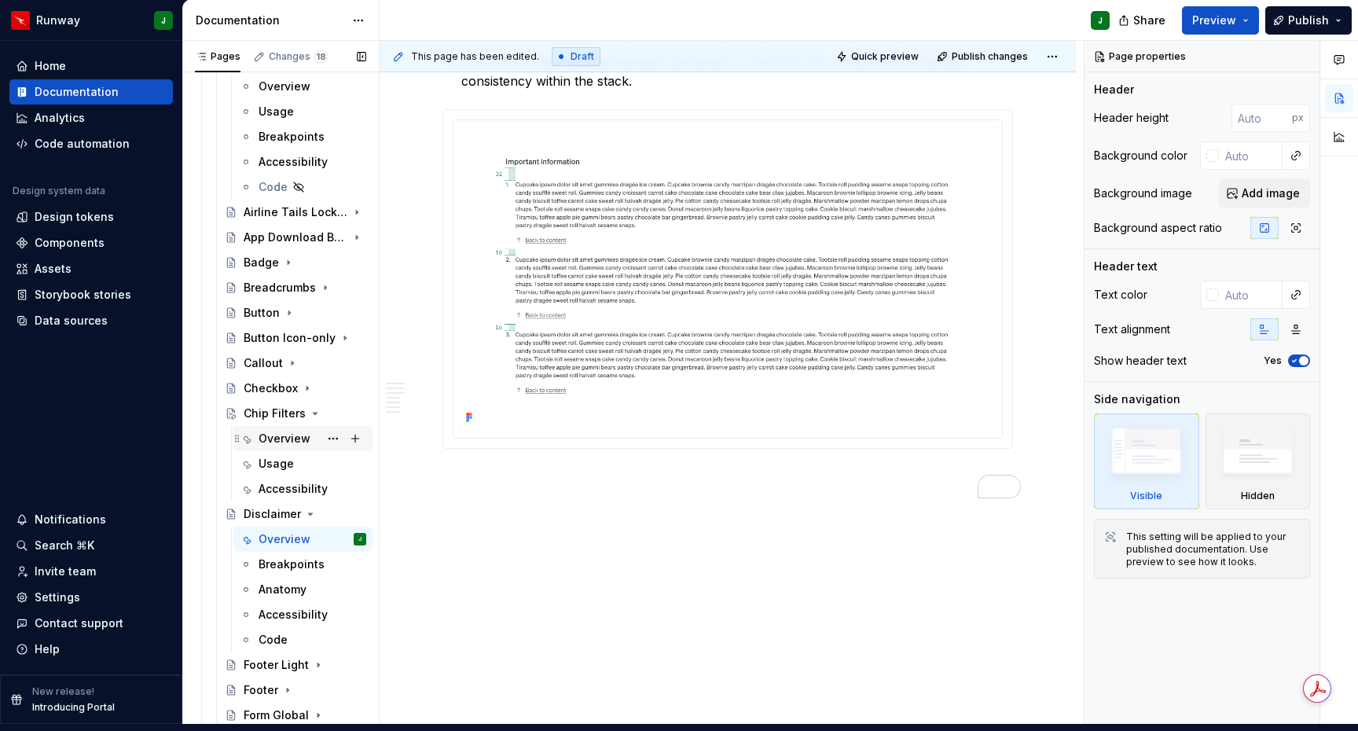
click at [286, 431] on div "Overview" at bounding box center [285, 439] width 52 height 16
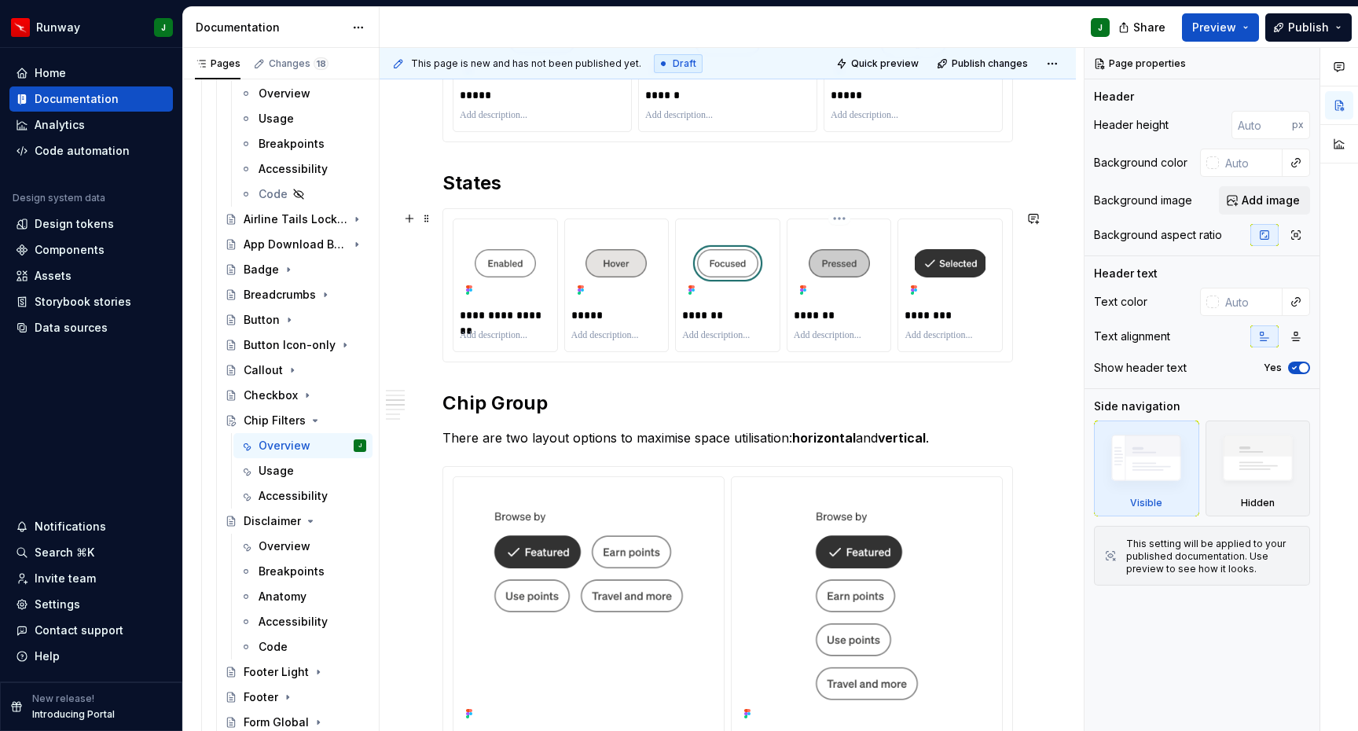
click at [823, 307] on p "*******" at bounding box center [840, 315] width 93 height 16
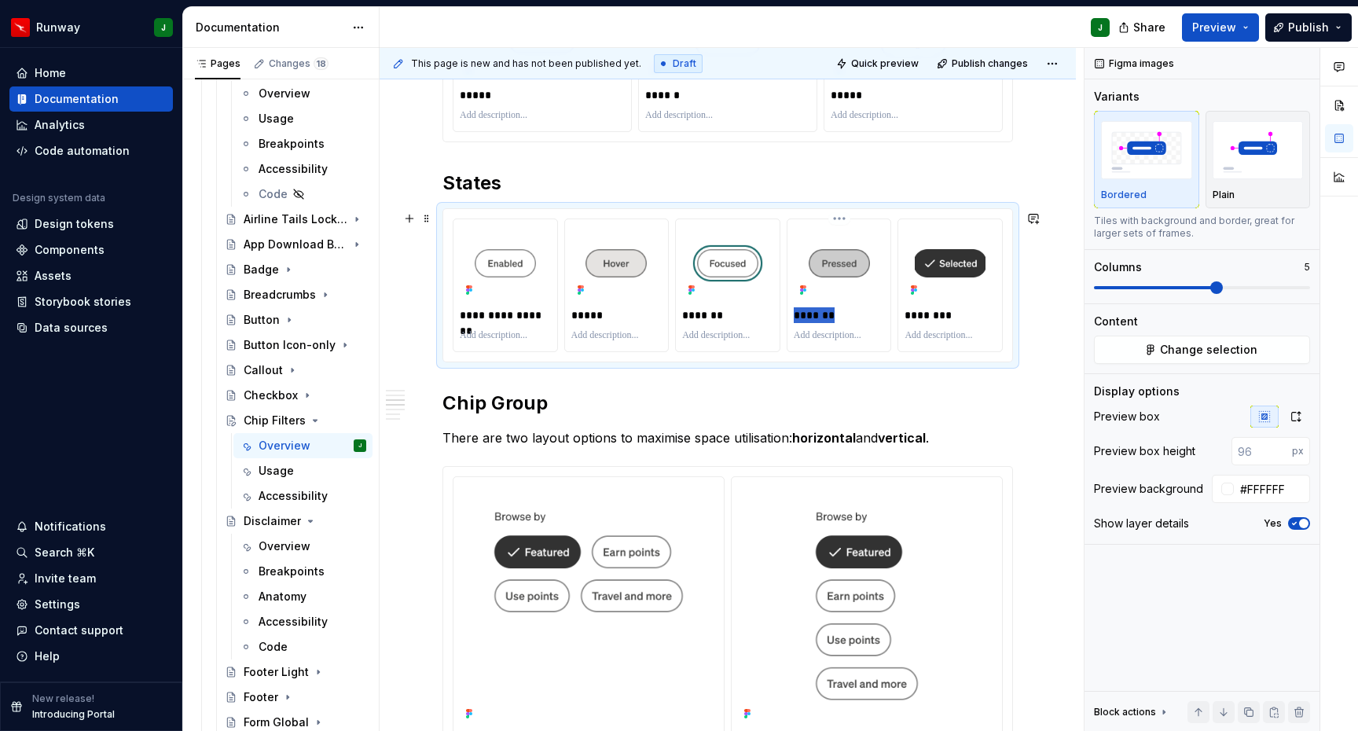
click at [823, 307] on p "*******" at bounding box center [840, 315] width 93 height 16
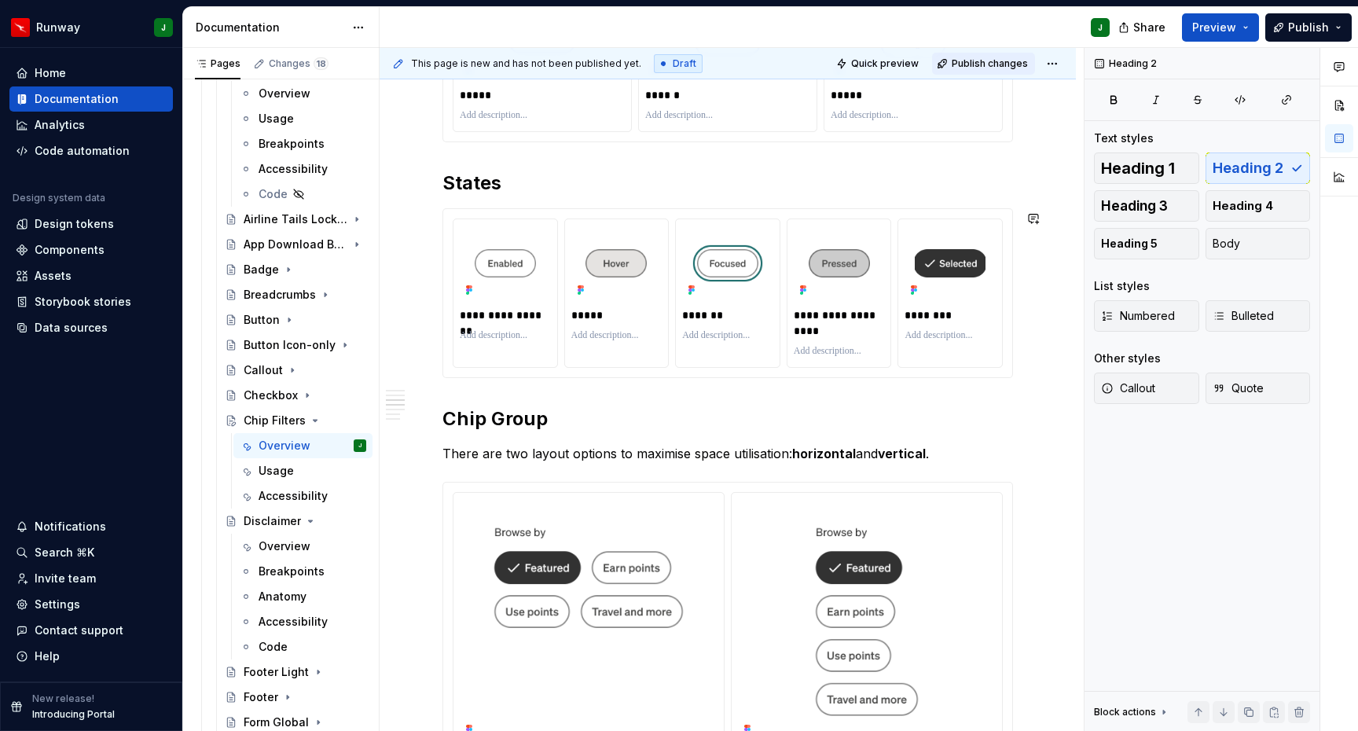
click at [1012, 57] on span "Publish changes" at bounding box center [990, 63] width 76 height 13
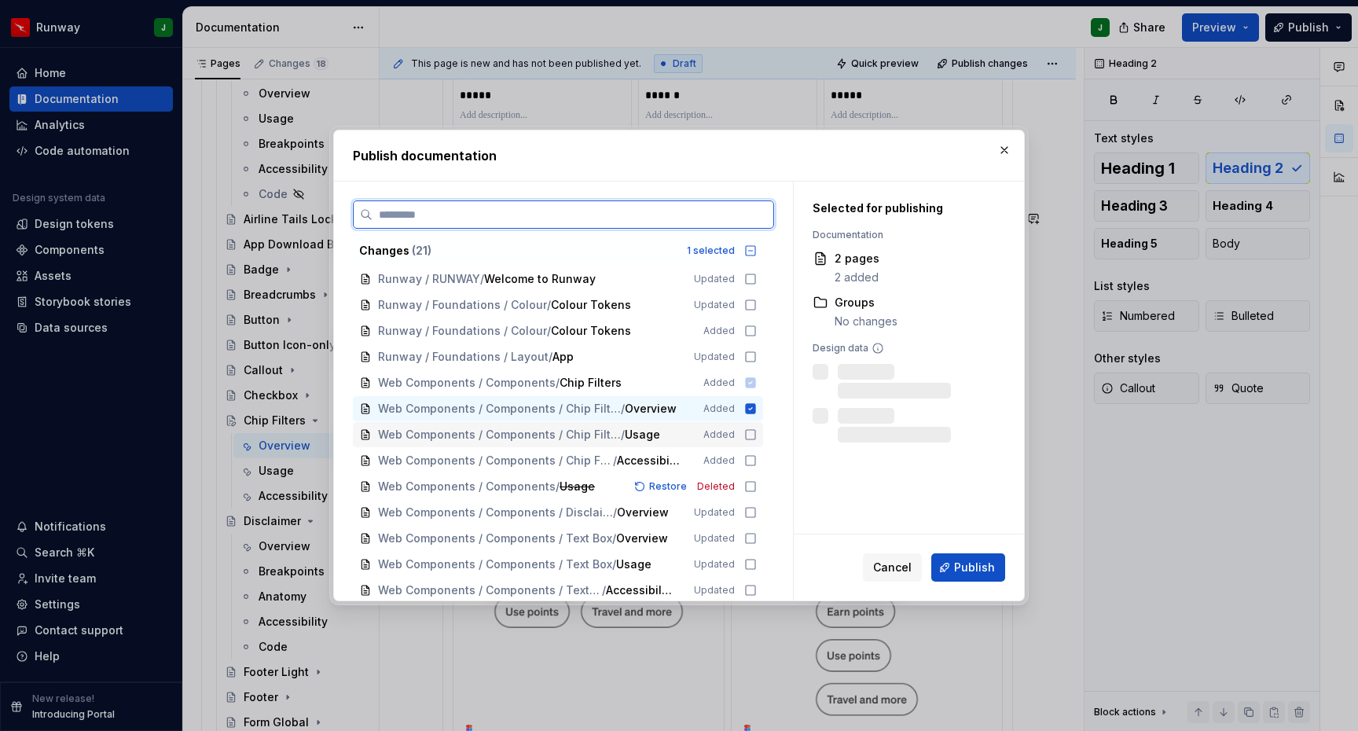
click at [757, 437] on icon at bounding box center [750, 434] width 13 height 13
click at [757, 464] on icon at bounding box center [750, 460] width 13 height 13
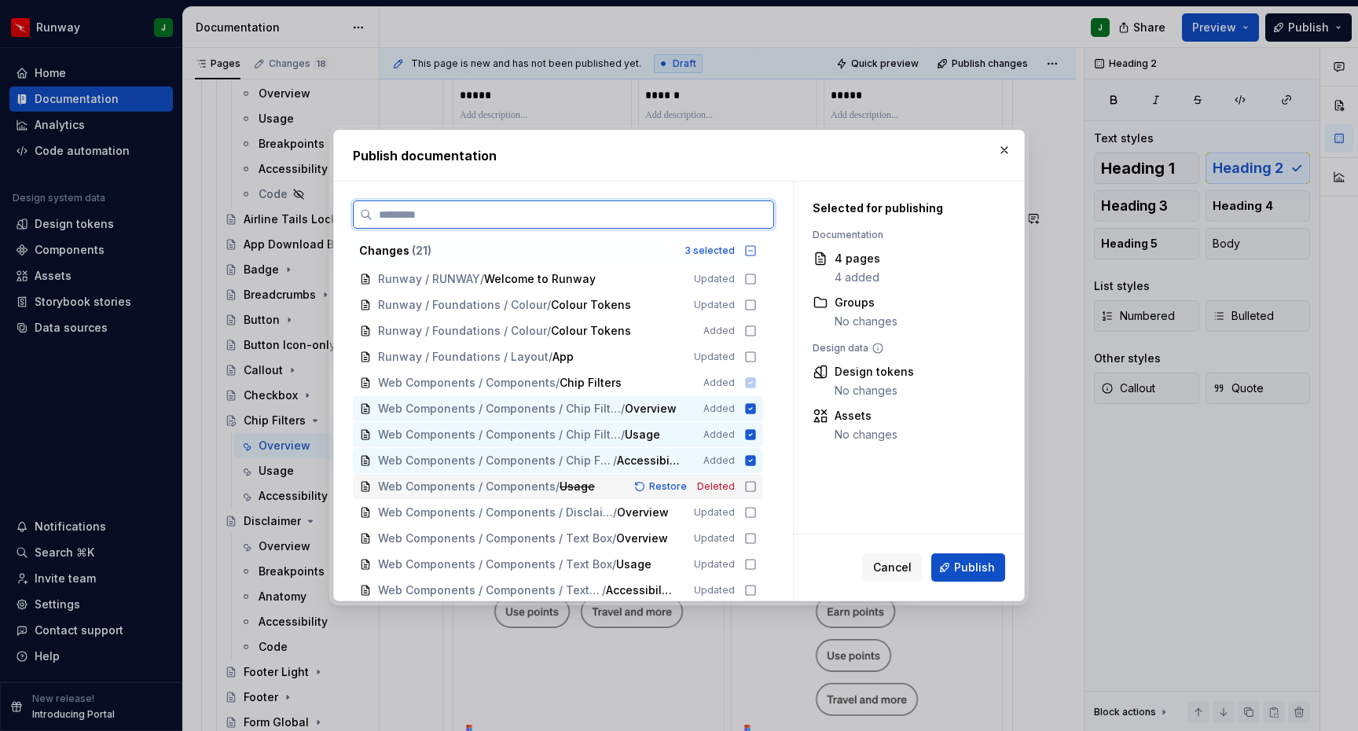
click at [755, 487] on icon at bounding box center [750, 486] width 13 height 13
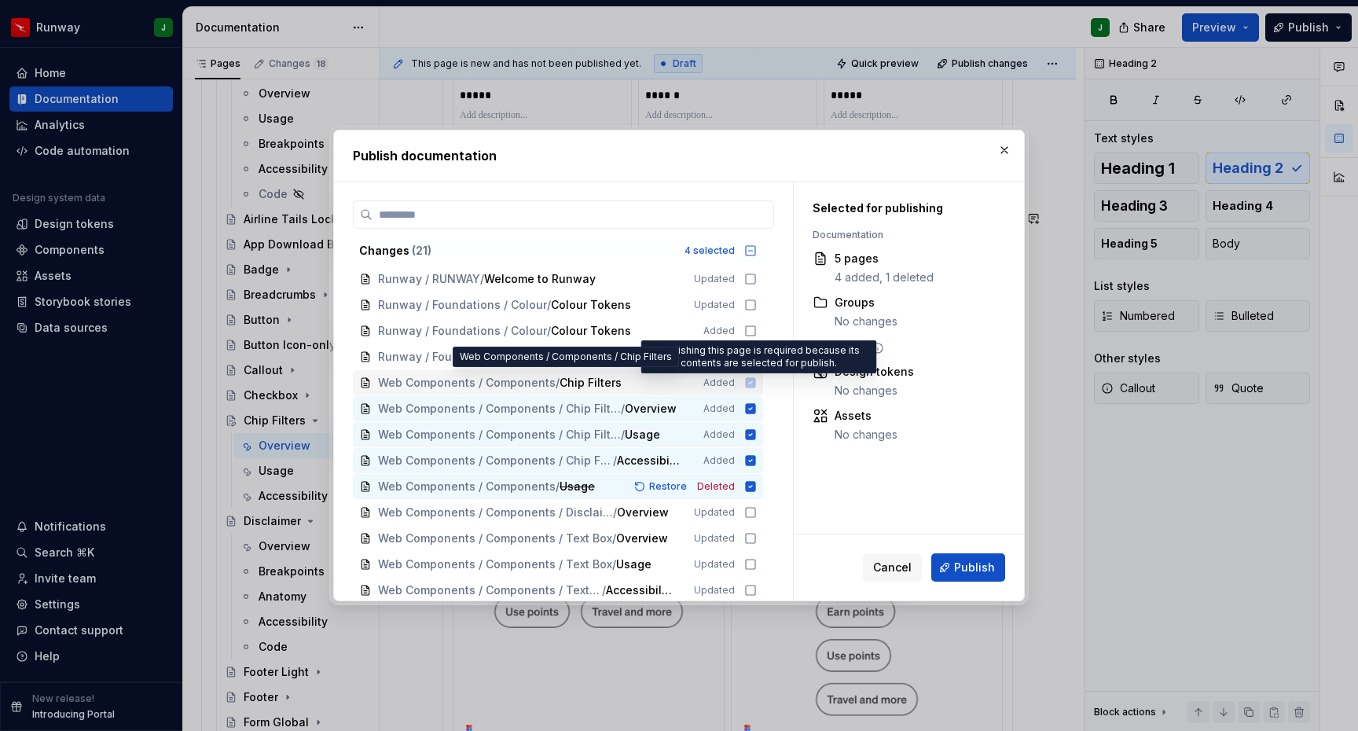
click at [756, 382] on icon at bounding box center [751, 382] width 10 height 10
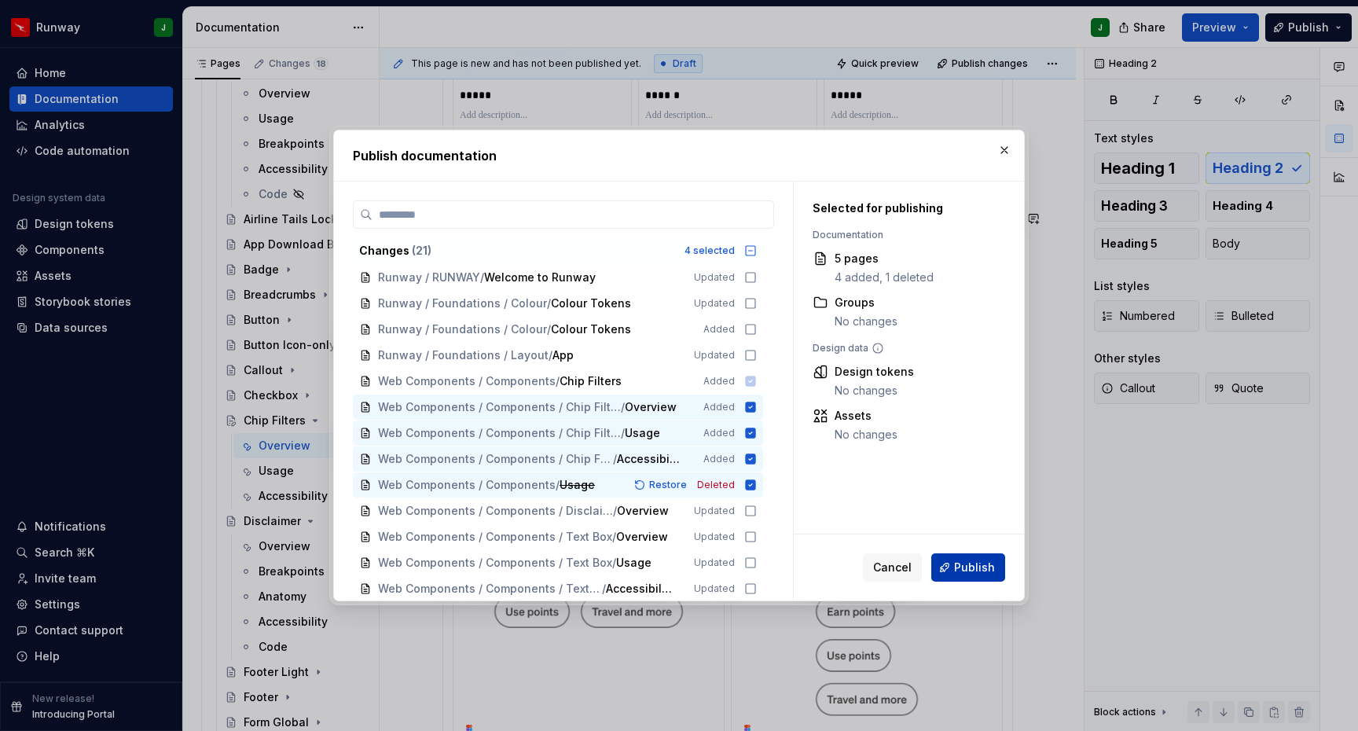
click at [971, 568] on span "Publish" at bounding box center [974, 568] width 41 height 16
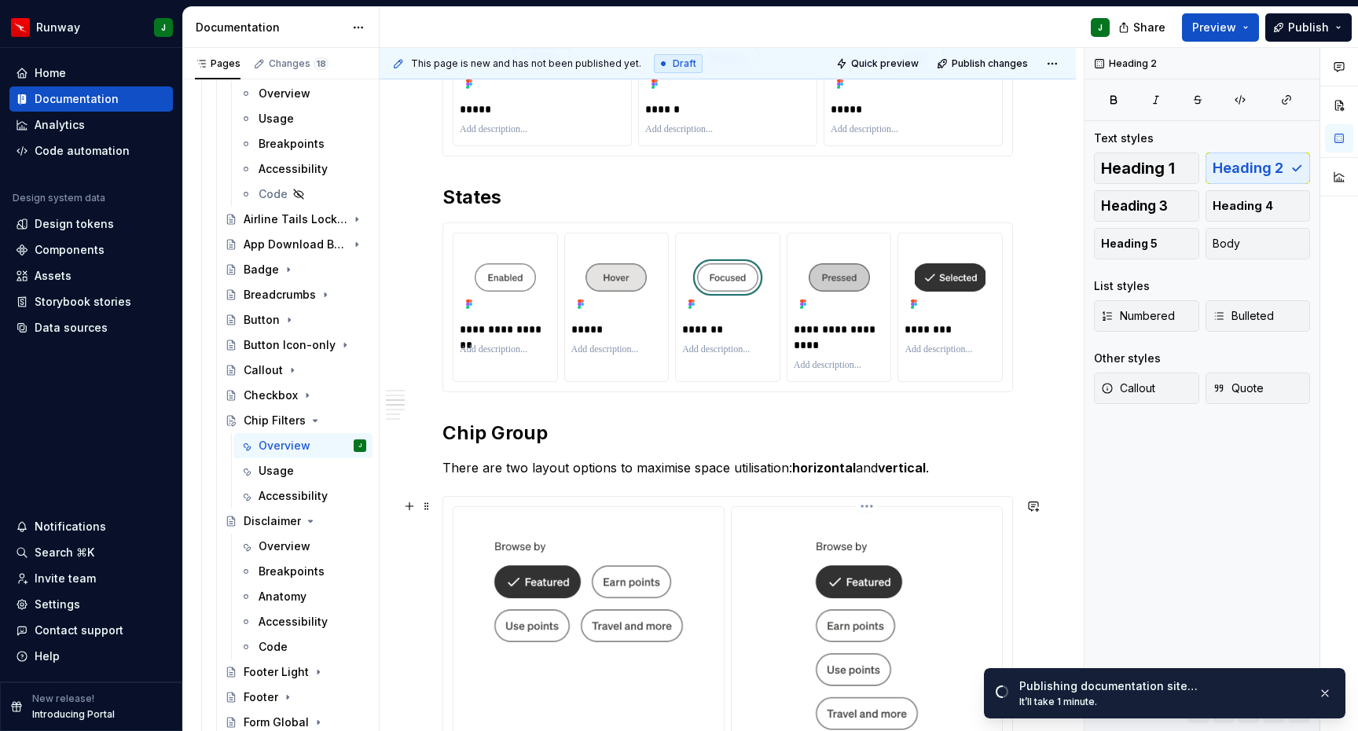
scroll to position [821, 0]
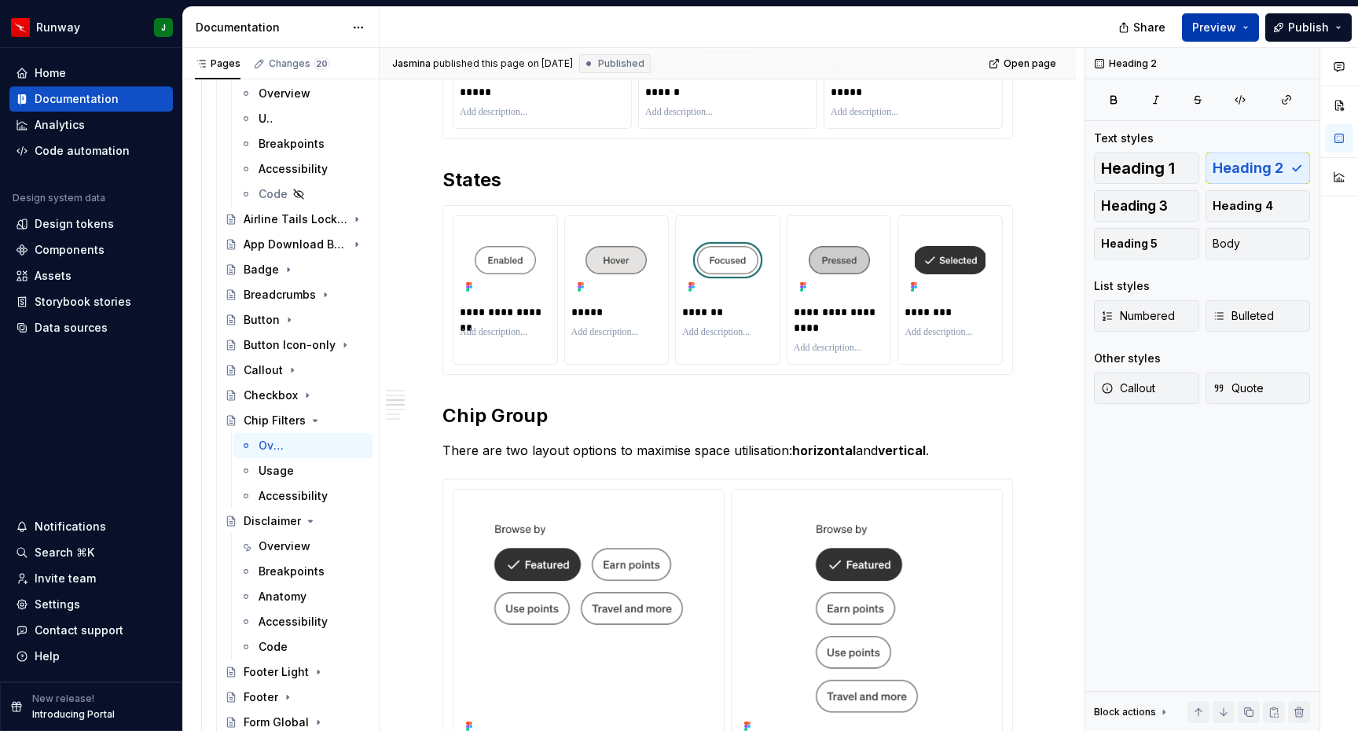
type textarea "*"
